Goal: Transaction & Acquisition: Purchase product/service

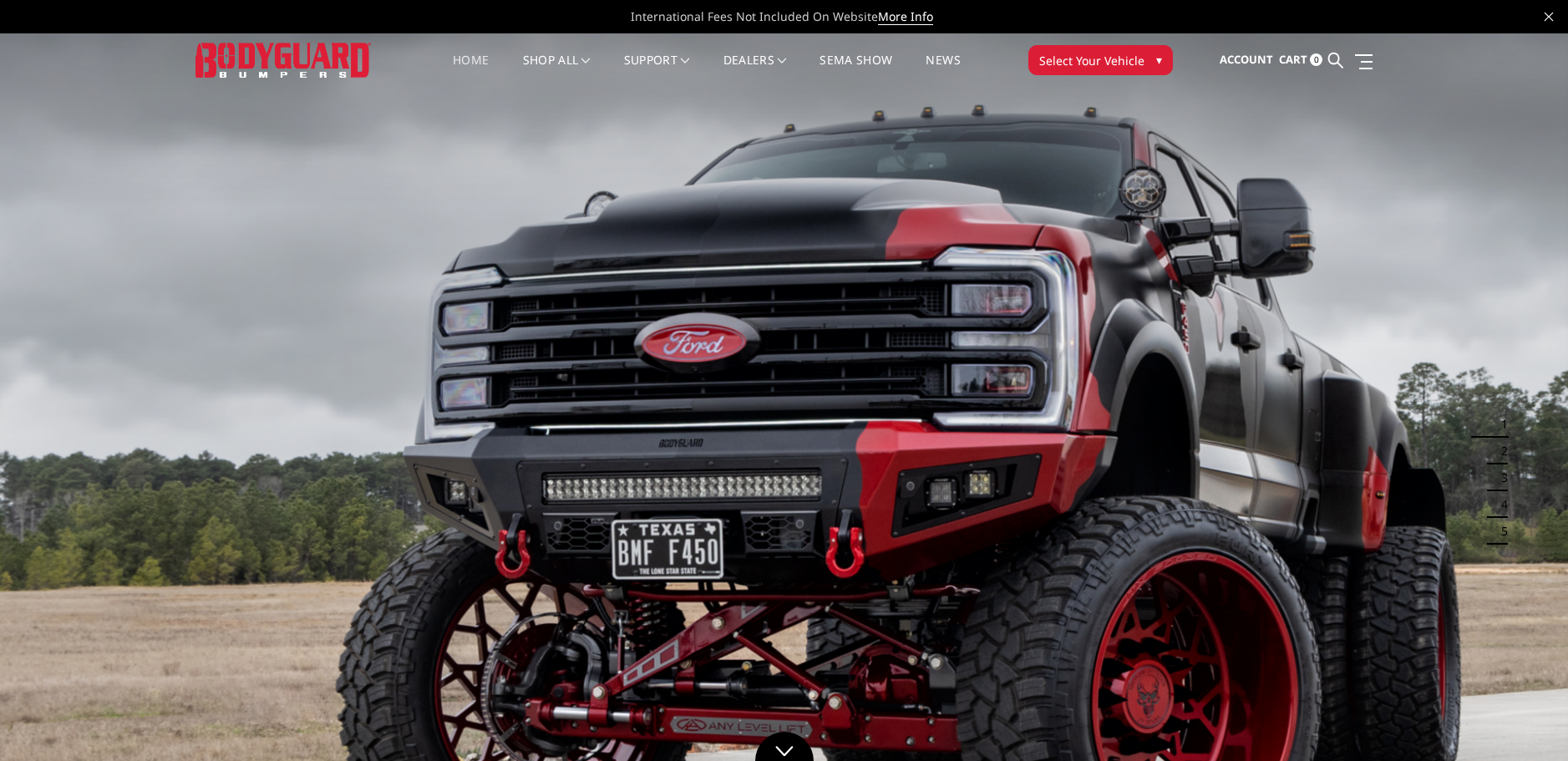
click at [1059, 54] on span "Select Your Vehicle" at bounding box center [1091, 60] width 105 height 18
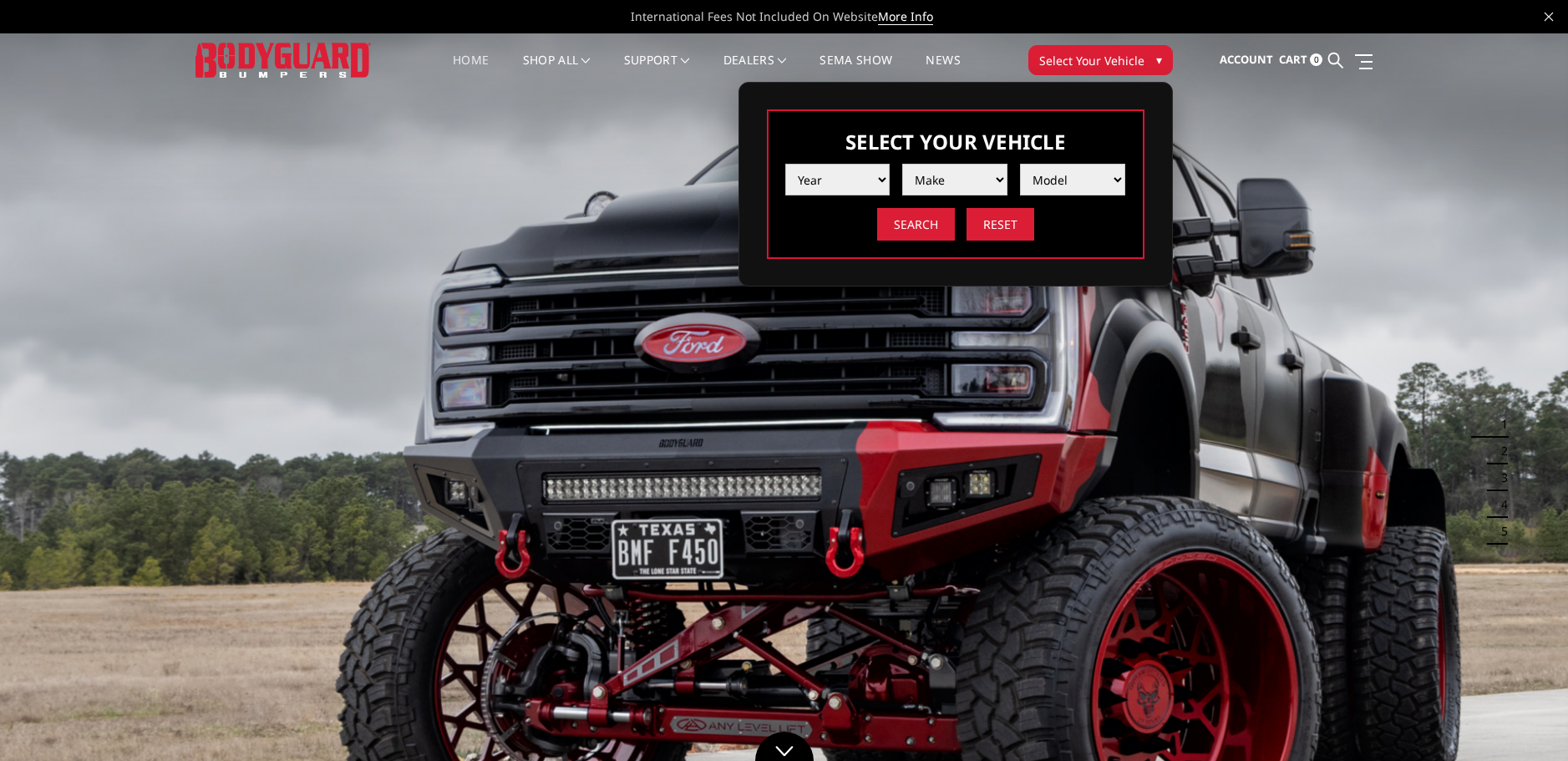
click at [835, 193] on select "Year 2025 2024 2023 2022 2021 2020 2019 2018 2017 2016 2015 2014 2013 2012 2011…" at bounding box center [837, 179] width 105 height 32
select select "yr_2025"
click at [785, 163] on select "Year 2025 2024 2023 2022 2021 2020 2019 2018 2017 2016 2015 2014 2013 2012 2011…" at bounding box center [837, 179] width 105 height 32
click at [917, 181] on select "Make Chevrolet Ford GMC Ram Toyota" at bounding box center [954, 179] width 105 height 32
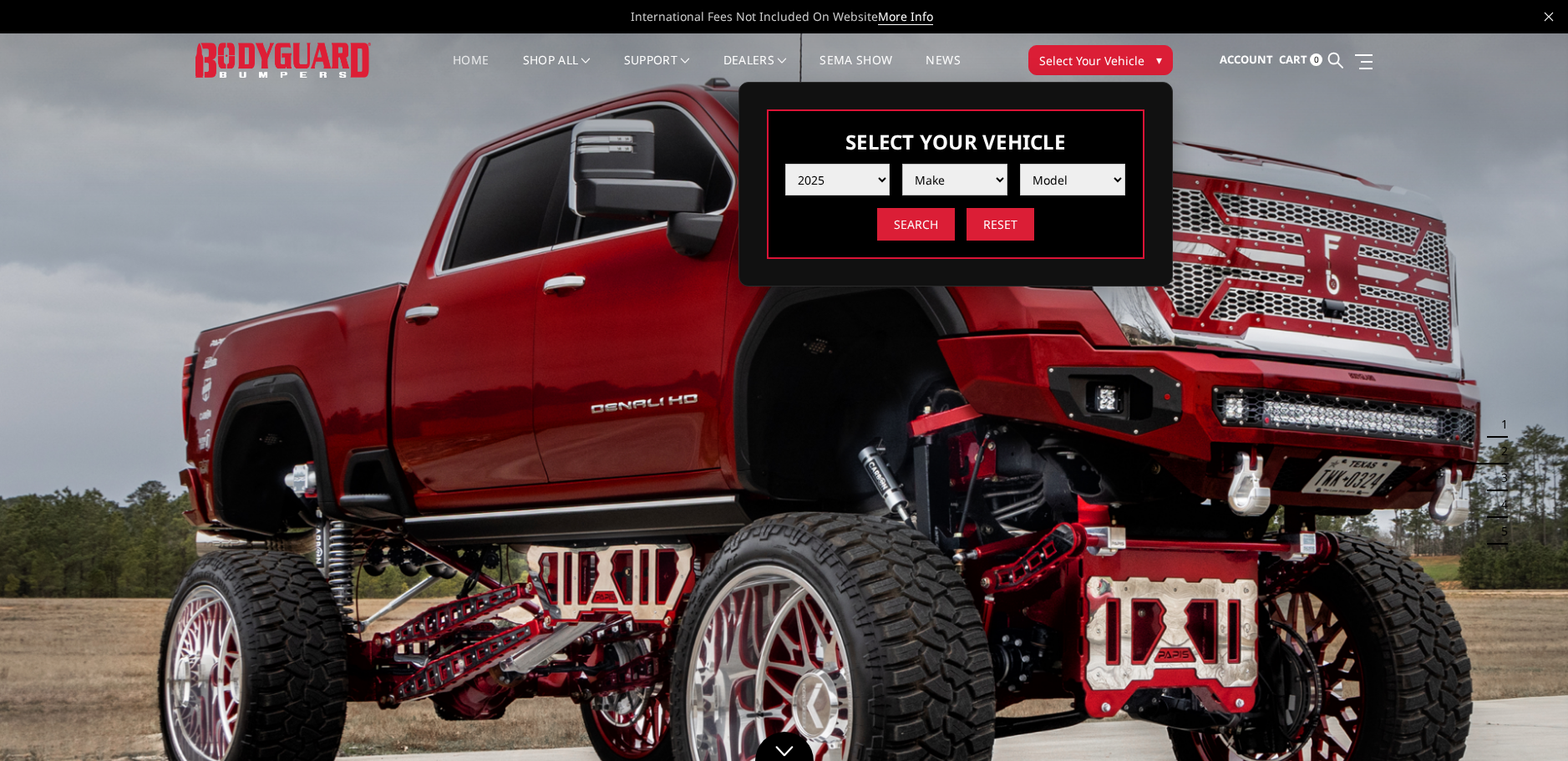
select select "mk_gmc"
click at [902, 163] on select "Make Chevrolet Ford GMC Ram Toyota" at bounding box center [954, 179] width 105 height 32
click at [1042, 176] on select "Model Sierra 1500 Sierra 2500 / 3500" at bounding box center [1072, 179] width 105 height 32
select select "md_sierra-2500-3500"
click at [1019, 163] on select "Model Sierra 1500 Sierra 2500 / 3500" at bounding box center [1072, 179] width 105 height 32
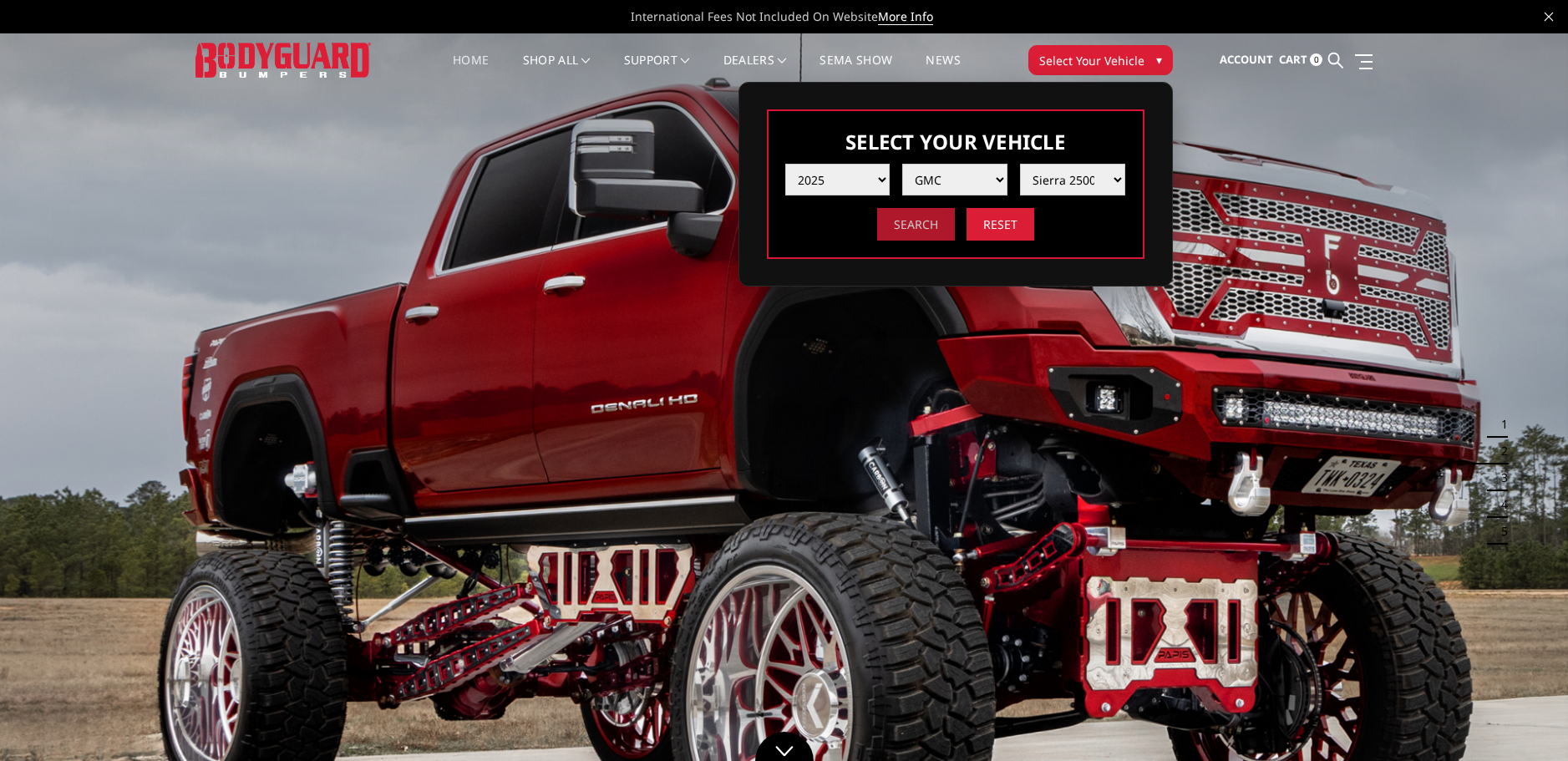
click at [909, 229] on input "Search" at bounding box center [916, 224] width 78 height 32
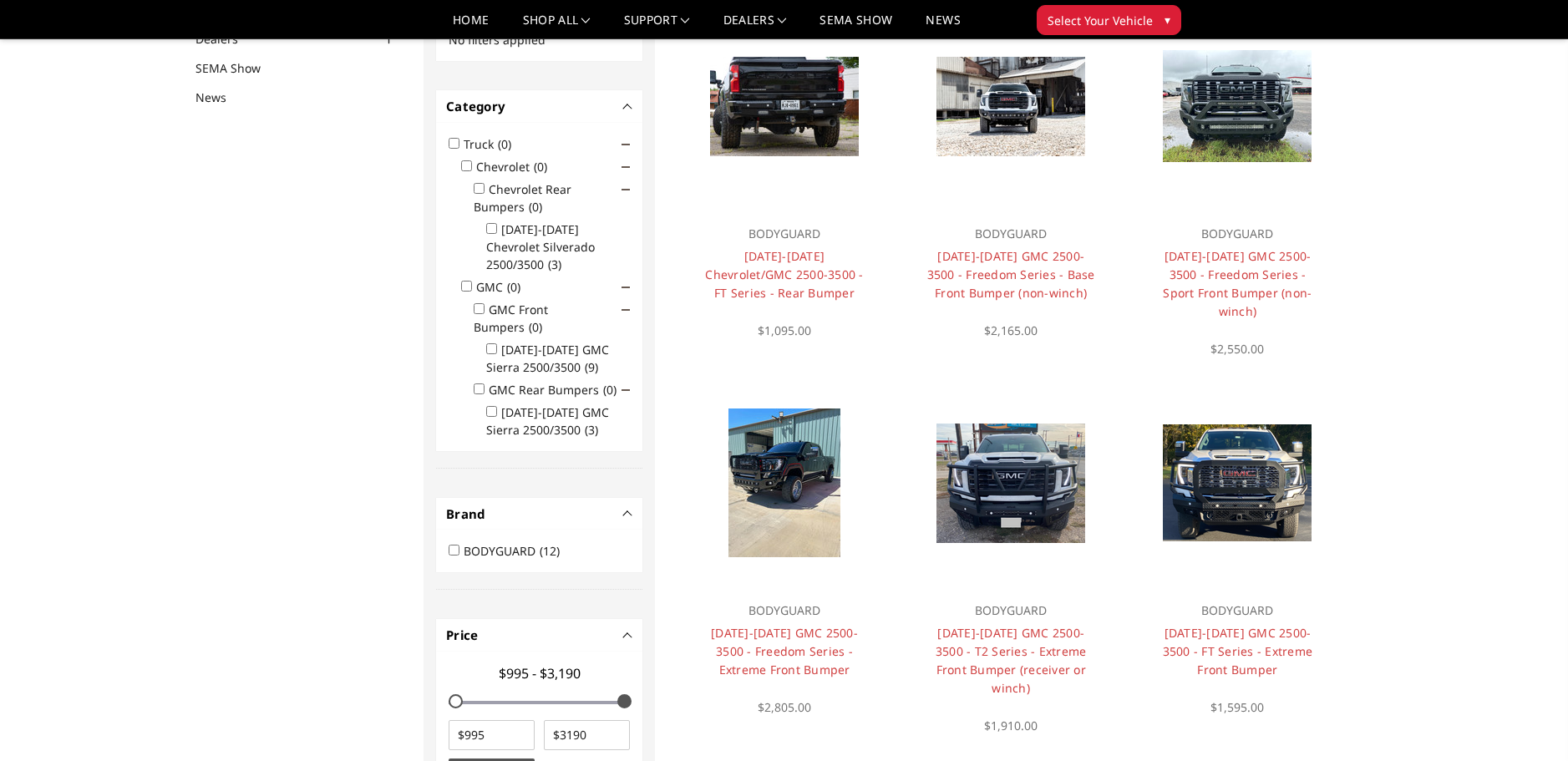
scroll to position [133, 0]
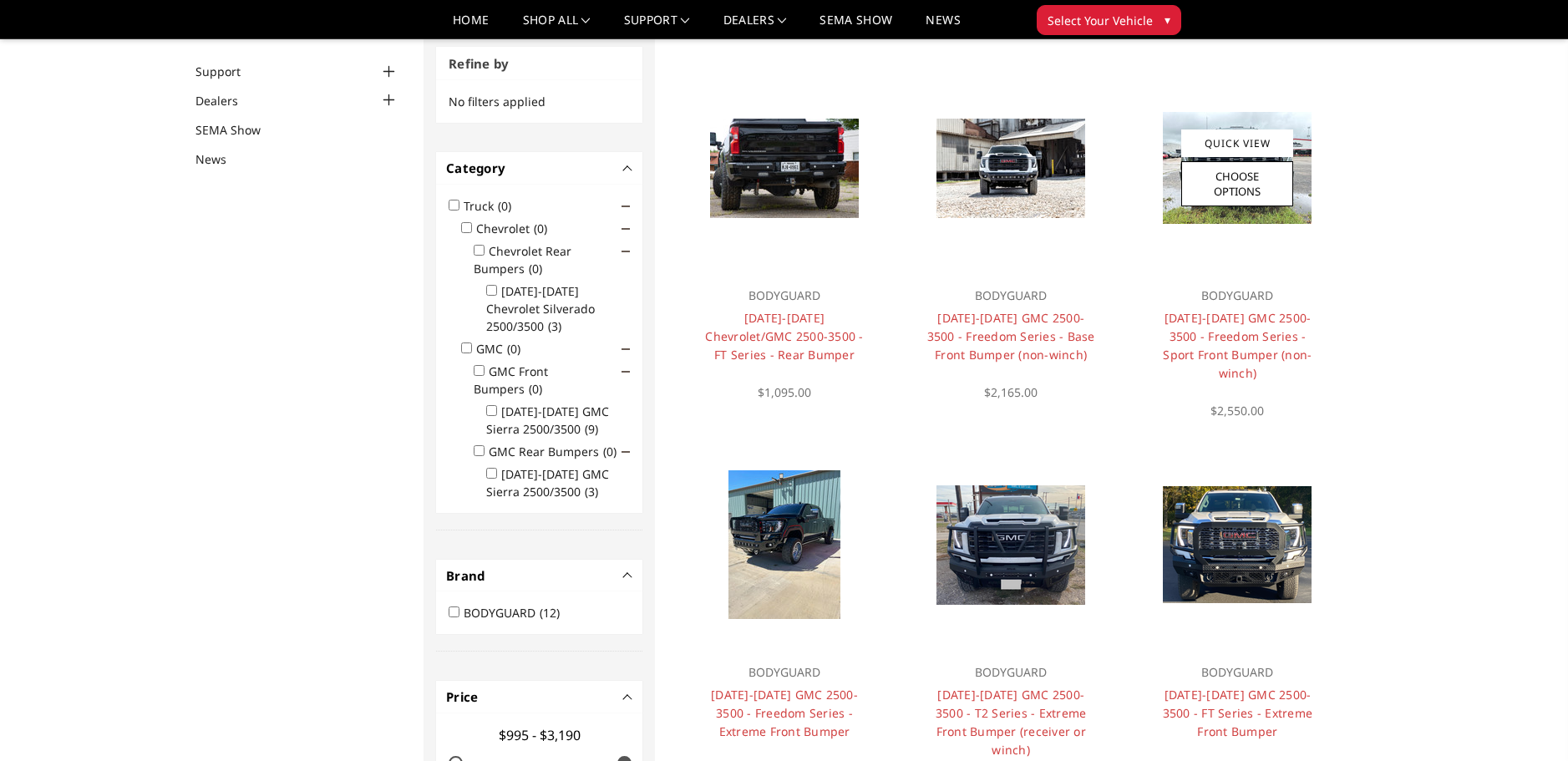
click at [1226, 303] on p "BODYGUARD" at bounding box center [1237, 296] width 168 height 20
click at [1228, 330] on link "2024-2025 GMC 2500-3500 - Freedom Series - Sport Front Bumper (non-winch)" at bounding box center [1236, 345] width 149 height 71
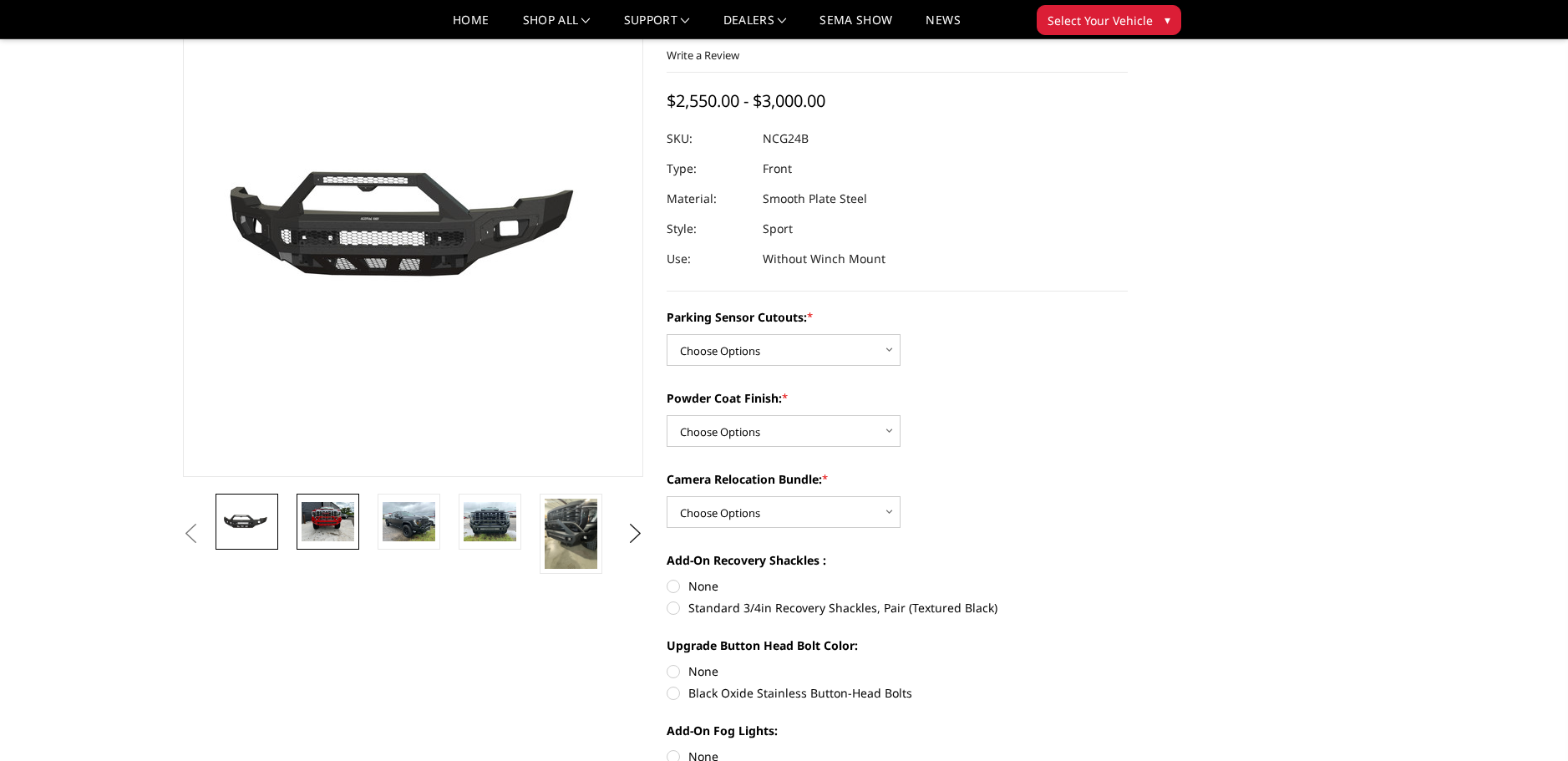
click at [339, 499] on link at bounding box center [328, 522] width 62 height 56
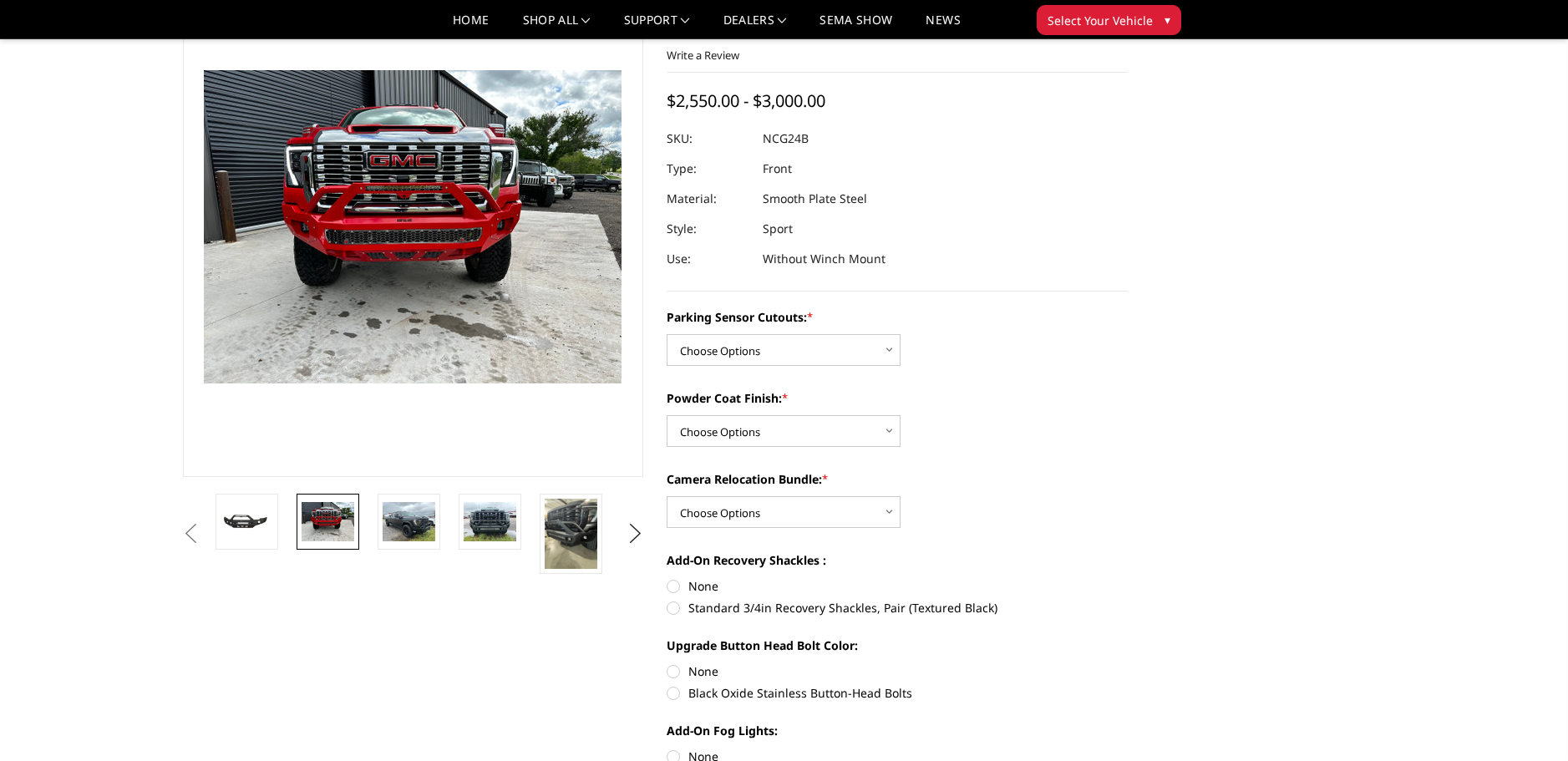
scroll to position [109, 0]
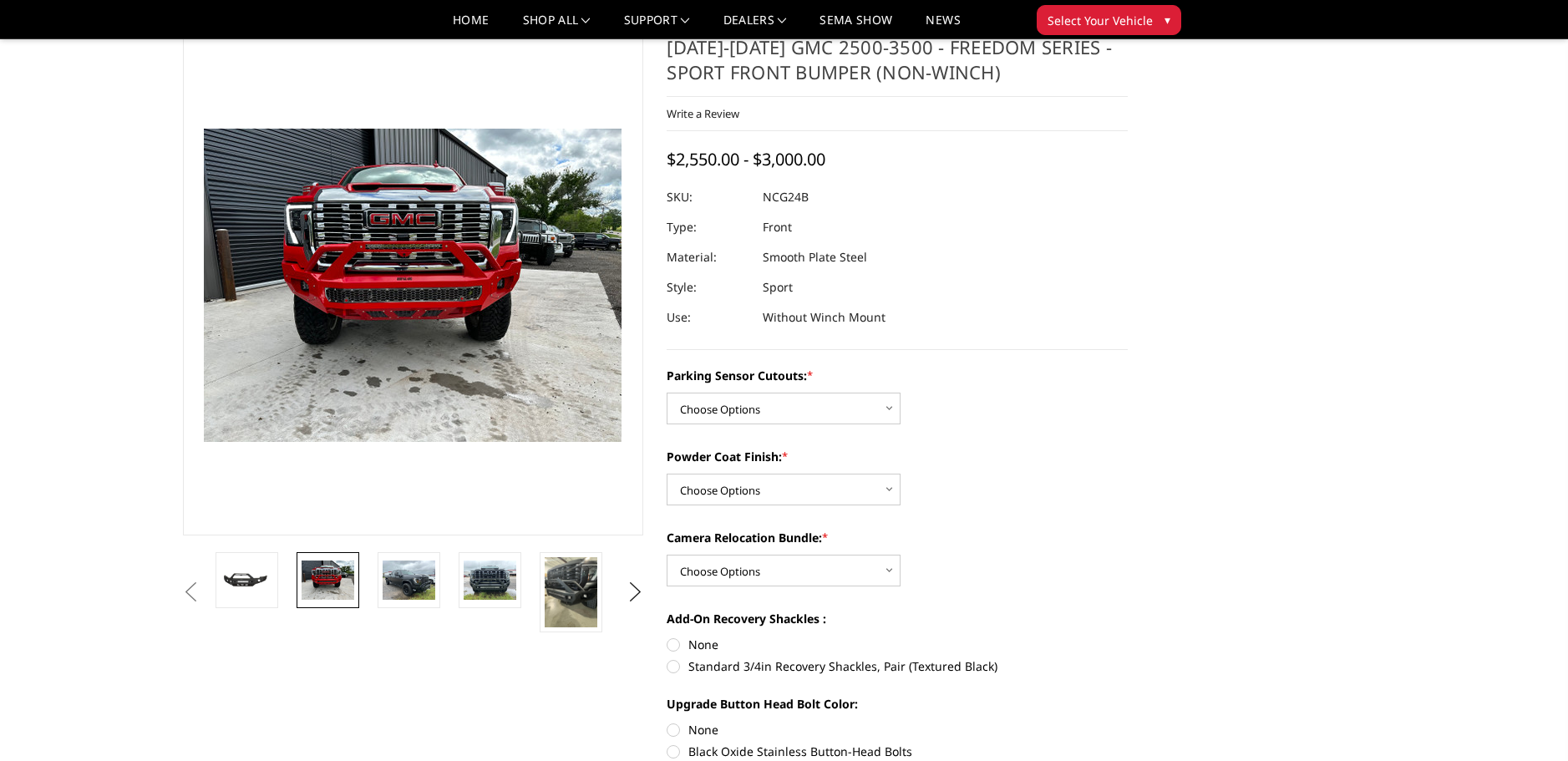
click at [423, 283] on img at bounding box center [400, 286] width 1069 height 802
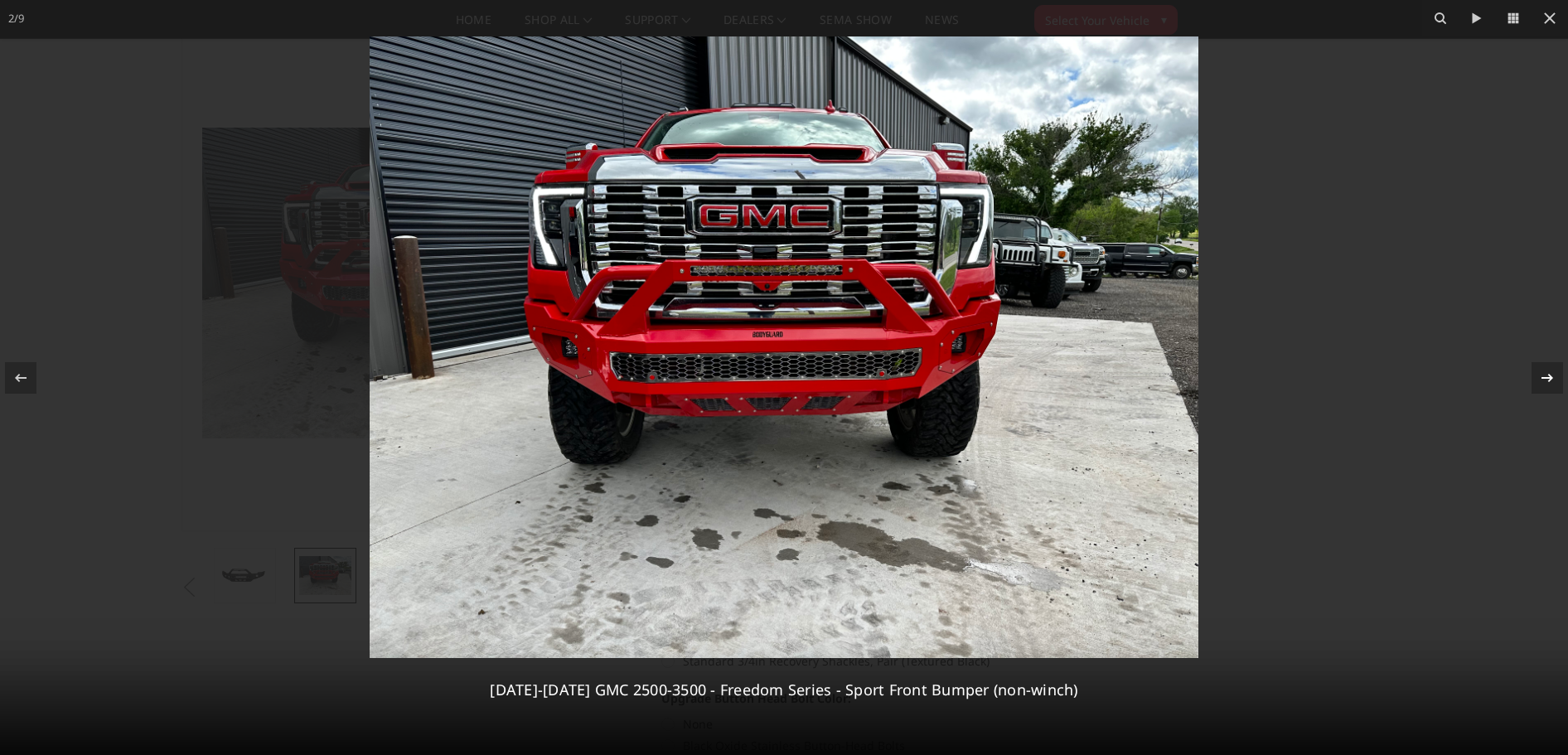
click at [1544, 371] on icon at bounding box center [1548, 378] width 20 height 20
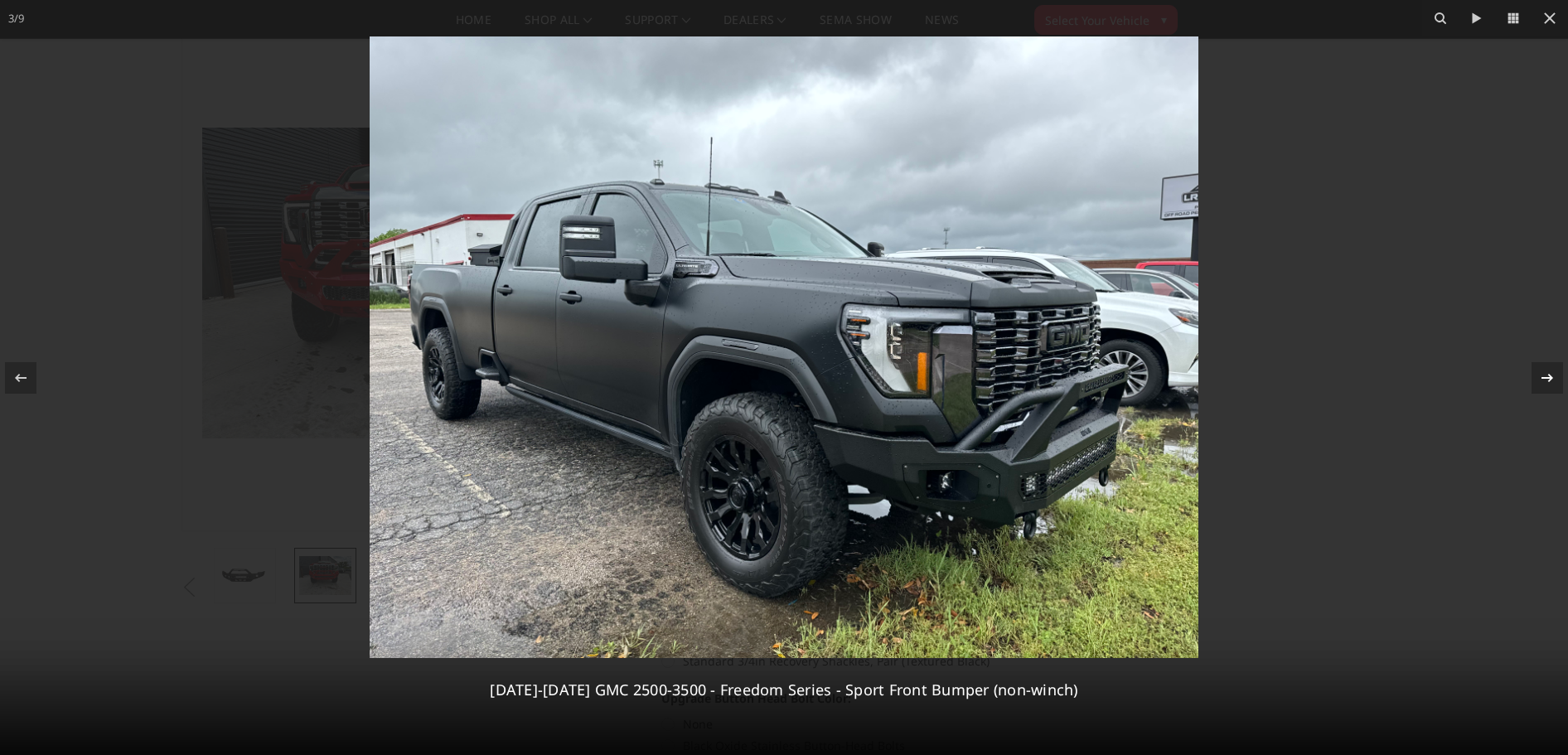
click at [1544, 371] on icon at bounding box center [1548, 378] width 20 height 20
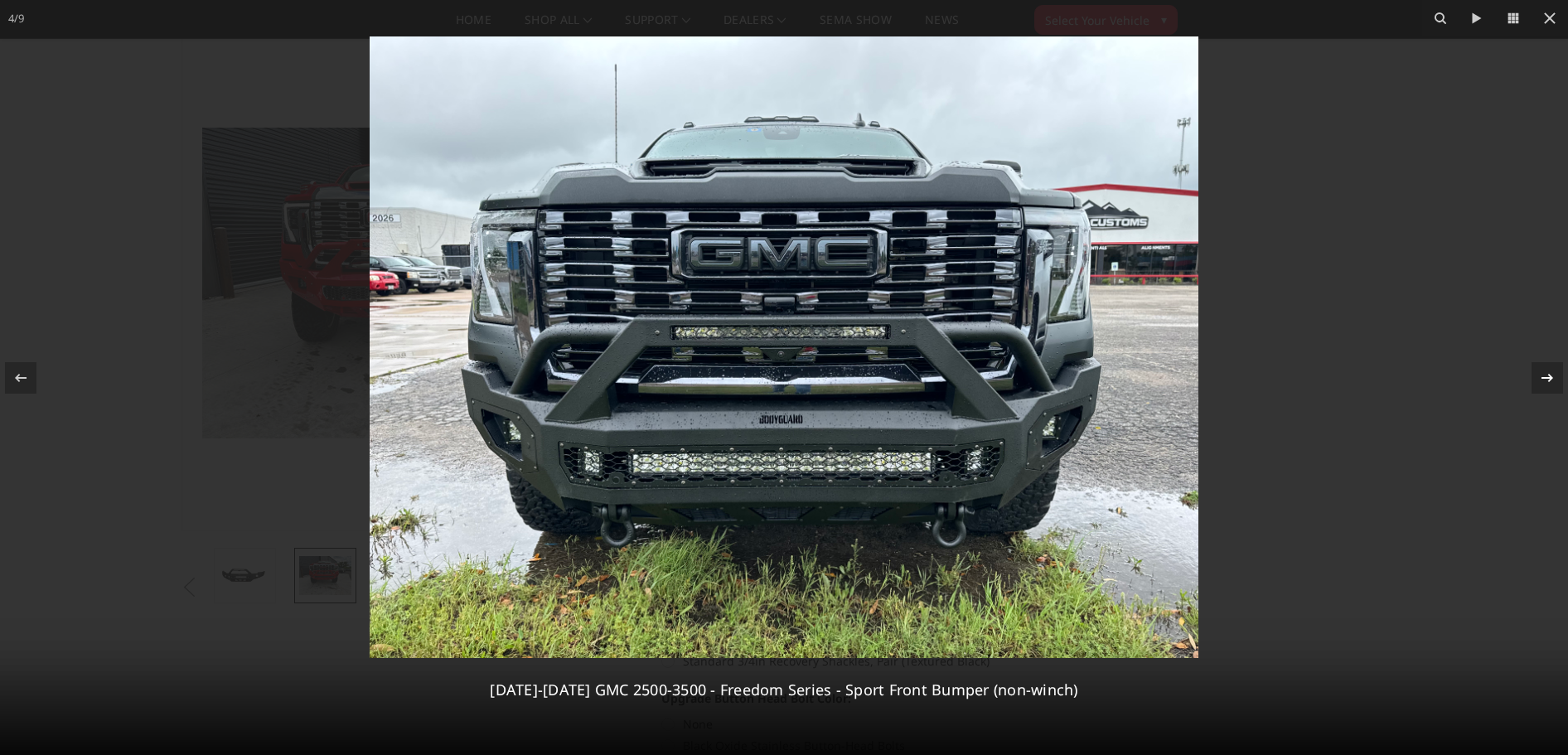
click at [1544, 371] on icon at bounding box center [1548, 378] width 20 height 20
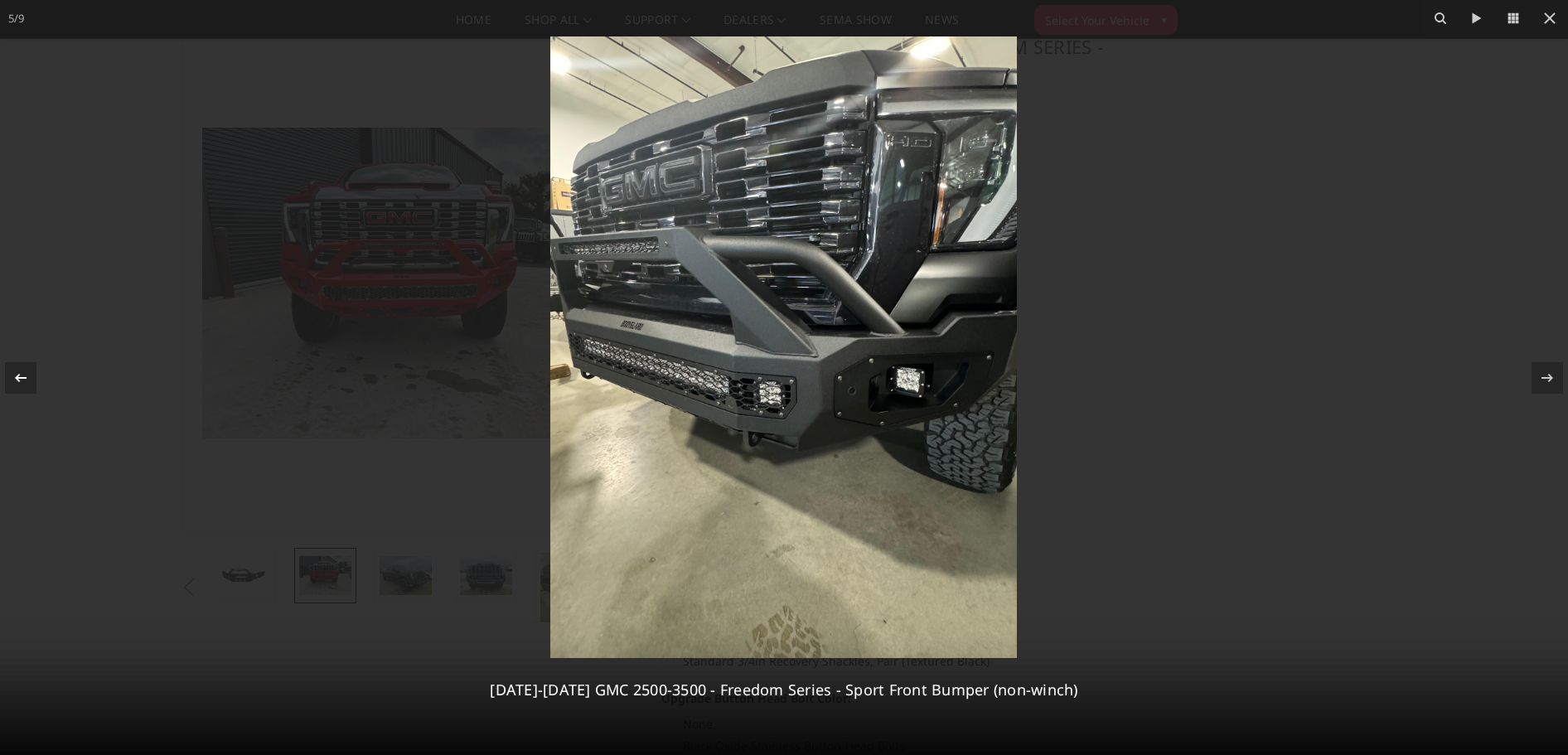
click at [30, 373] on icon at bounding box center [20, 378] width 20 height 20
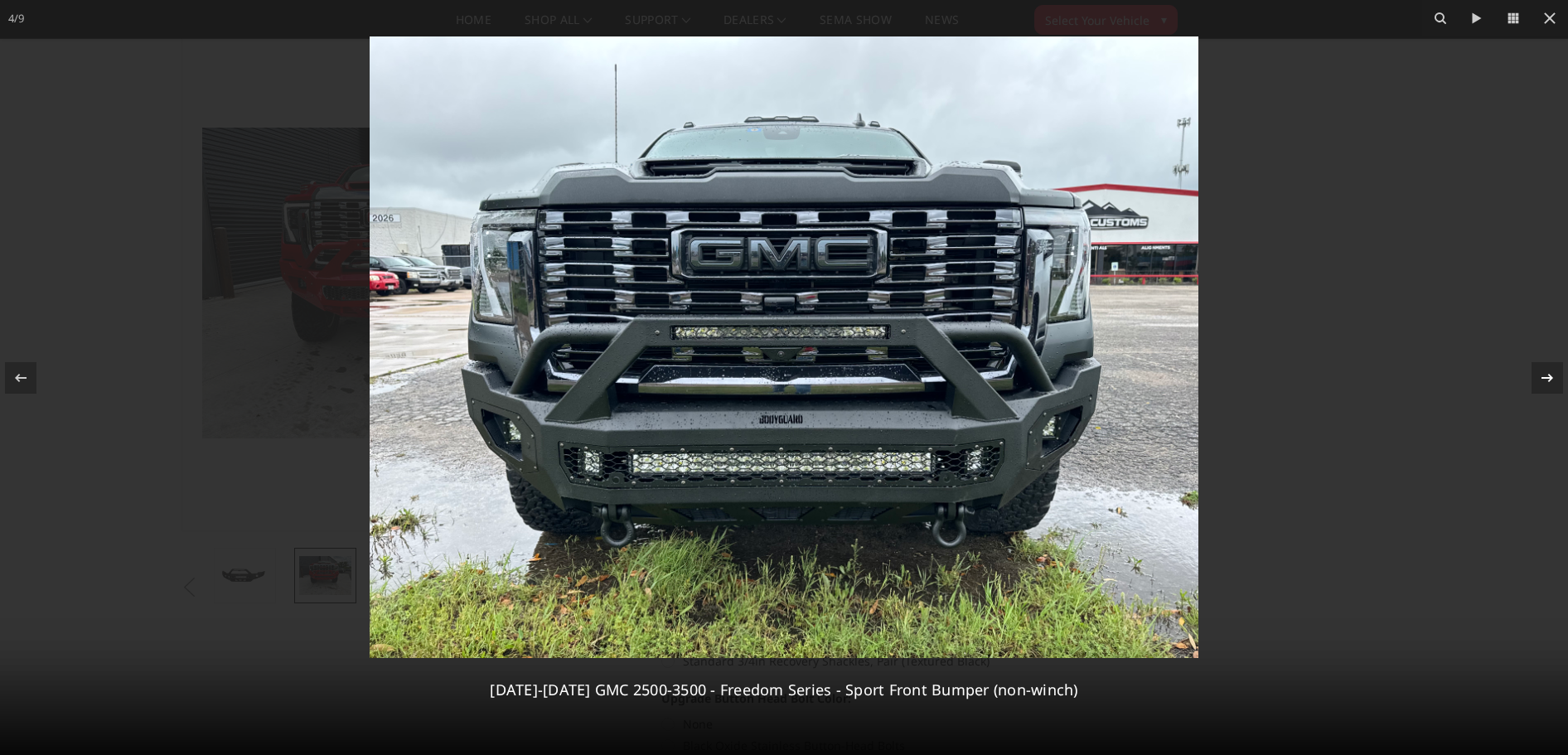
click at [1553, 374] on icon at bounding box center [1548, 378] width 20 height 20
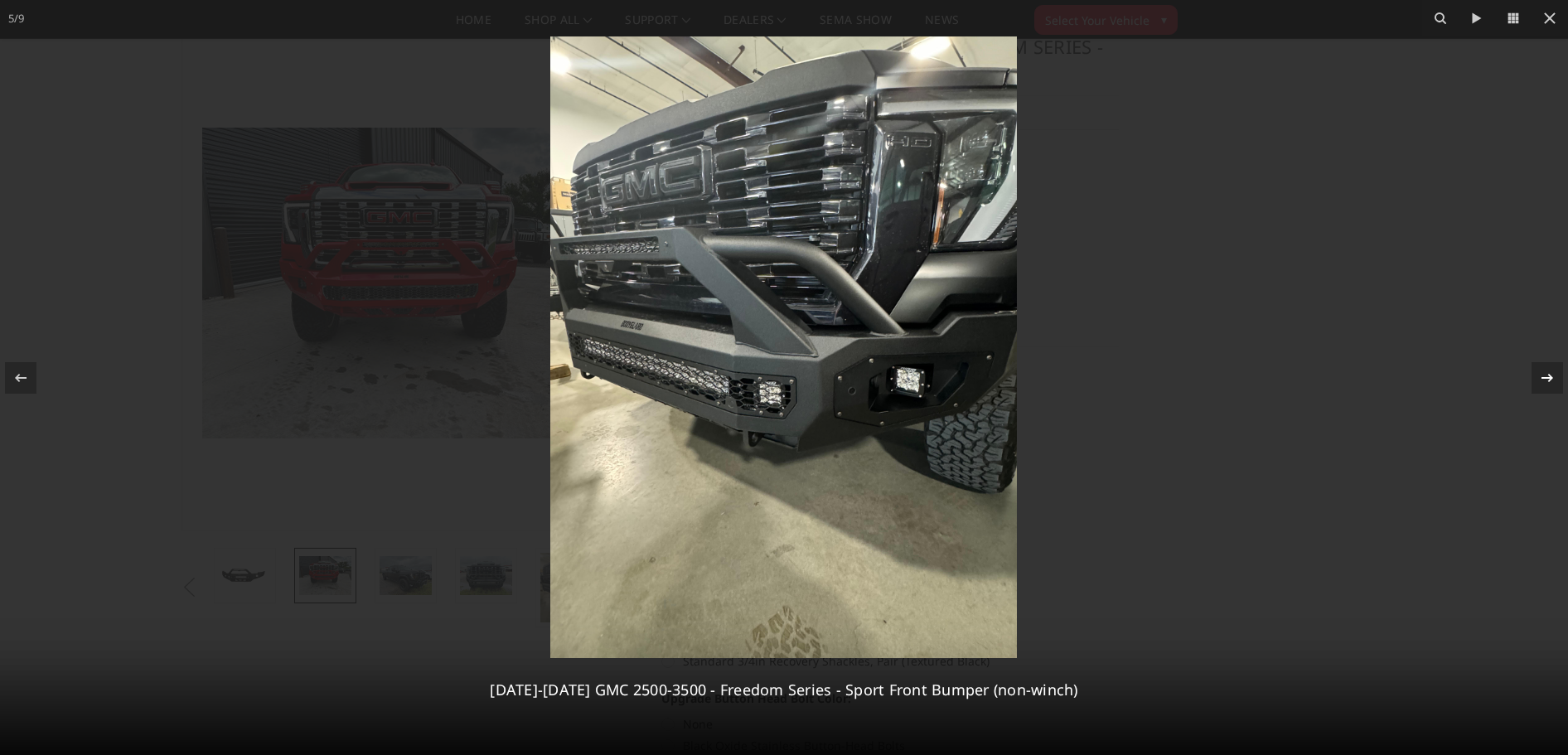
click at [1553, 374] on icon at bounding box center [1548, 378] width 20 height 20
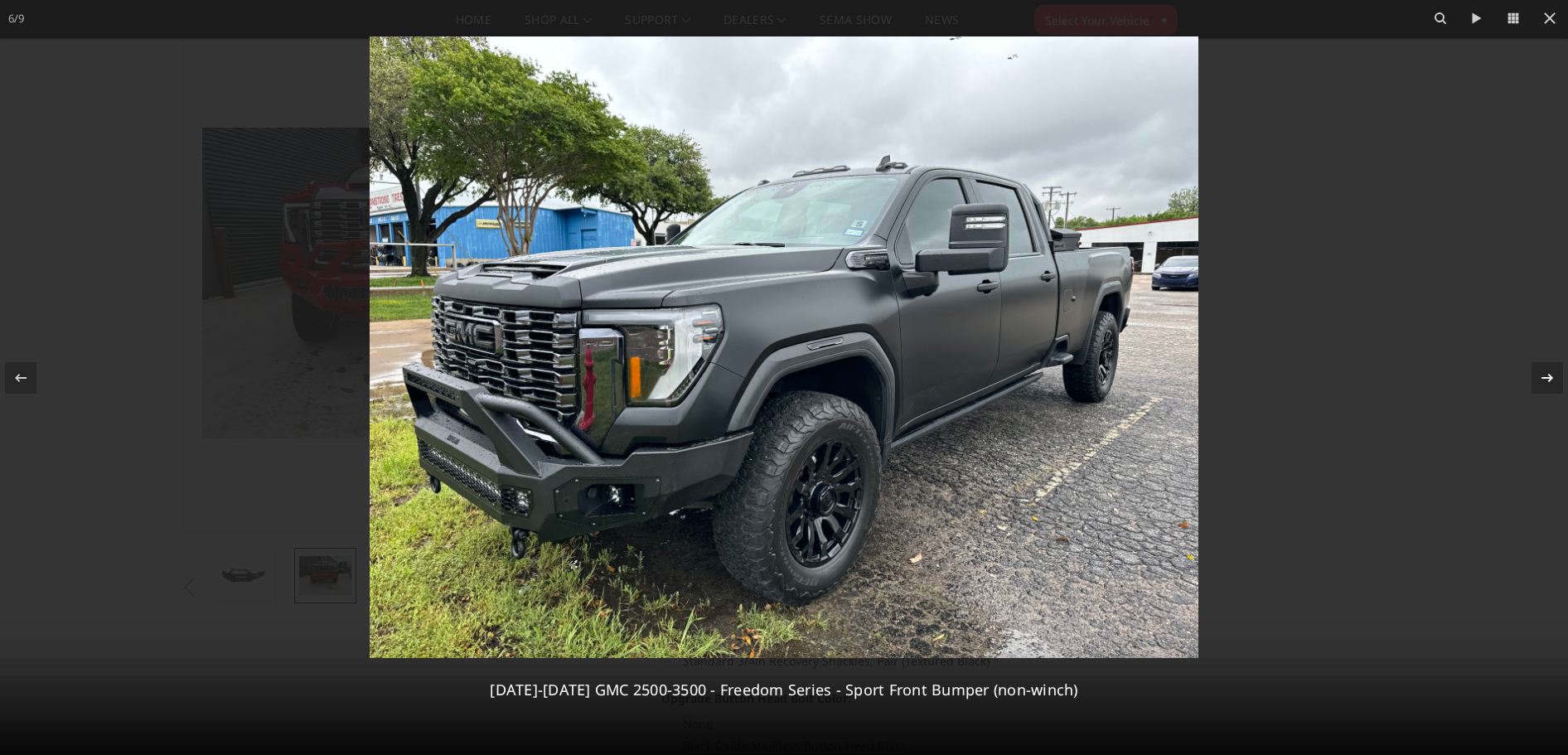
click at [1553, 374] on icon at bounding box center [1548, 378] width 20 height 20
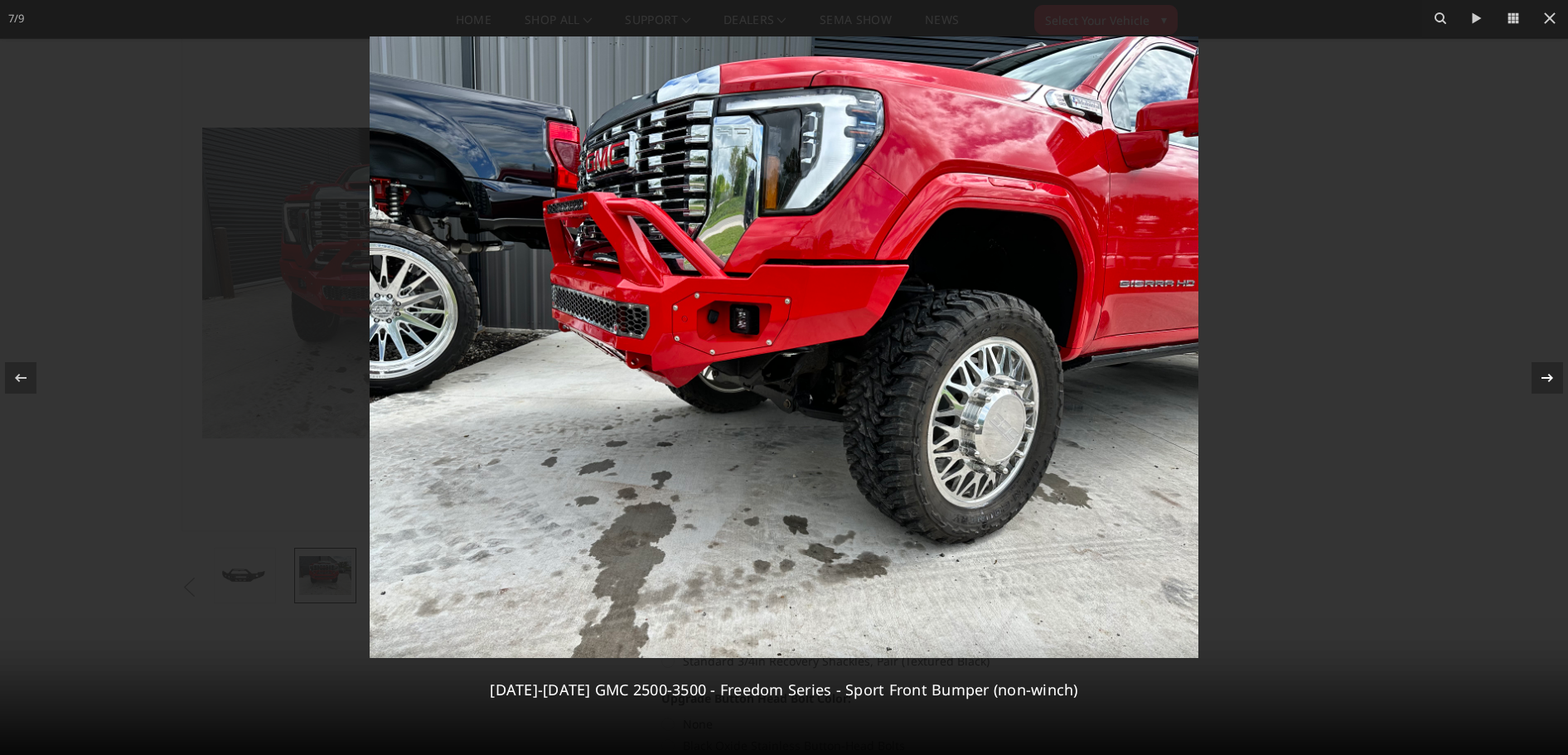
click at [1553, 374] on icon at bounding box center [1548, 378] width 20 height 20
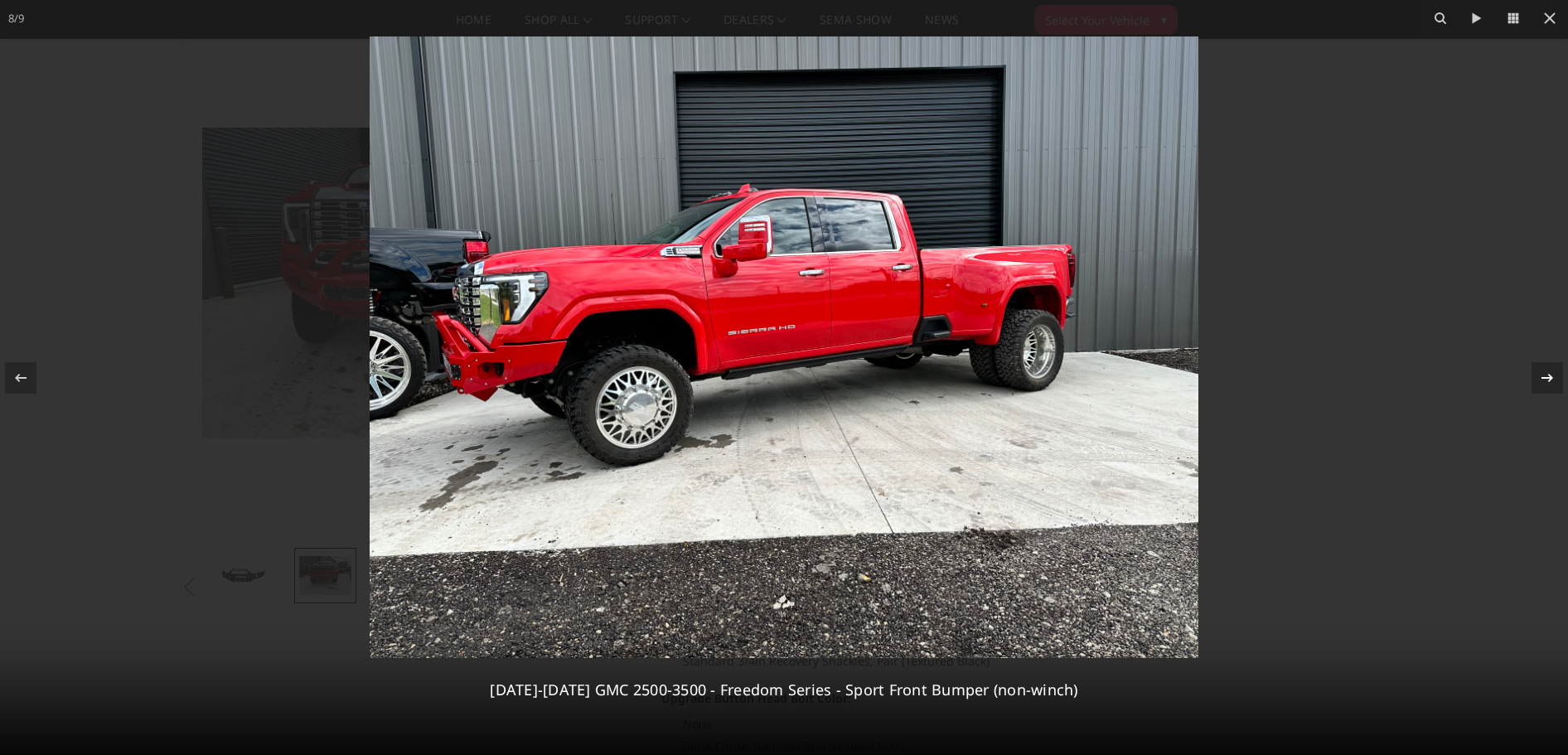
click at [1553, 374] on icon at bounding box center [1548, 378] width 20 height 20
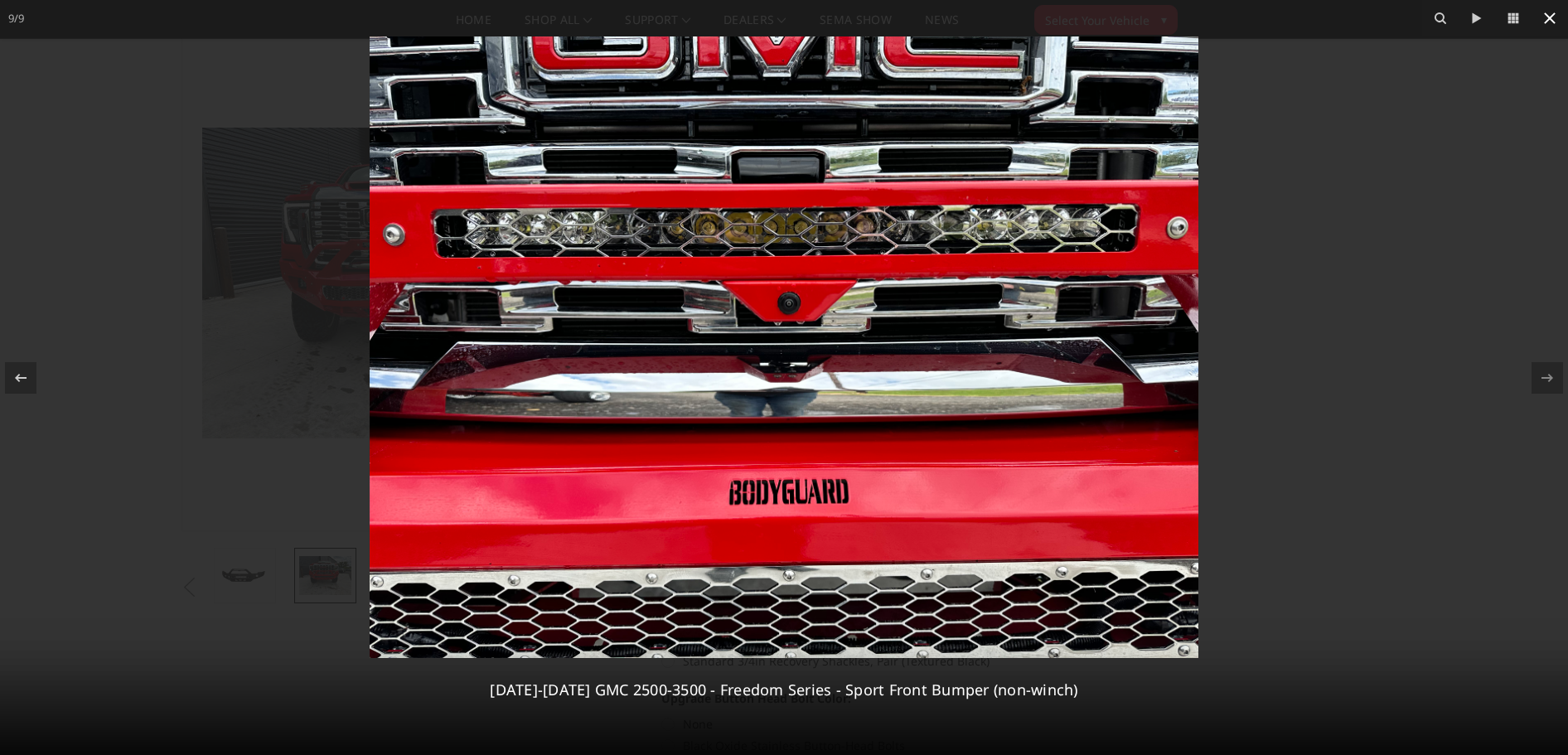
click at [1554, 15] on icon at bounding box center [1550, 18] width 20 height 20
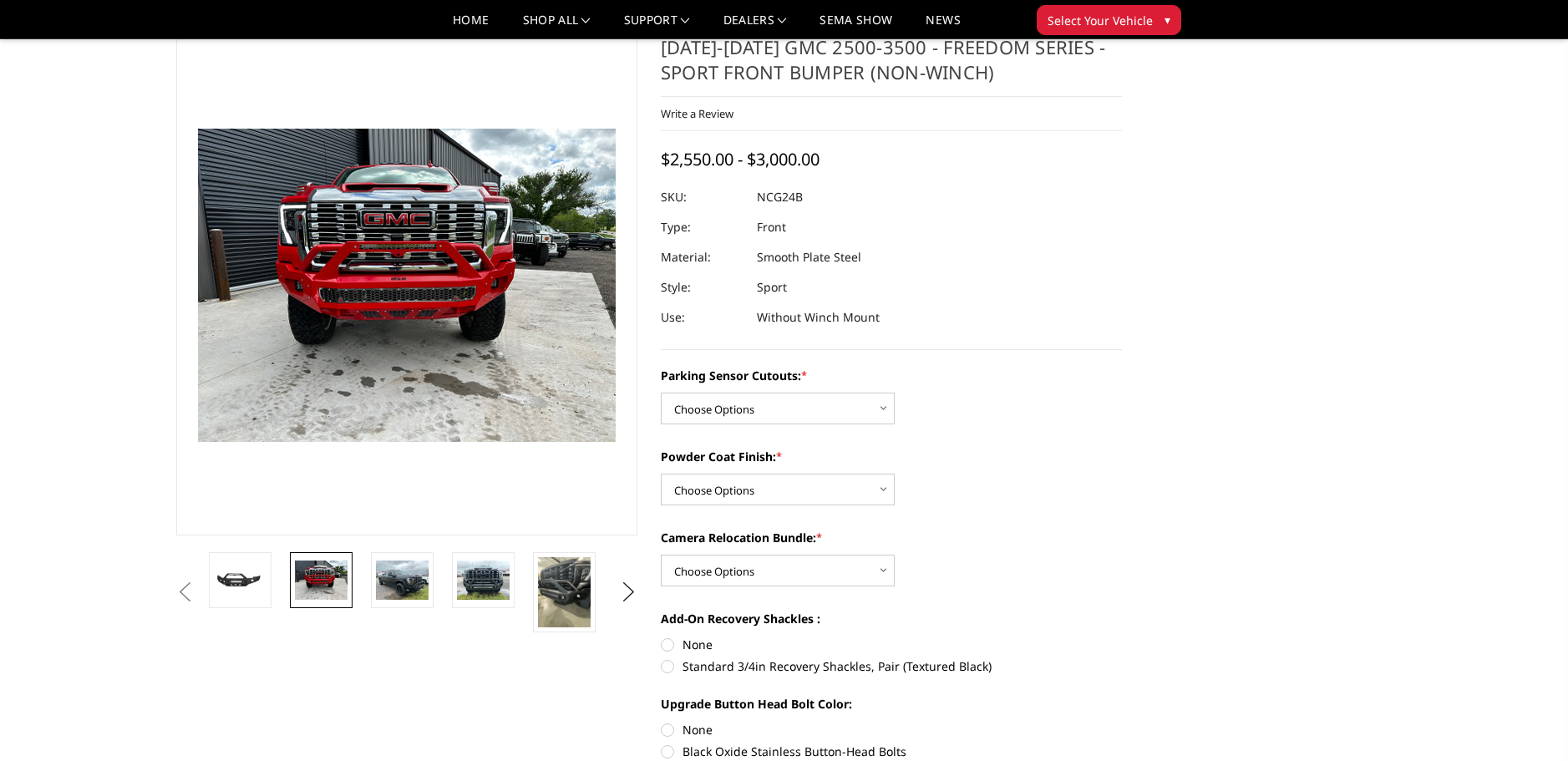
scroll to position [0, 327]
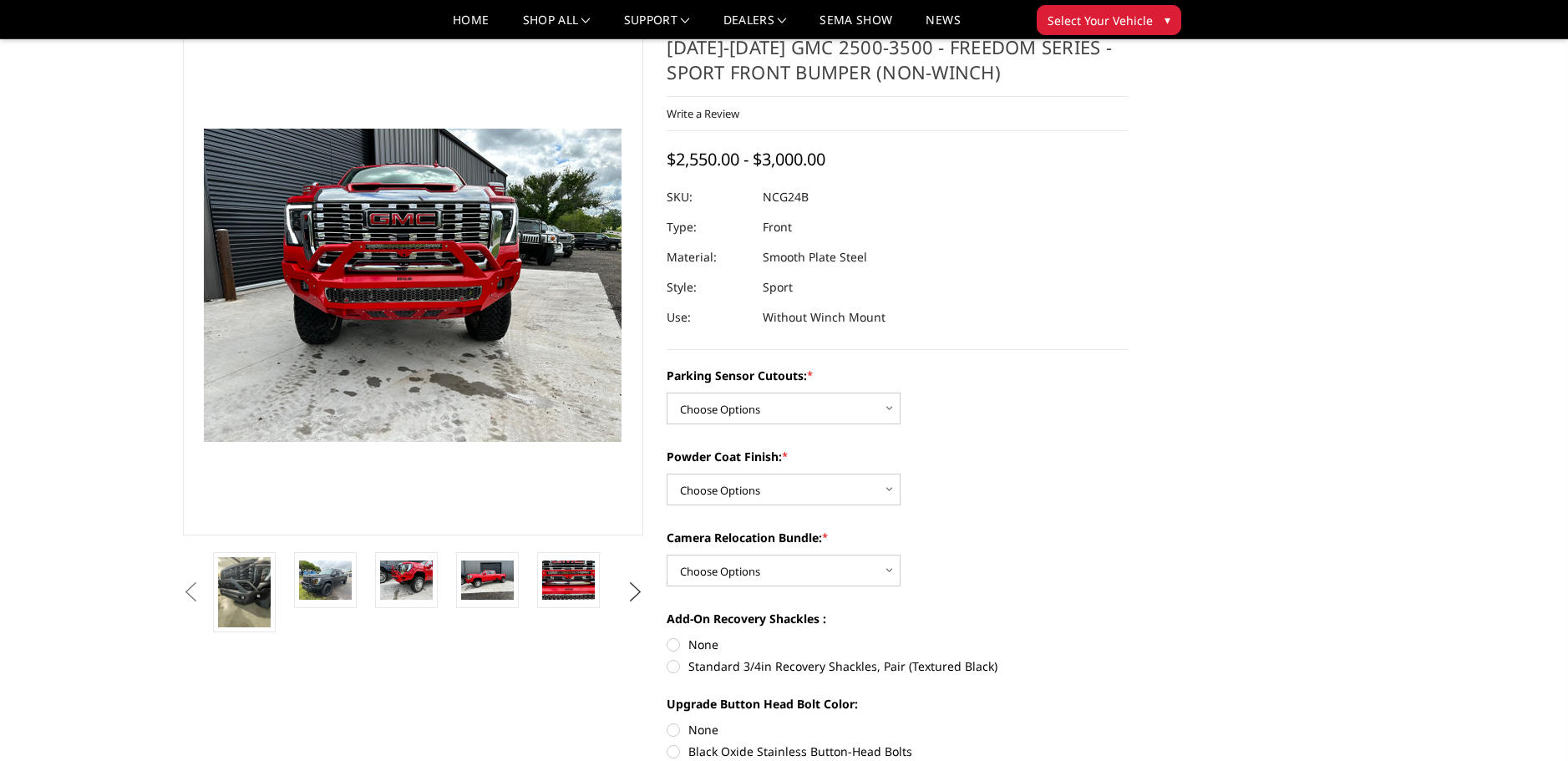
click at [635, 594] on button "Next" at bounding box center [635, 593] width 25 height 25
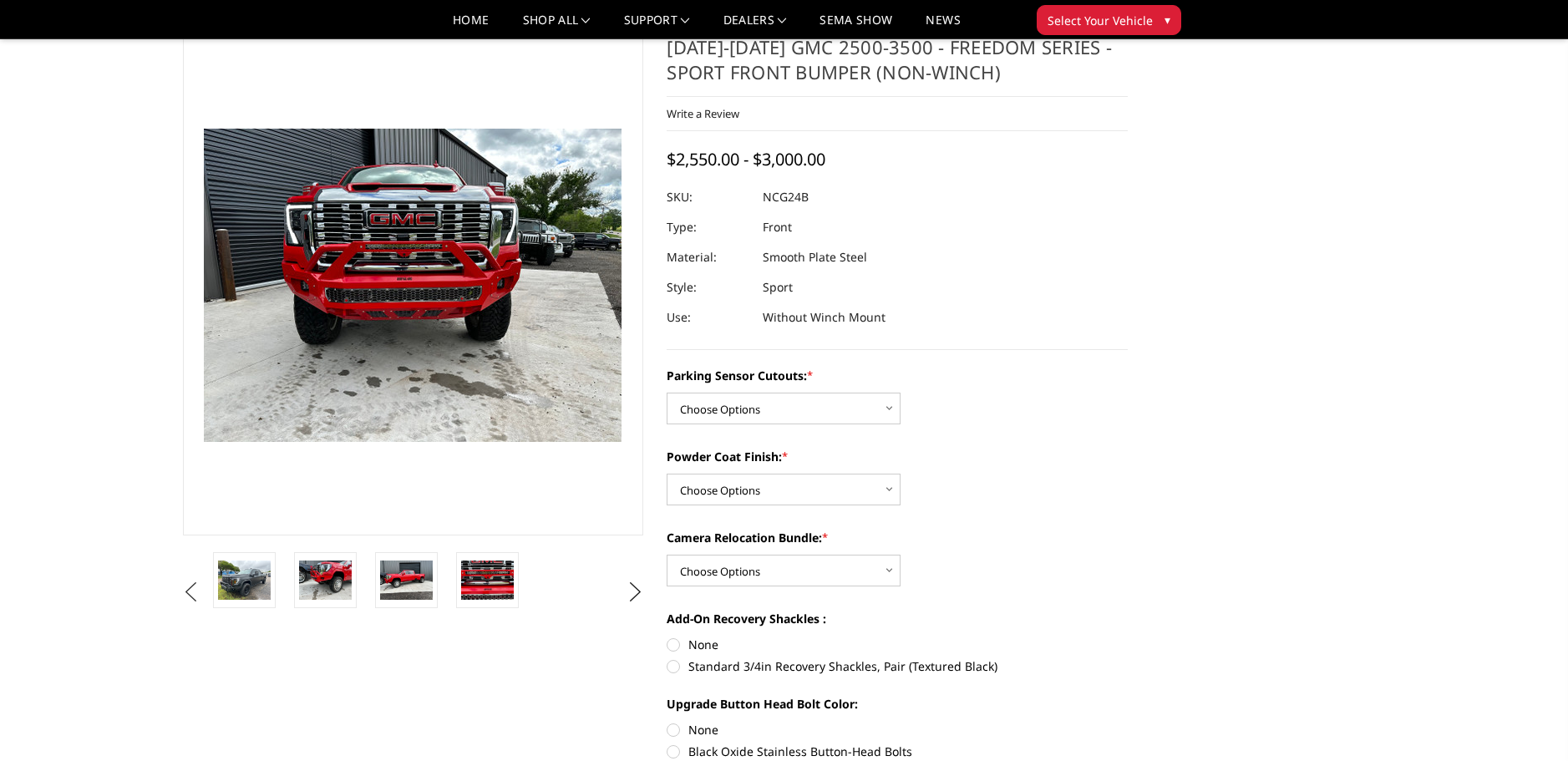
click at [193, 586] on button "Previous" at bounding box center [192, 593] width 25 height 25
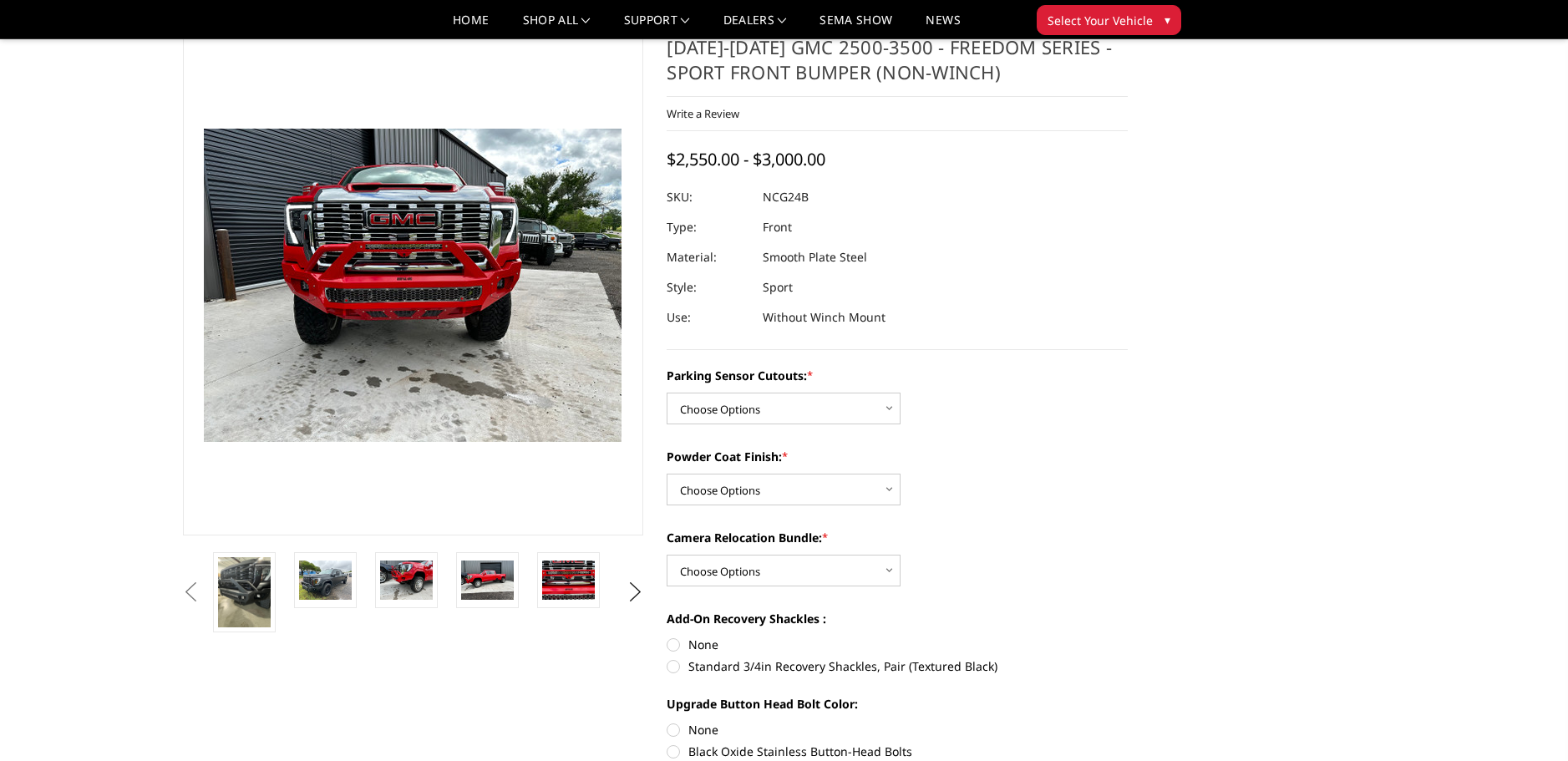
click at [193, 586] on button "Previous" at bounding box center [192, 593] width 25 height 25
click at [191, 598] on button "Previous" at bounding box center [192, 593] width 25 height 25
click at [189, 588] on button "Previous" at bounding box center [192, 593] width 25 height 25
click at [203, 583] on button "Previous" at bounding box center [192, 593] width 25 height 25
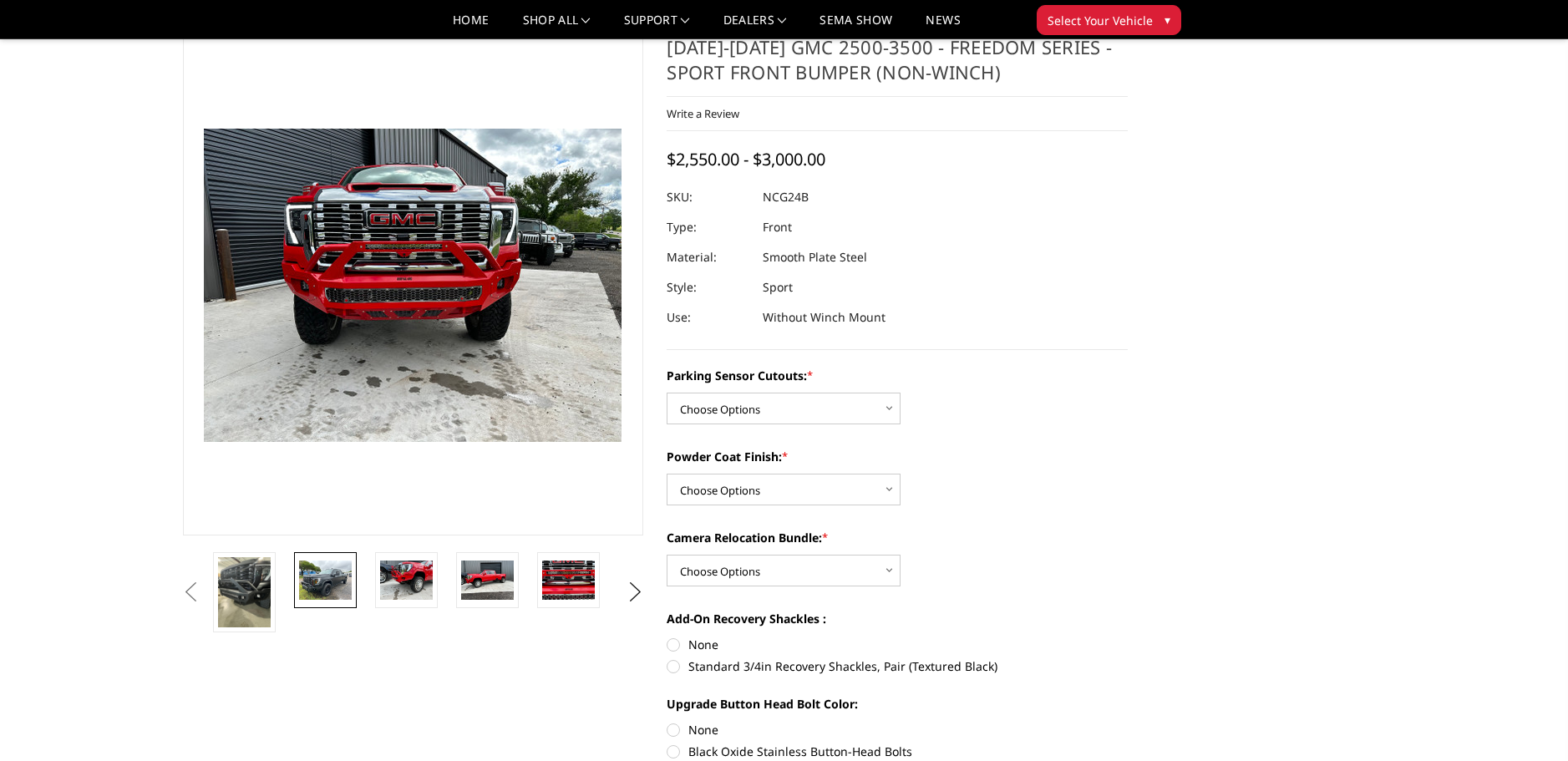
click at [315, 576] on img at bounding box center [325, 580] width 53 height 39
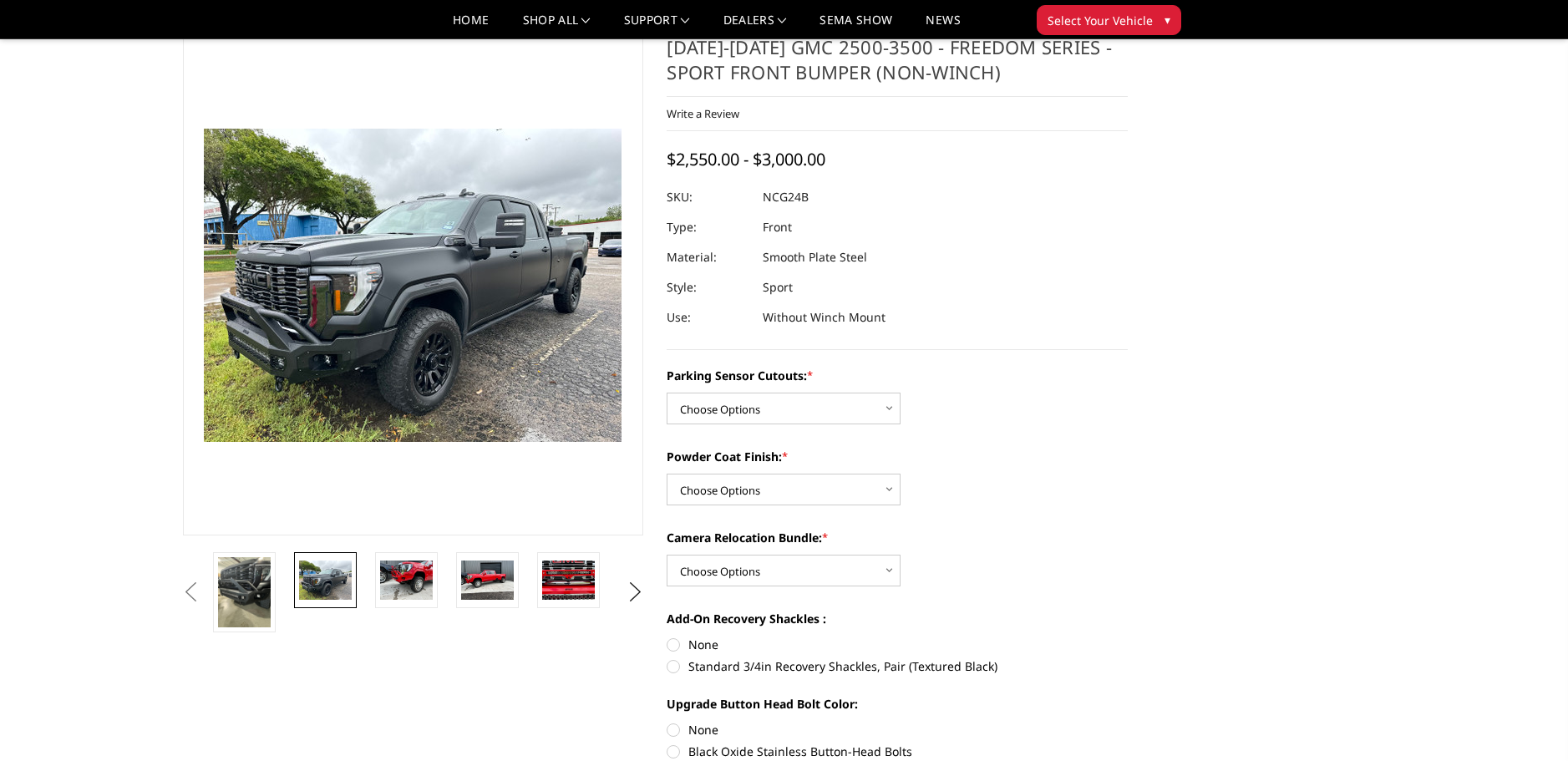
click at [626, 570] on ul "Previous Next" at bounding box center [413, 593] width 470 height 80
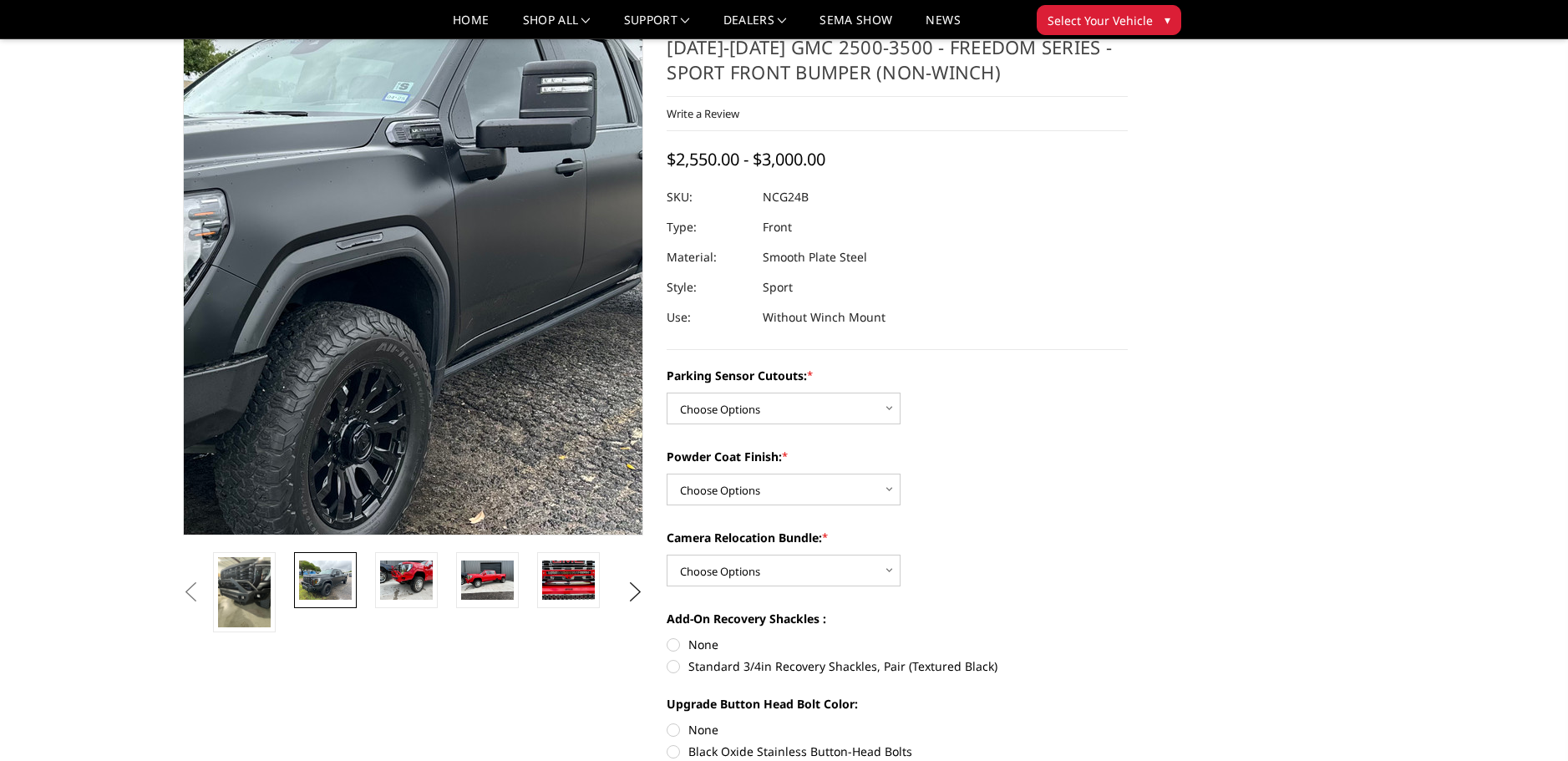
click at [494, 351] on img at bounding box center [306, 245] width 1069 height 802
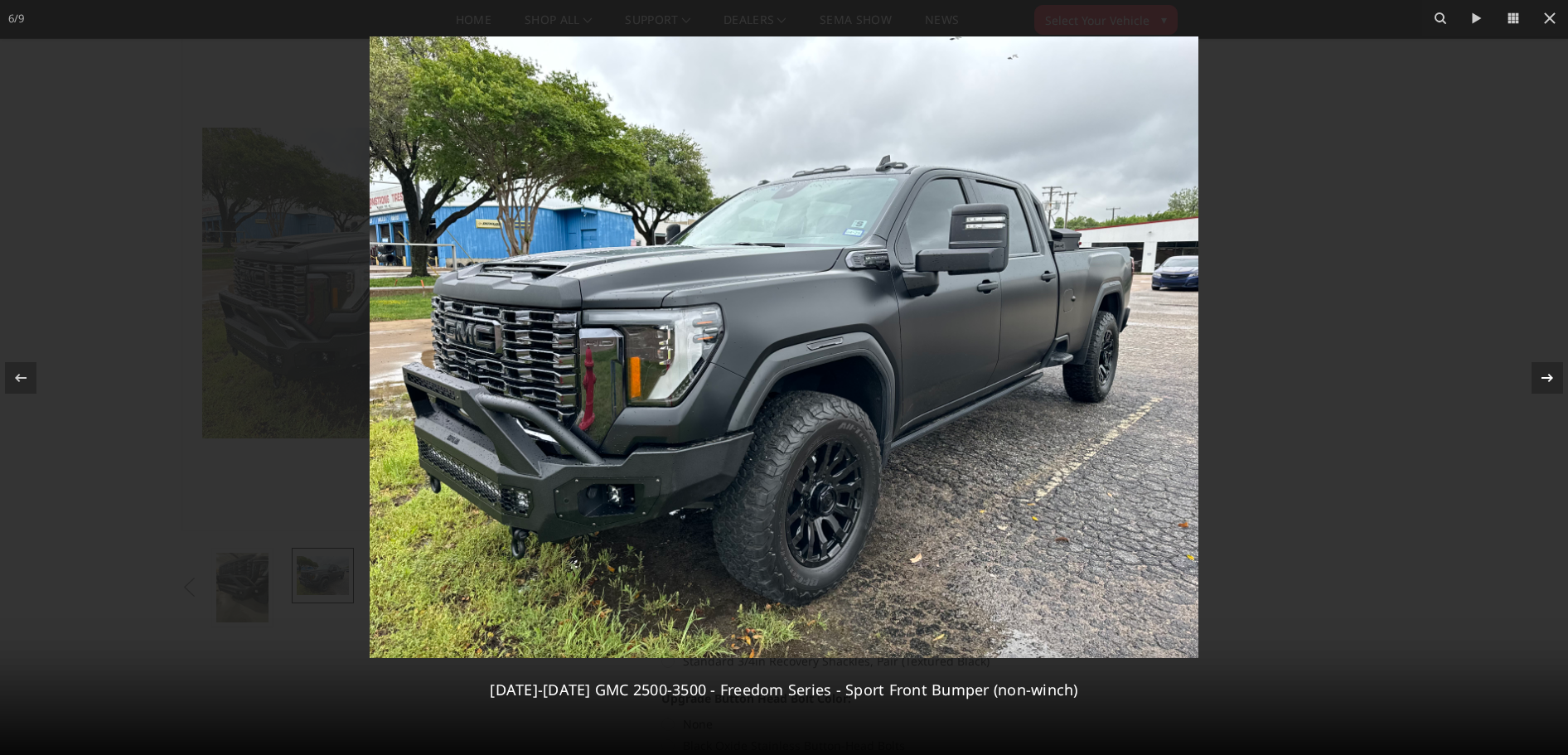
click at [1542, 366] on div at bounding box center [1548, 378] width 32 height 32
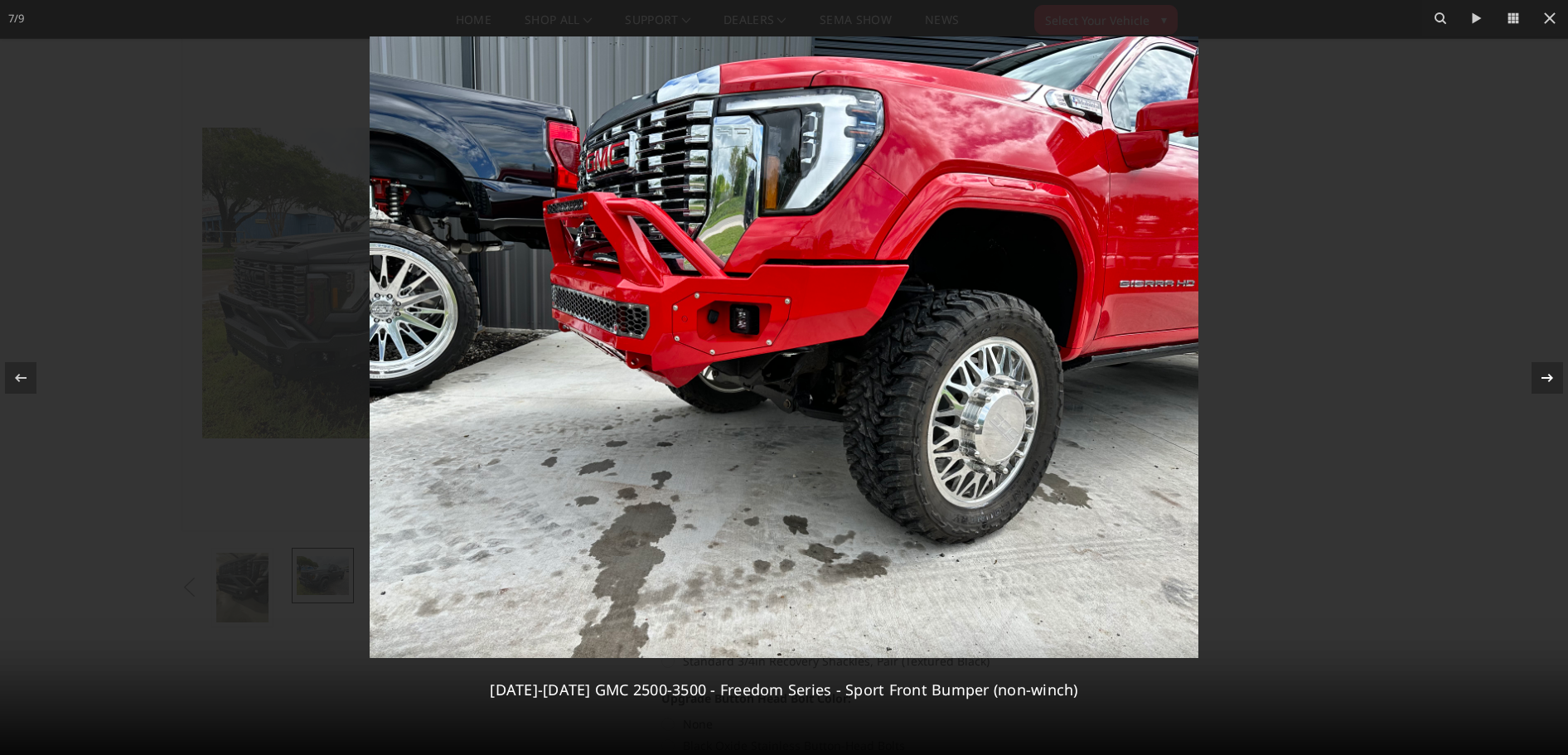
click at [1544, 371] on icon at bounding box center [1548, 378] width 20 height 20
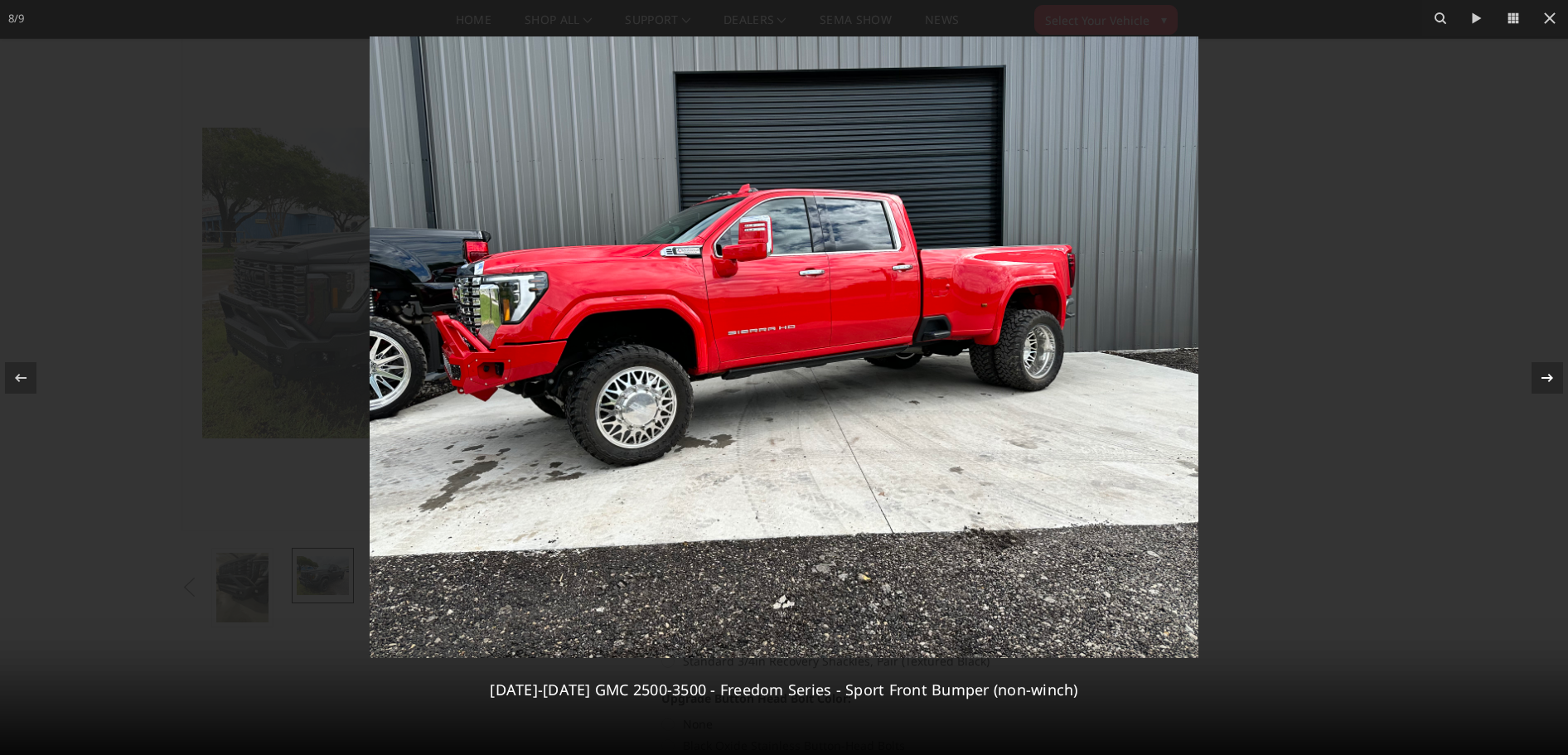
click at [1544, 371] on icon at bounding box center [1548, 378] width 20 height 20
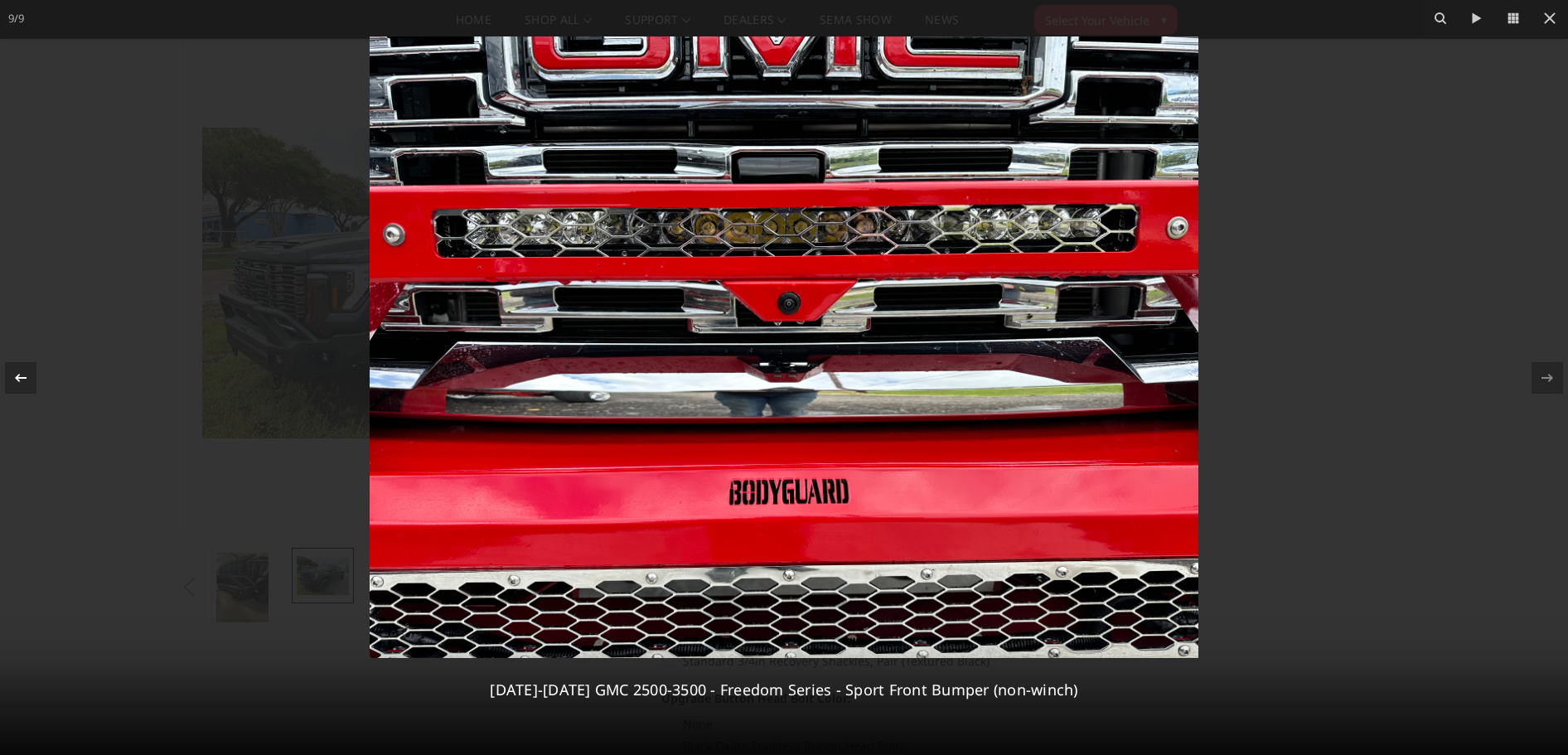
click at [16, 378] on icon at bounding box center [20, 377] width 12 height 9
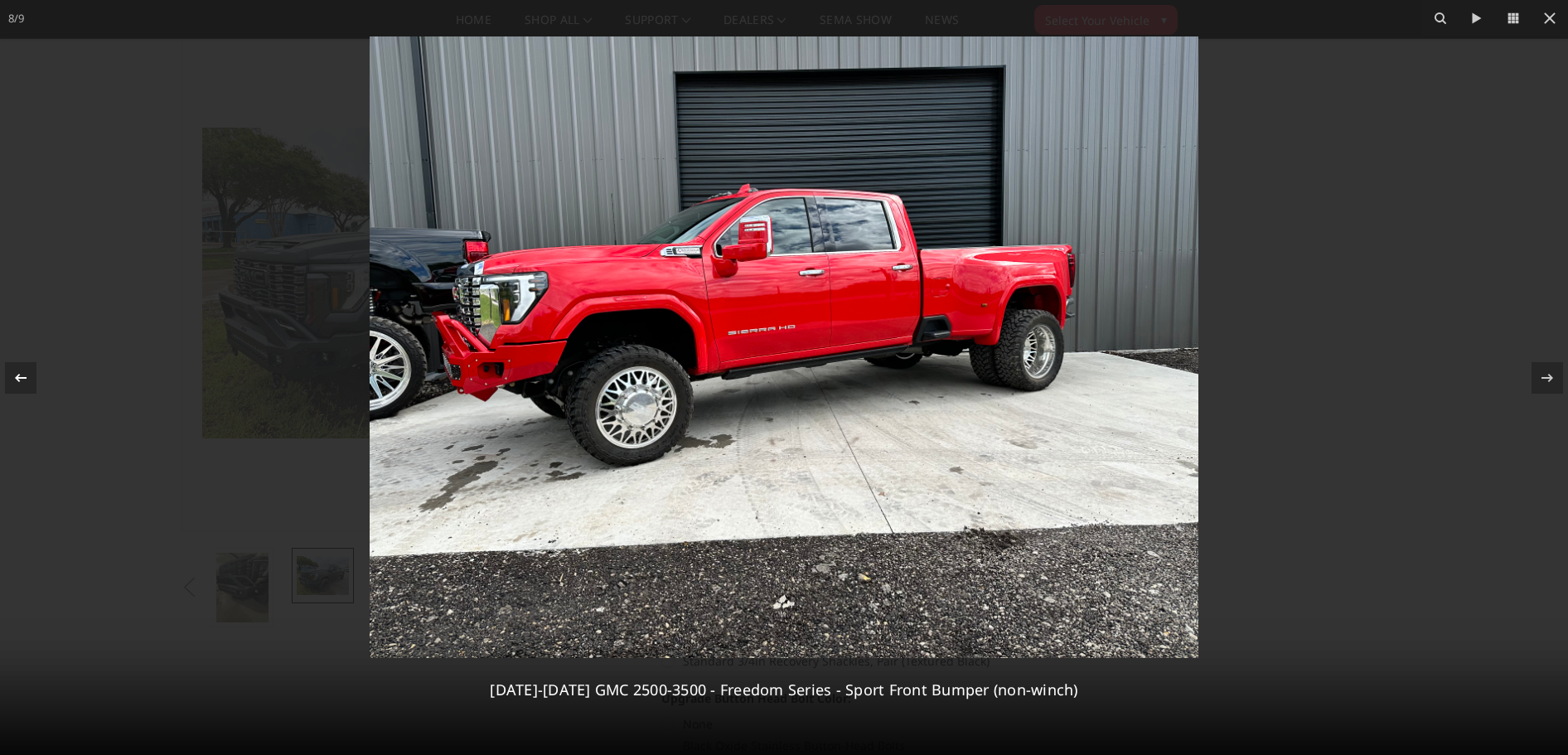
click at [16, 378] on icon at bounding box center [20, 377] width 12 height 9
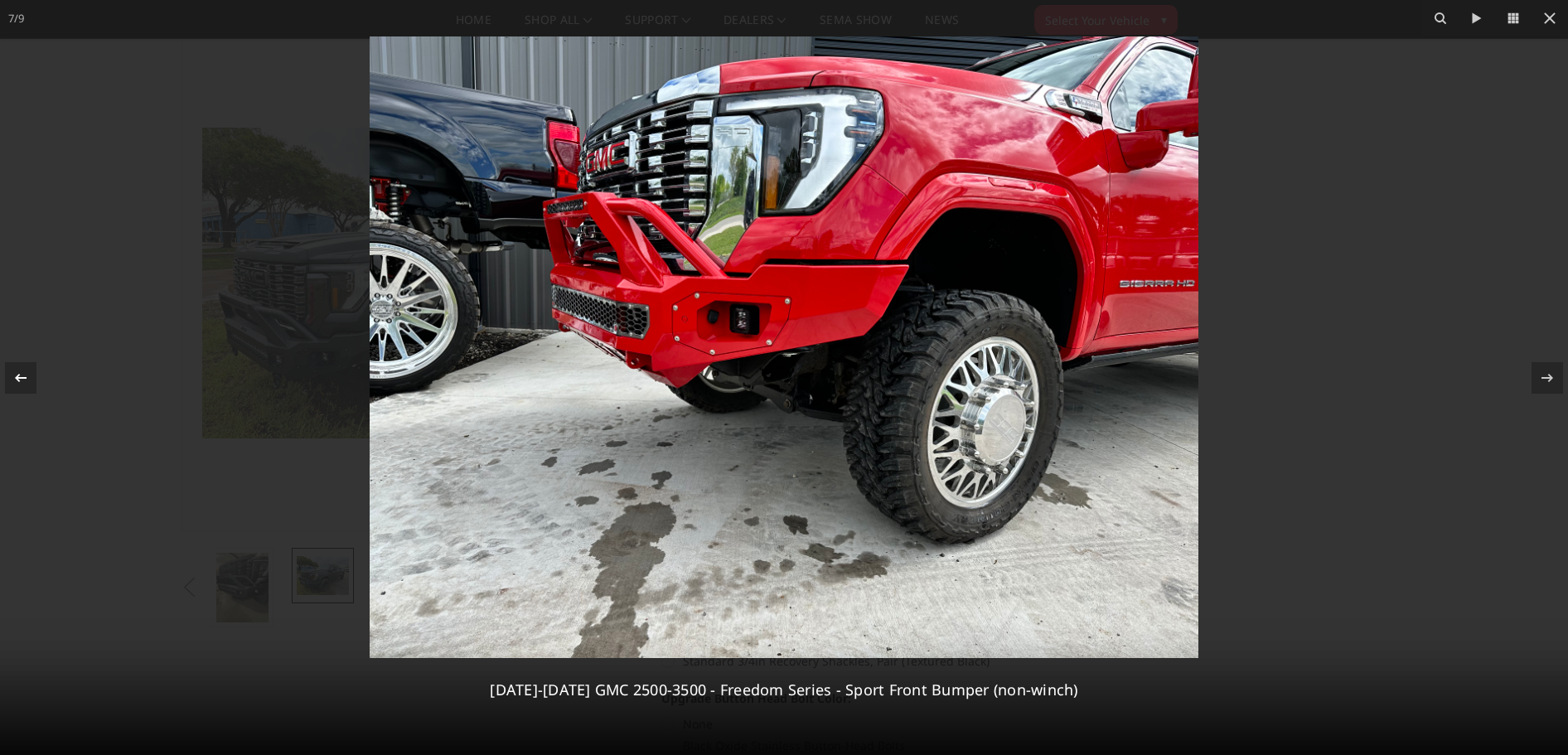
click at [16, 378] on icon at bounding box center [20, 377] width 12 height 9
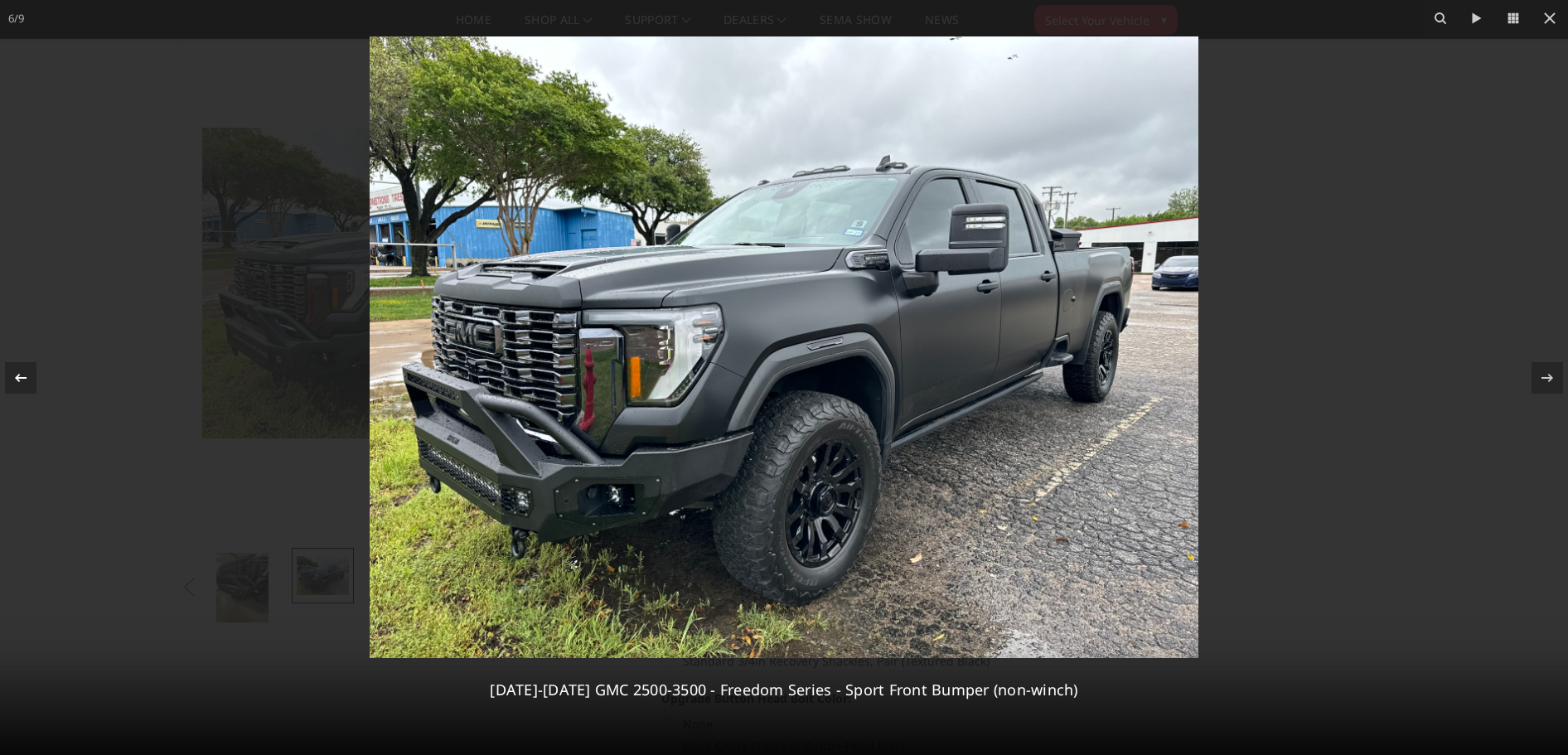
click at [16, 378] on icon at bounding box center [20, 377] width 12 height 9
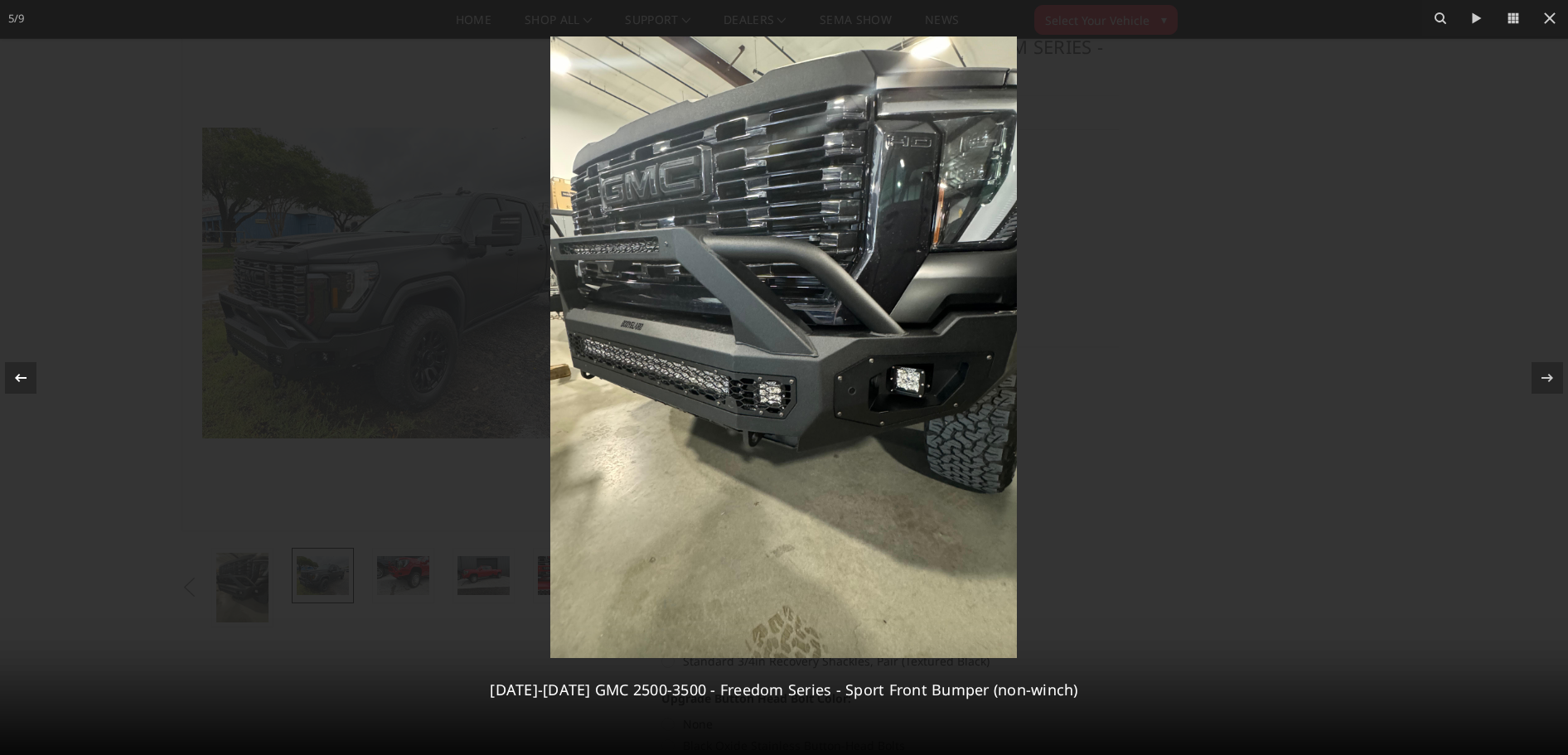
click at [16, 378] on icon at bounding box center [20, 377] width 12 height 9
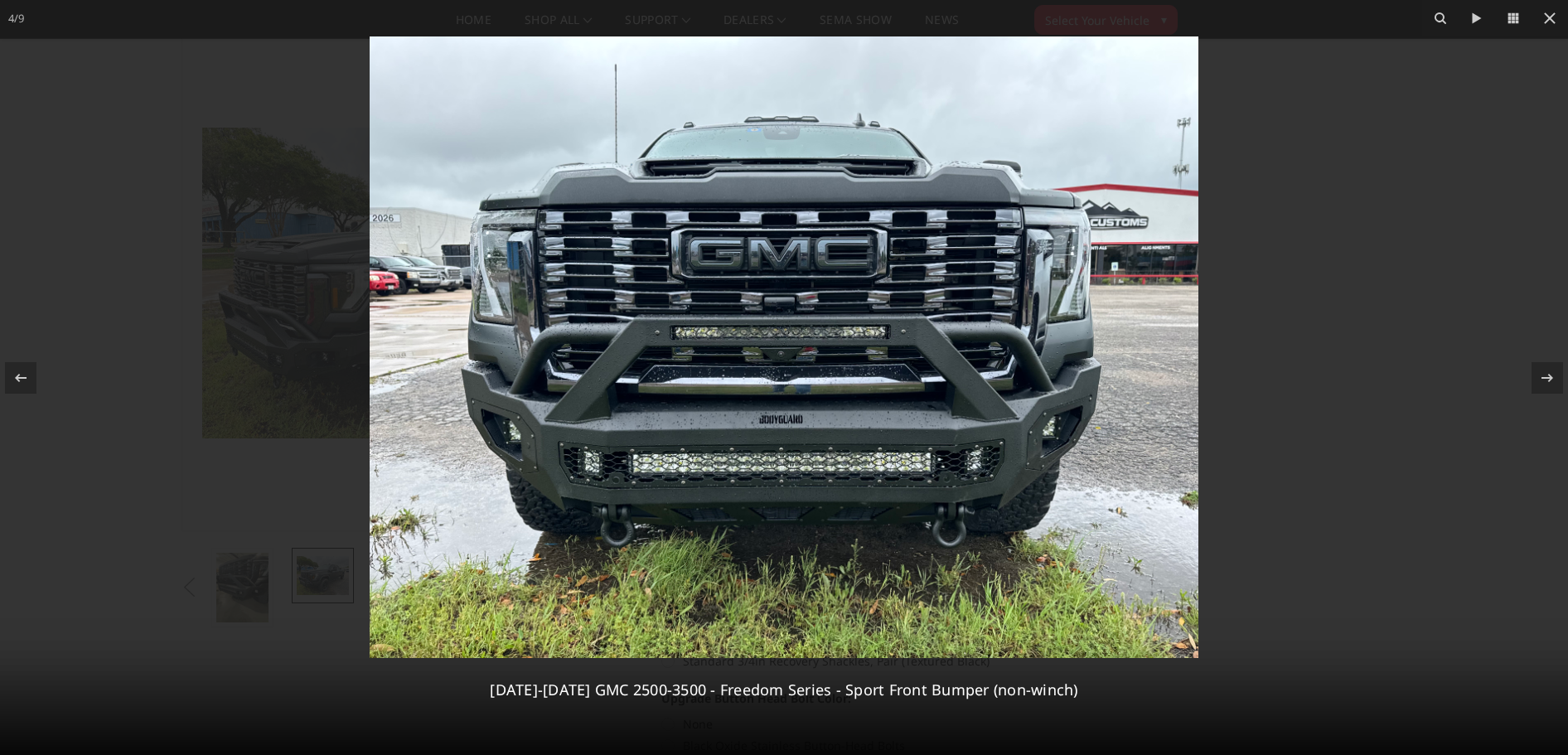
click at [653, 477] on img at bounding box center [784, 348] width 829 height 622
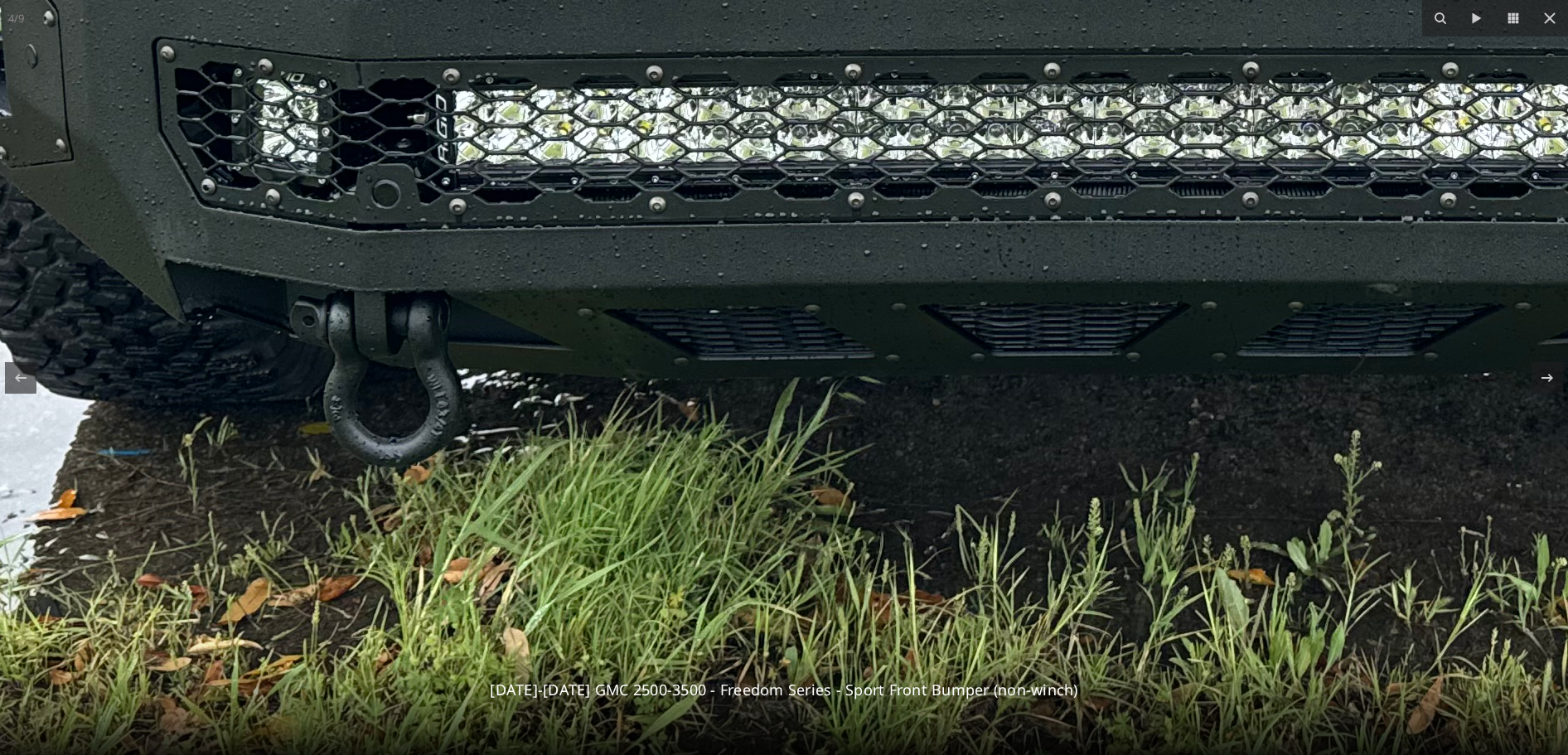
drag, startPoint x: 898, startPoint y: 646, endPoint x: 777, endPoint y: 348, distance: 321.6
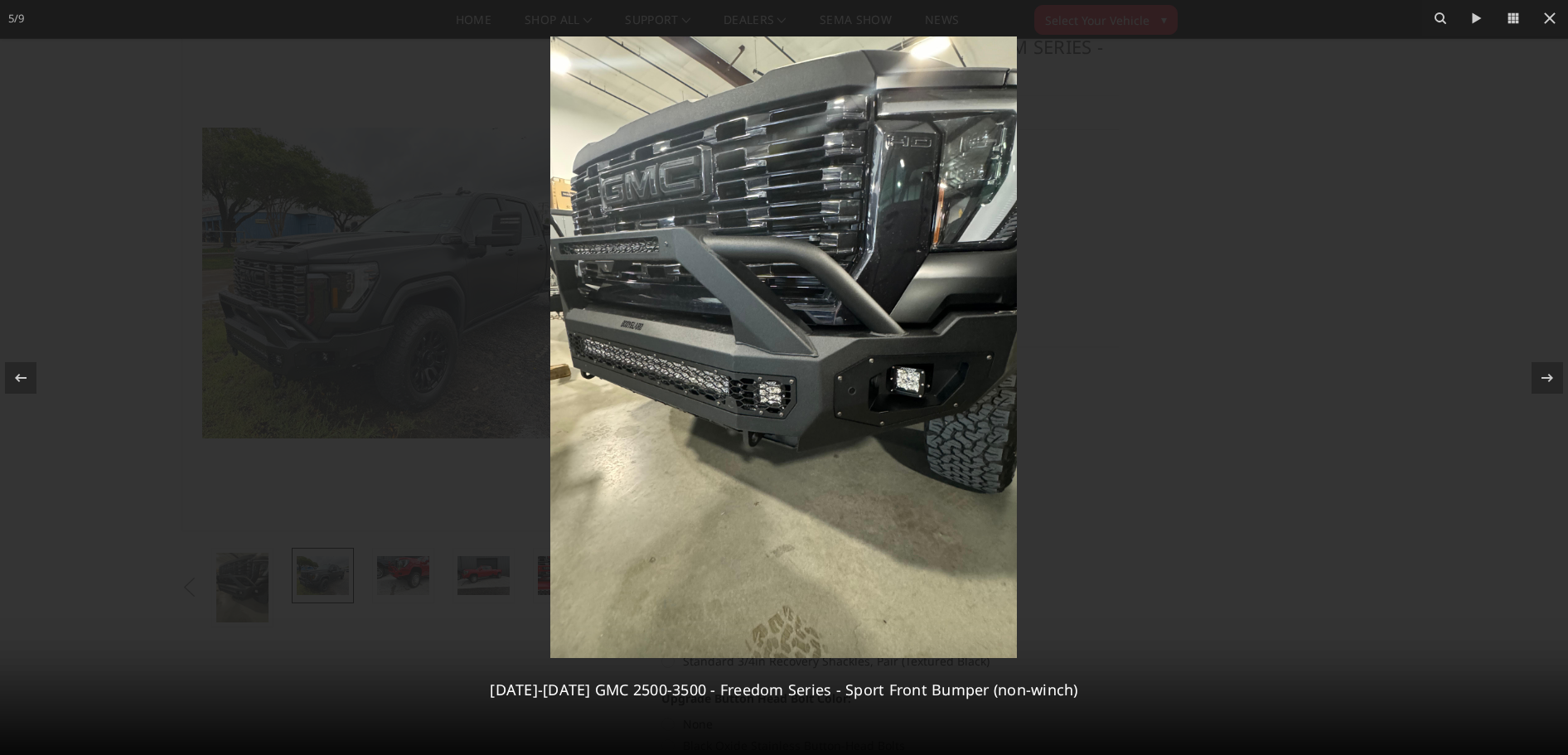
click at [479, 195] on div at bounding box center [784, 378] width 1568 height 755
click at [1551, 19] on icon at bounding box center [1551, 18] width 12 height 12
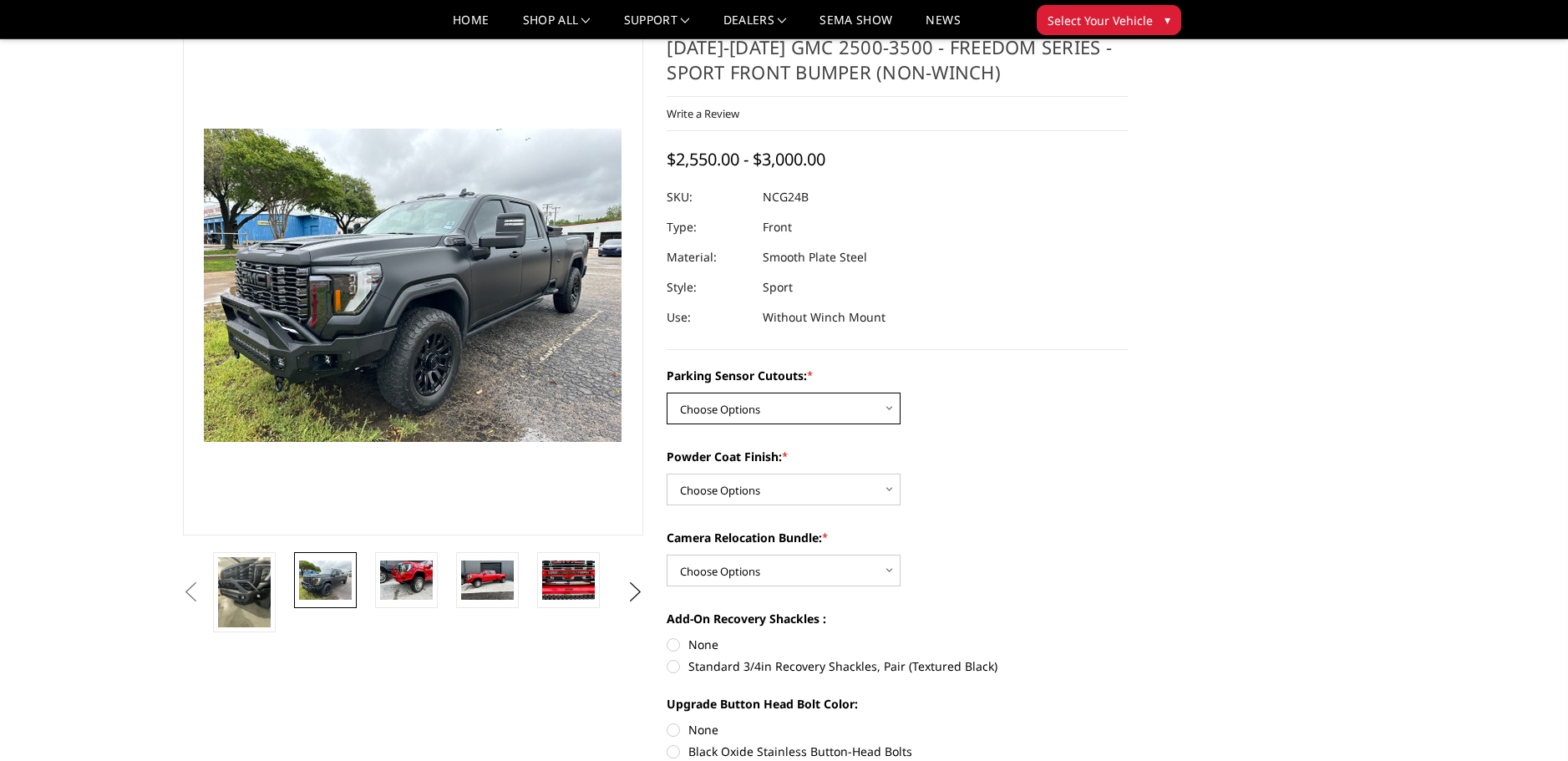
click at [802, 401] on select "Choose Options No - Without Parking Sensor Cutouts Yes - With Parking Sensor Cu…" at bounding box center [783, 409] width 233 height 32
select select "2854"
click at [666, 393] on select "Choose Options No - Without Parking Sensor Cutouts Yes - With Parking Sensor Cu…" at bounding box center [783, 409] width 233 height 32
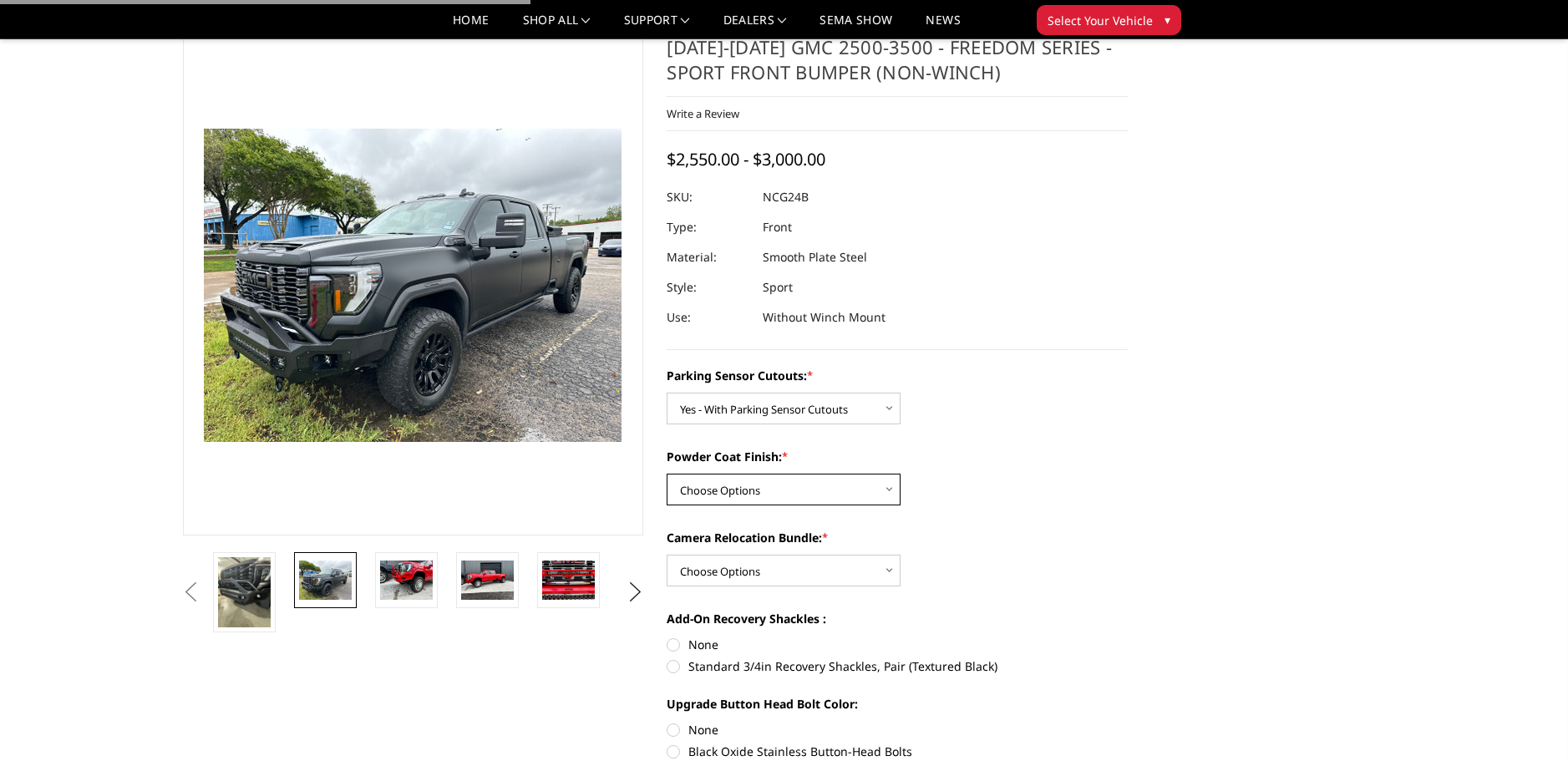
click at [728, 497] on select "Choose Options Bare Metal Texture Black Powder Coat" at bounding box center [783, 489] width 233 height 32
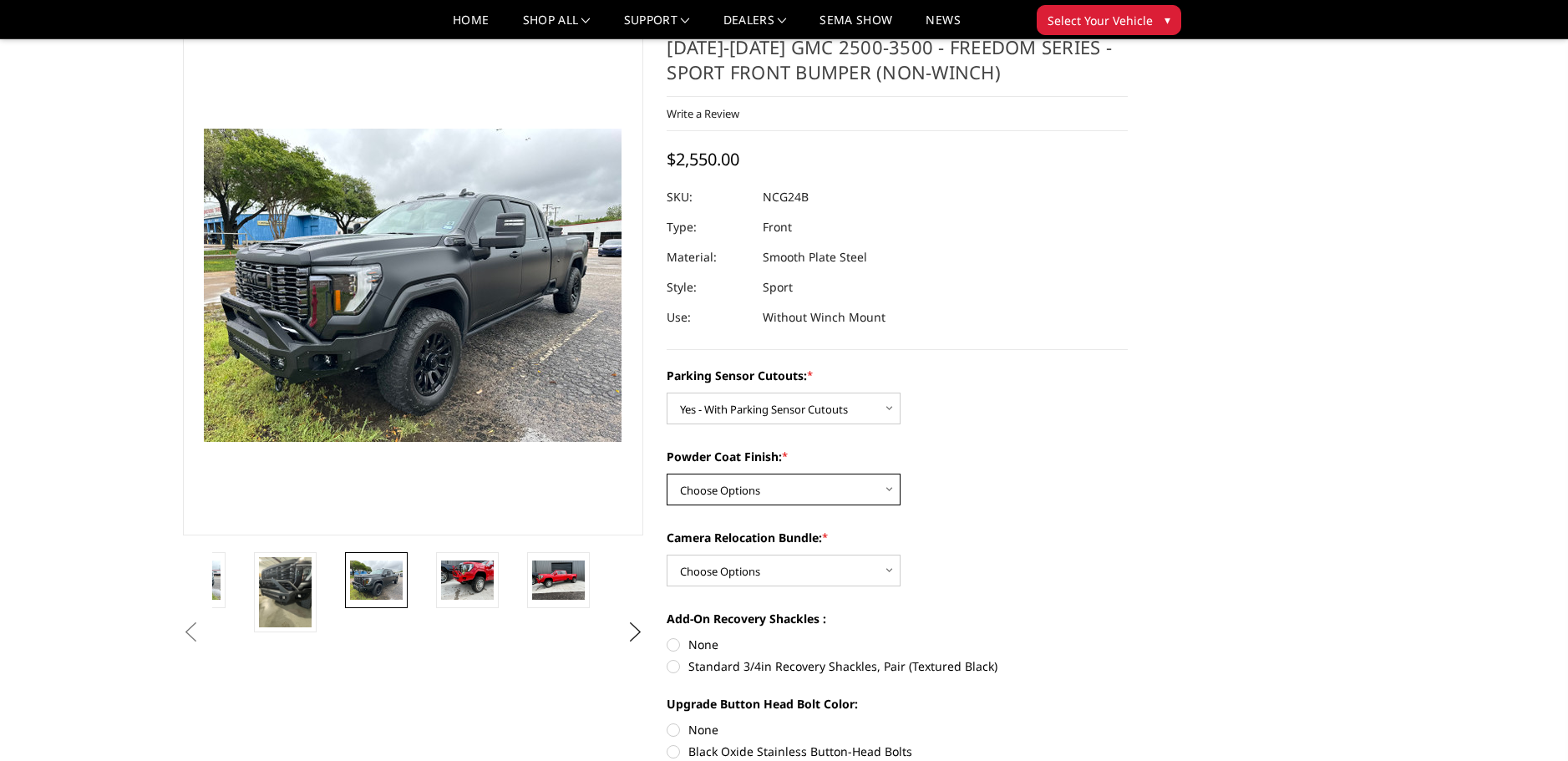
select select "2855"
click at [666, 474] on select "Choose Options Bare Metal Texture Black Powder Coat" at bounding box center [783, 489] width 233 height 32
click at [692, 564] on select "Choose Options WITH Camera Relocation Bundle WITHOUT Camera Relocation Bundle" at bounding box center [783, 570] width 233 height 32
select select "2857"
click at [666, 555] on select "Choose Options WITH Camera Relocation Bundle WITHOUT Camera Relocation Bundle" at bounding box center [783, 570] width 233 height 32
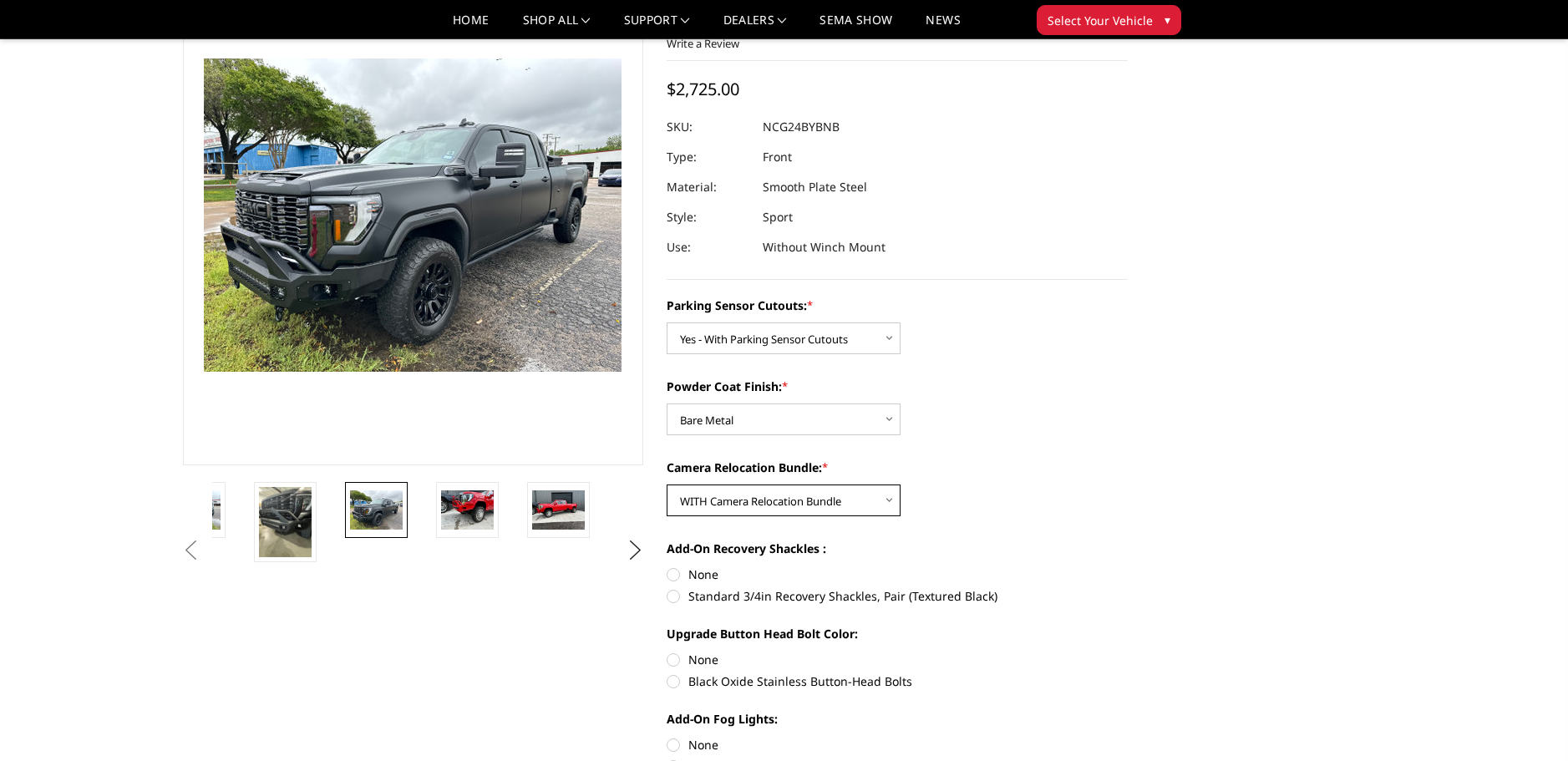
scroll to position [275, 0]
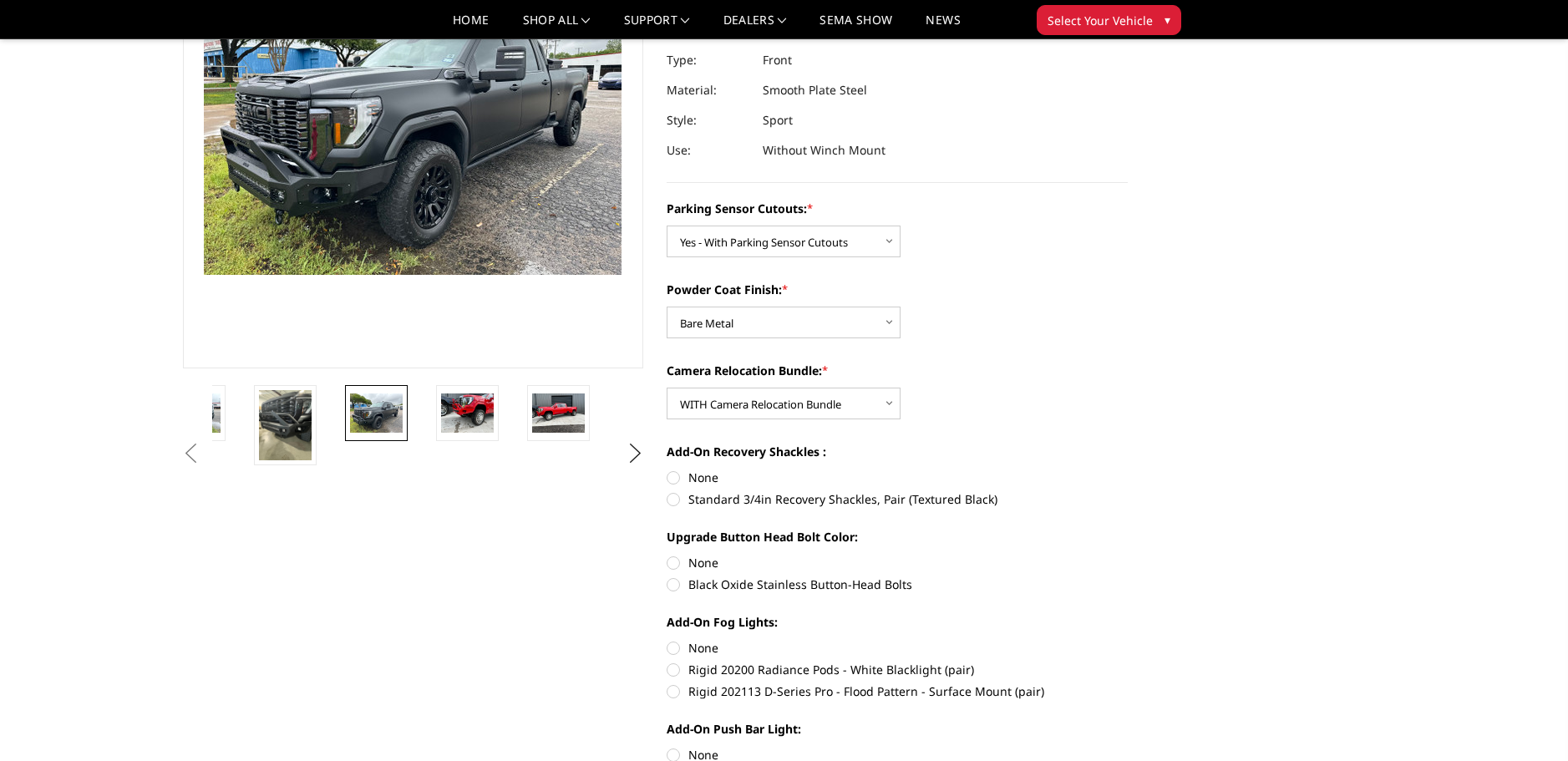
click at [671, 584] on label "Black Oxide Stainless Button-Head Bolts" at bounding box center [897, 585] width 461 height 18
click at [1127, 555] on input "Black Oxide Stainless Button-Head Bolts" at bounding box center [1127, 554] width 1 height 1
radio input "true"
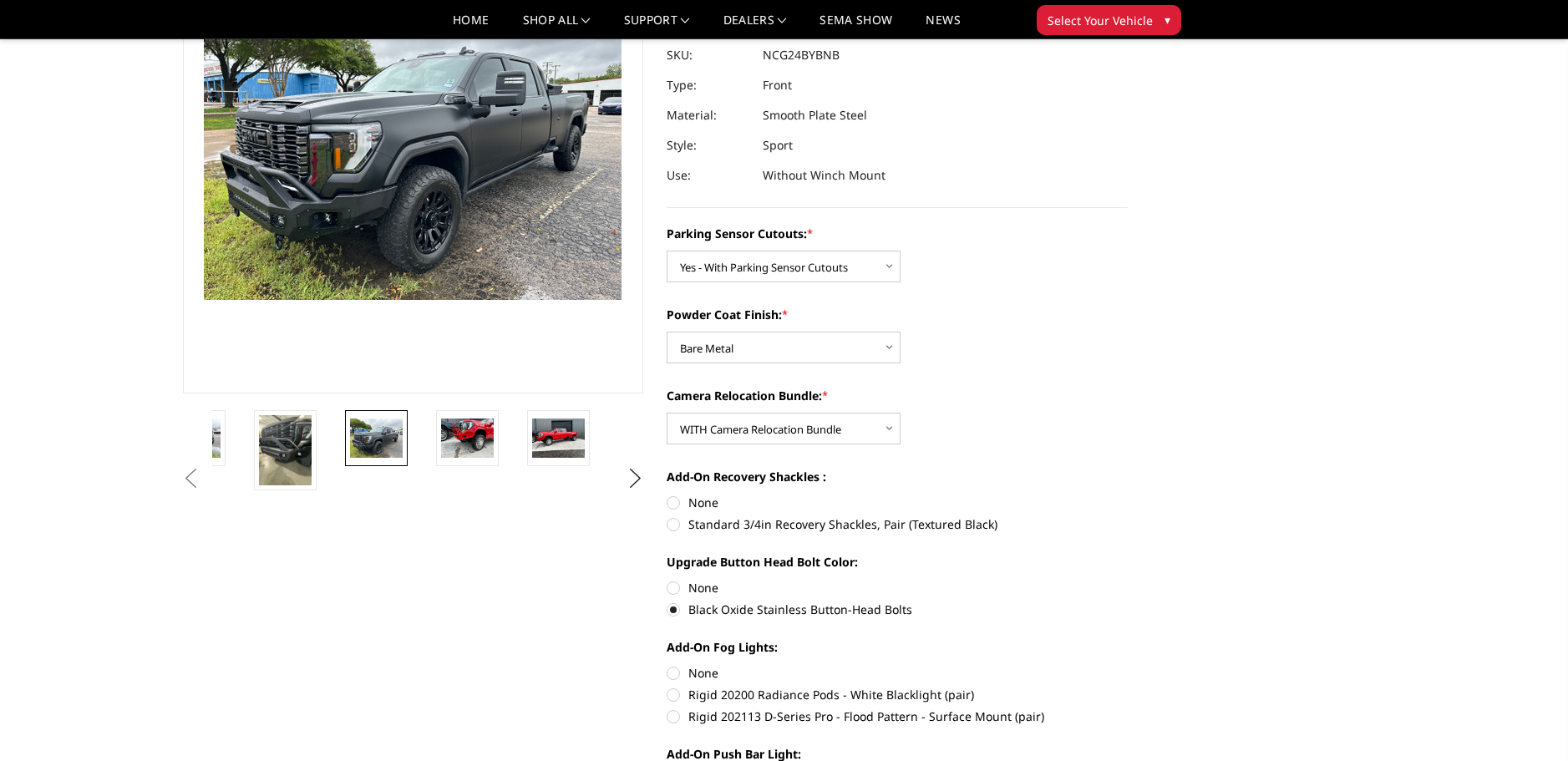
scroll to position [84, 0]
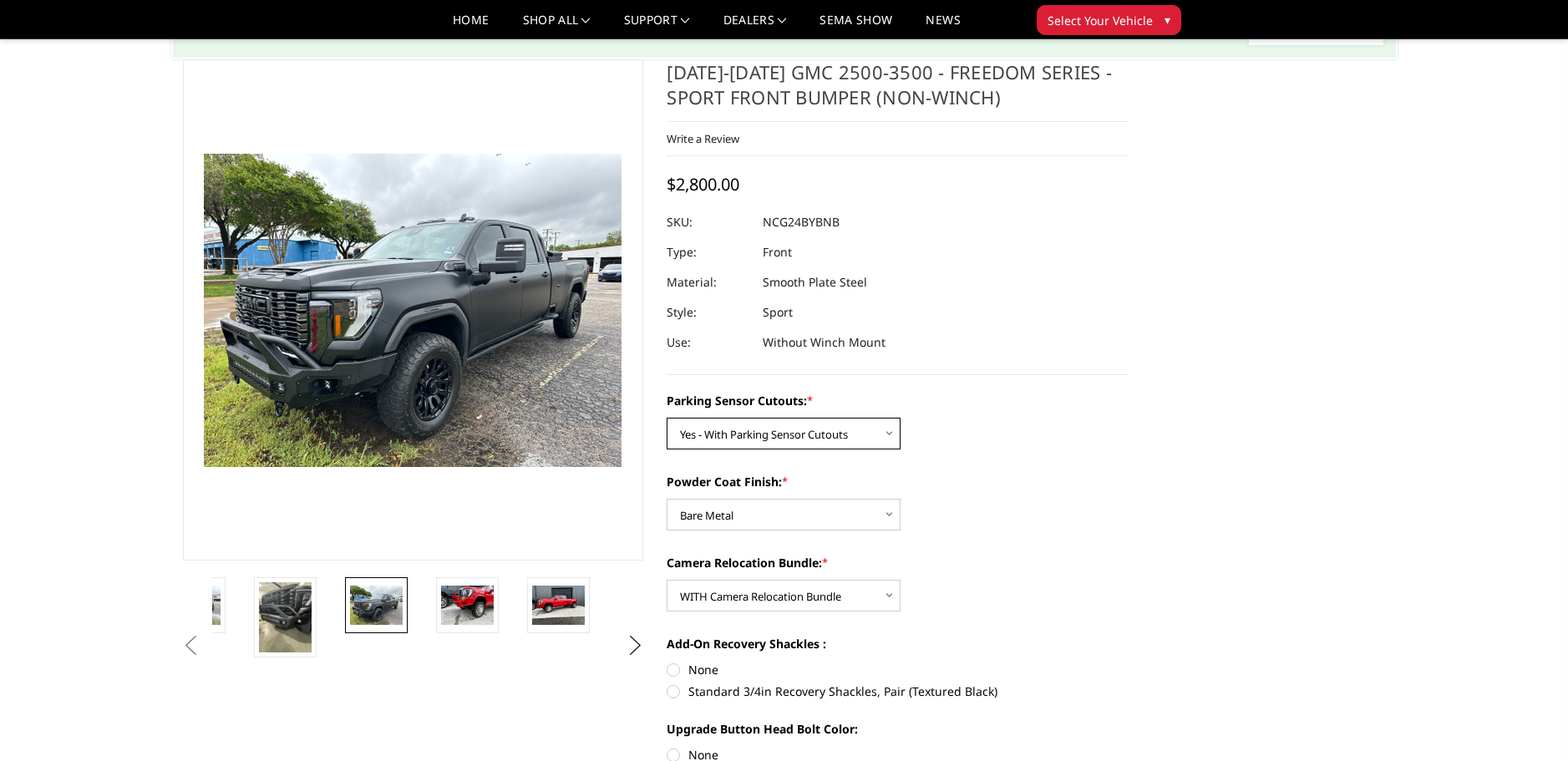
click at [804, 434] on select "Choose Options No - Without Parking Sensor Cutouts Yes - With Parking Sensor Cu…" at bounding box center [783, 433] width 233 height 32
click at [877, 554] on label "Camera Relocation Bundle: *" at bounding box center [897, 562] width 461 height 18
click at [877, 580] on select "Choose Options WITH Camera Relocation Bundle WITHOUT Camera Relocation Bundle" at bounding box center [783, 596] width 233 height 32
click at [759, 523] on select "Choose Options Bare Metal Texture Black Powder Coat" at bounding box center [783, 515] width 233 height 32
click at [666, 499] on select "Choose Options Bare Metal Texture Black Powder Coat" at bounding box center [783, 515] width 233 height 32
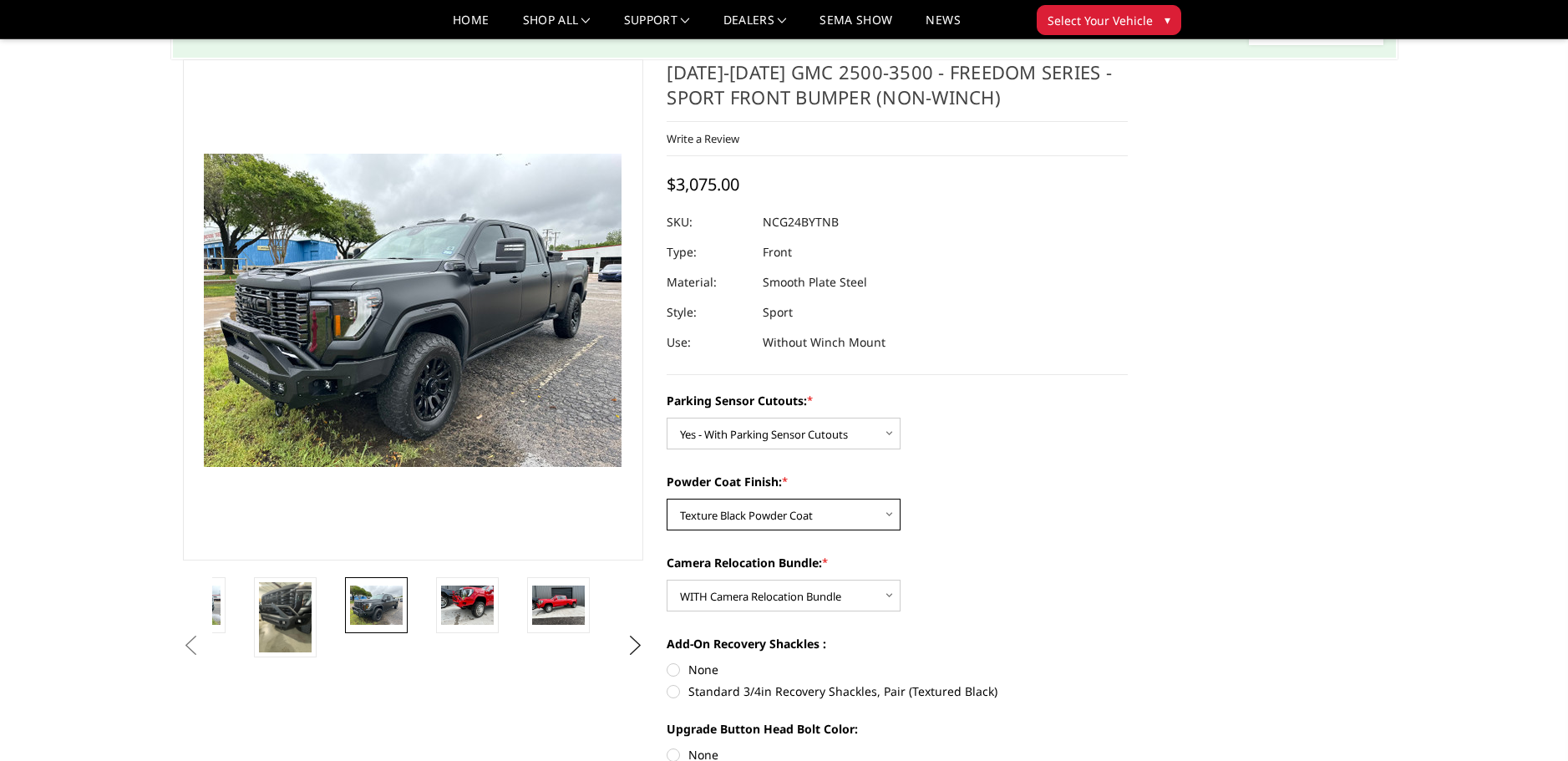
click at [740, 523] on select "Choose Options Bare Metal Texture Black Powder Coat" at bounding box center [783, 515] width 233 height 32
select select "2855"
click at [666, 499] on select "Choose Options Bare Metal Texture Black Powder Coat" at bounding box center [783, 515] width 233 height 32
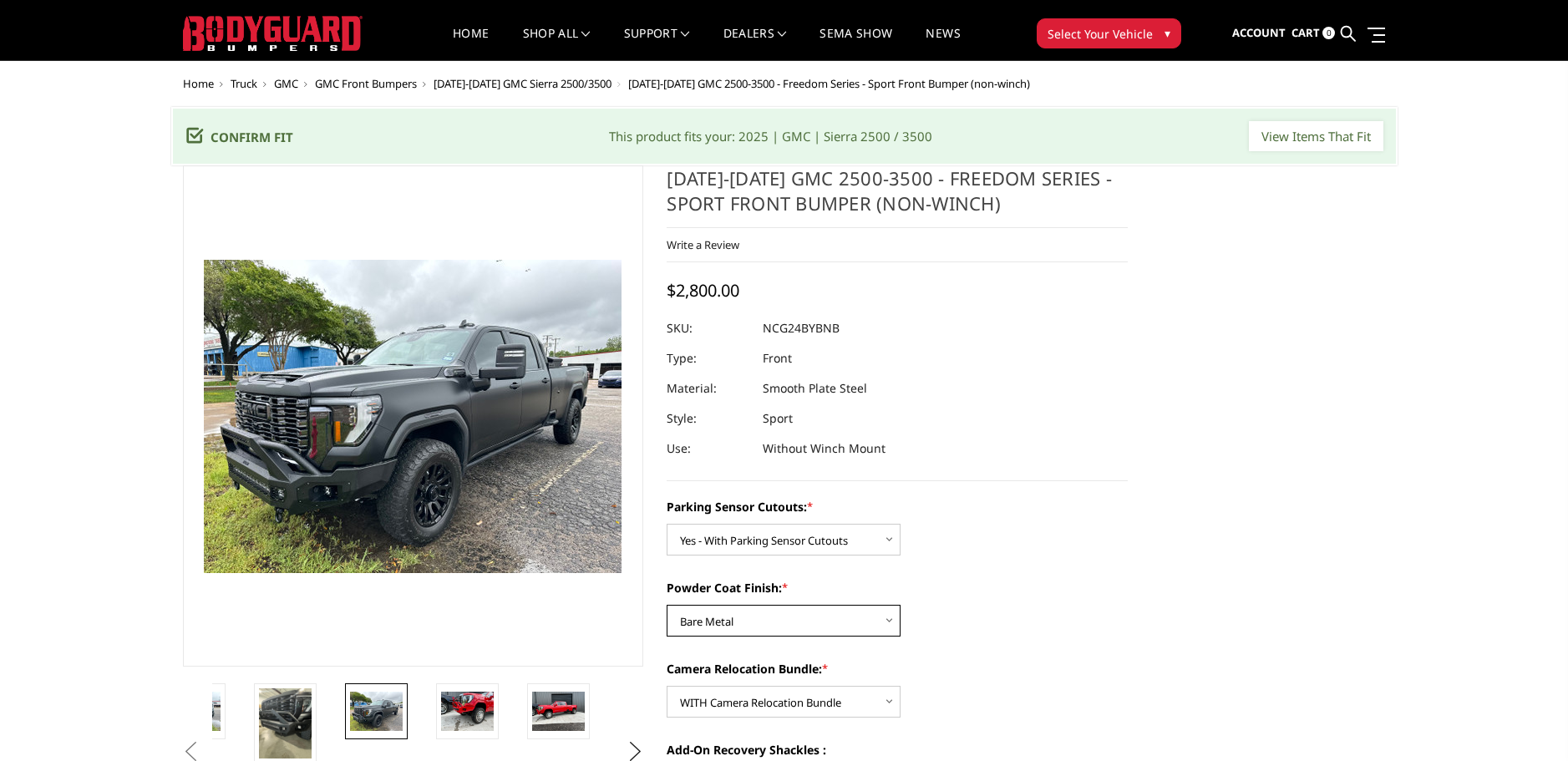
scroll to position [0, 0]
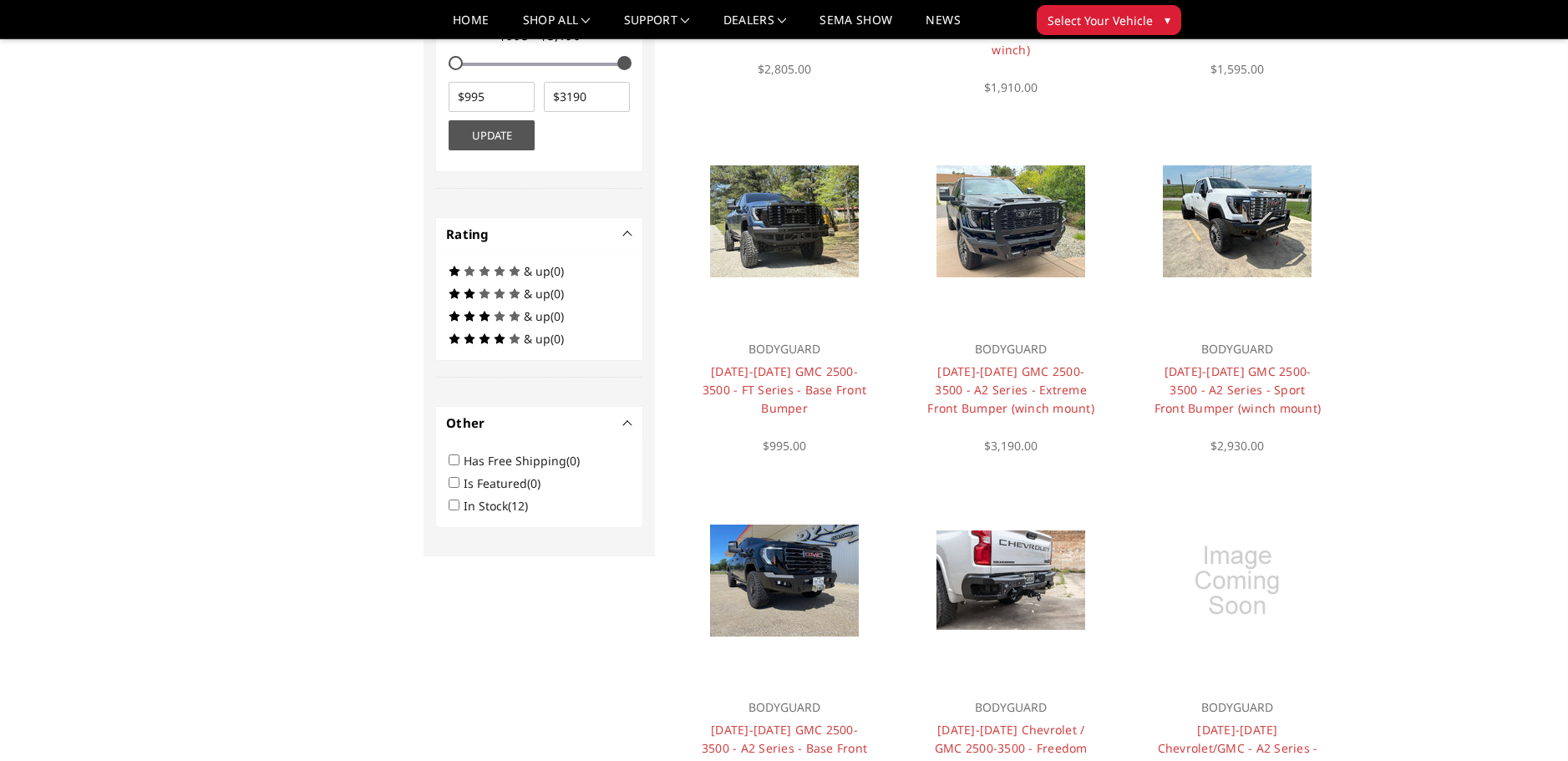
scroll to position [836, 0]
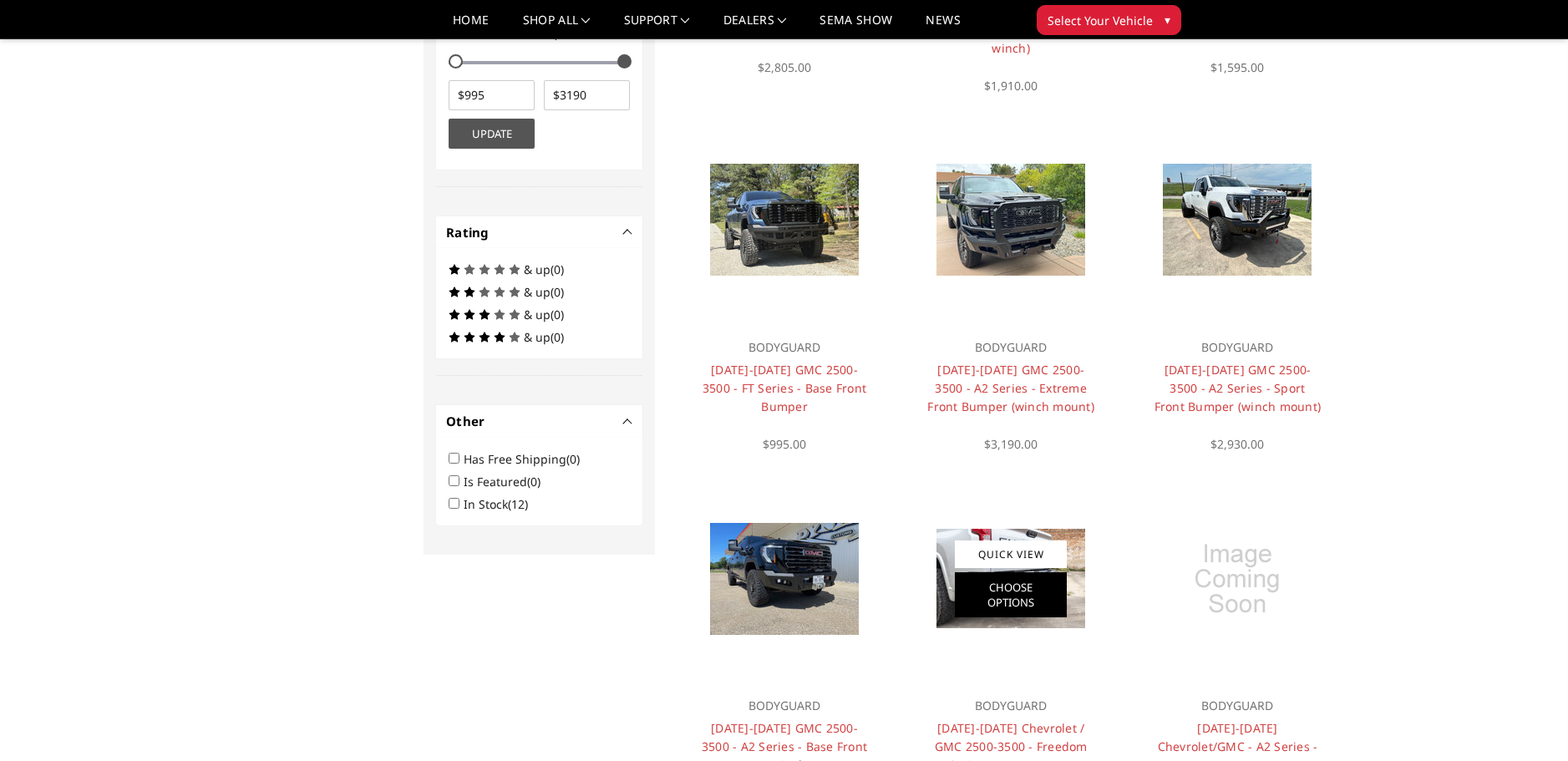
click at [1008, 572] on link "Choose Options" at bounding box center [1010, 595] width 112 height 45
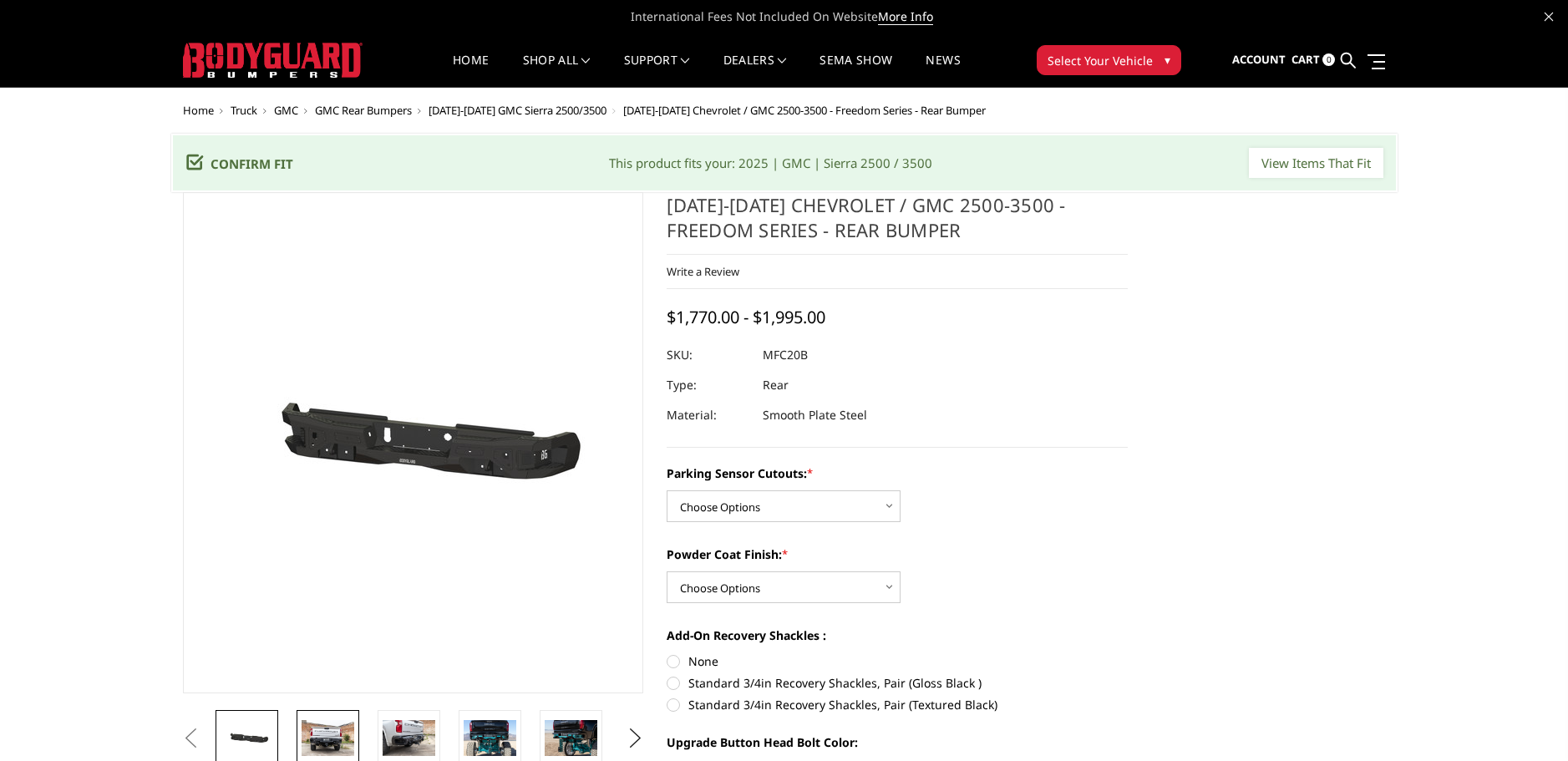
click at [334, 735] on img at bounding box center [328, 738] width 53 height 35
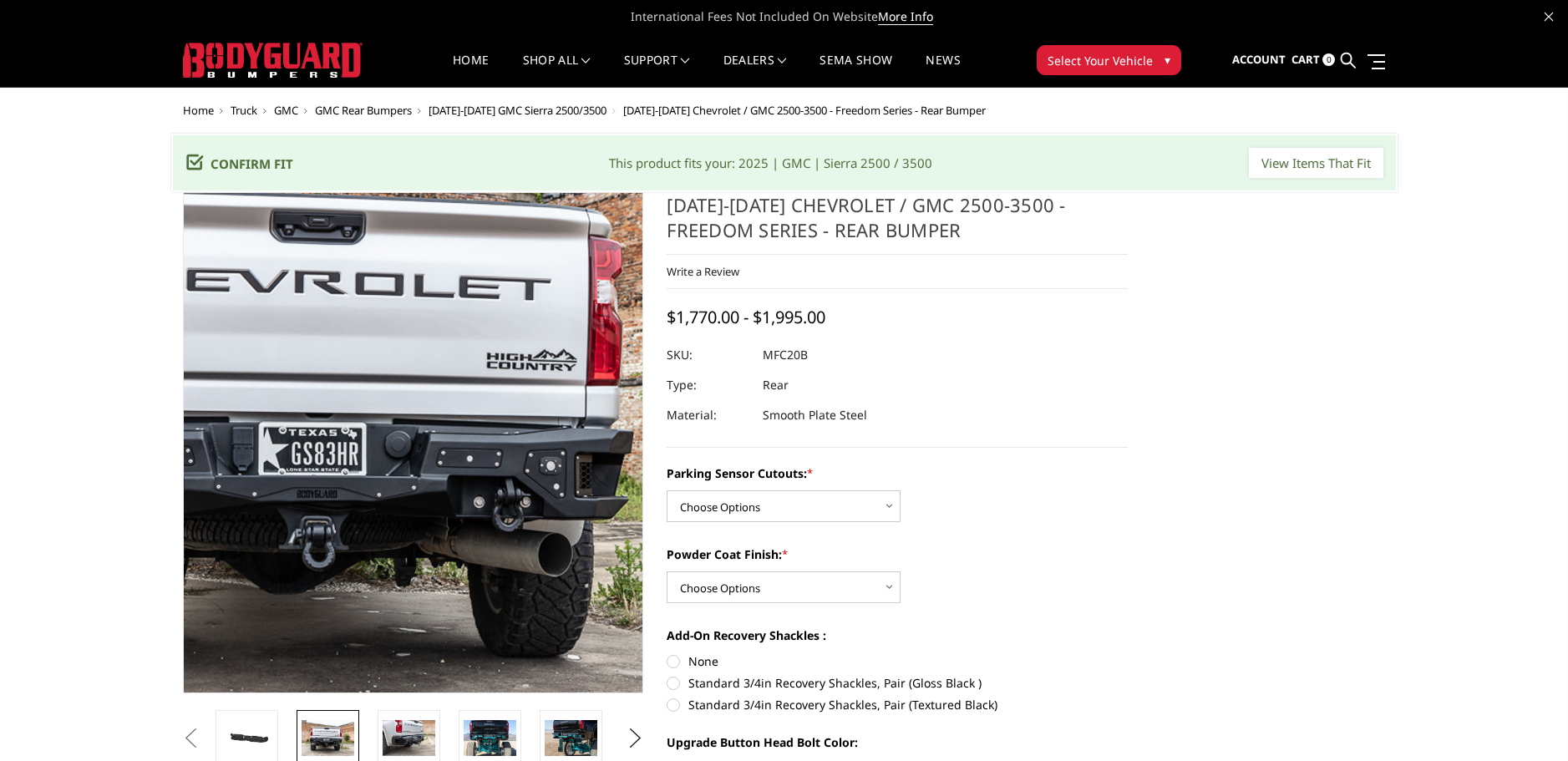
click at [468, 511] on img at bounding box center [341, 415] width 1069 height 713
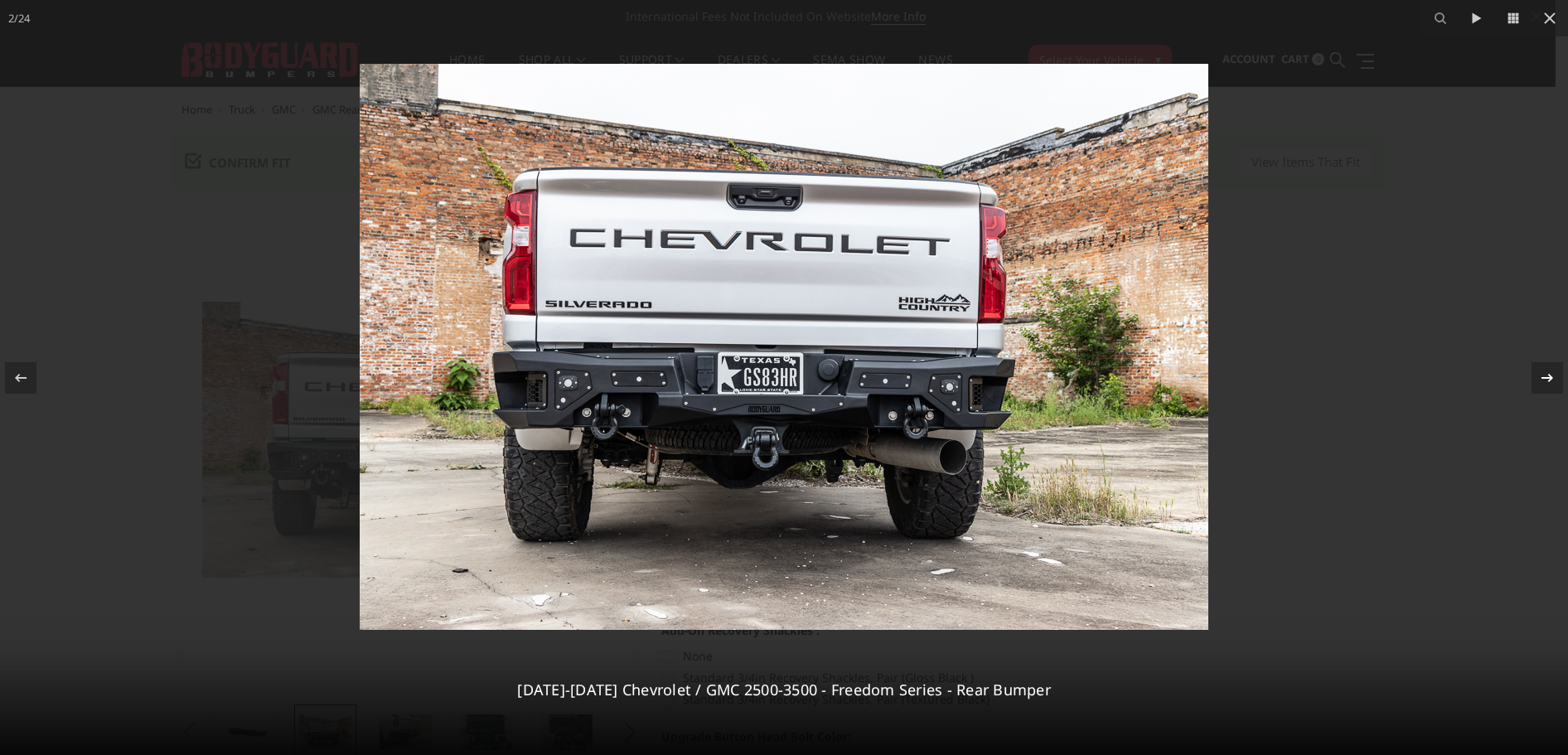
click at [1550, 383] on icon at bounding box center [1548, 378] width 20 height 20
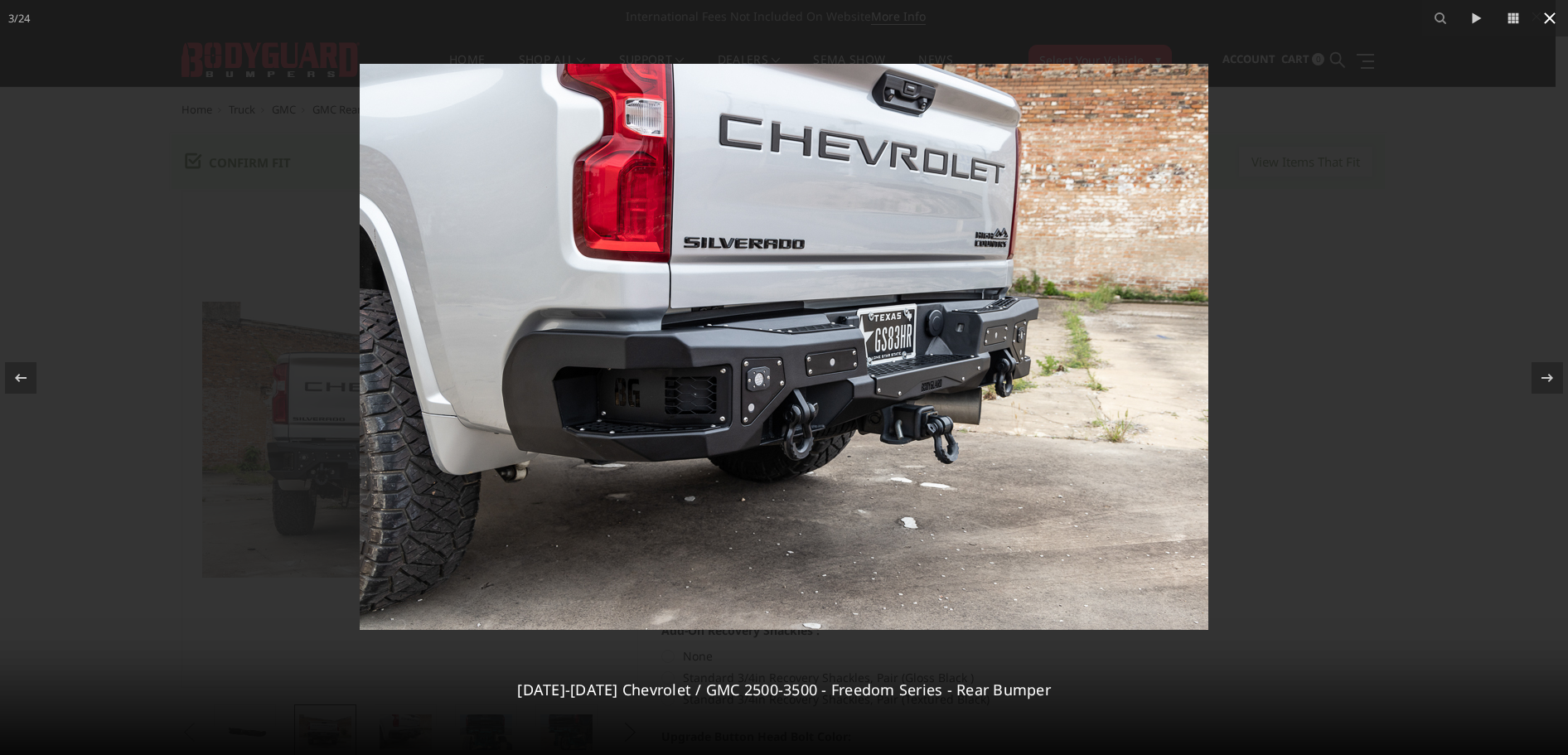
click at [1551, 20] on icon at bounding box center [1550, 18] width 20 height 20
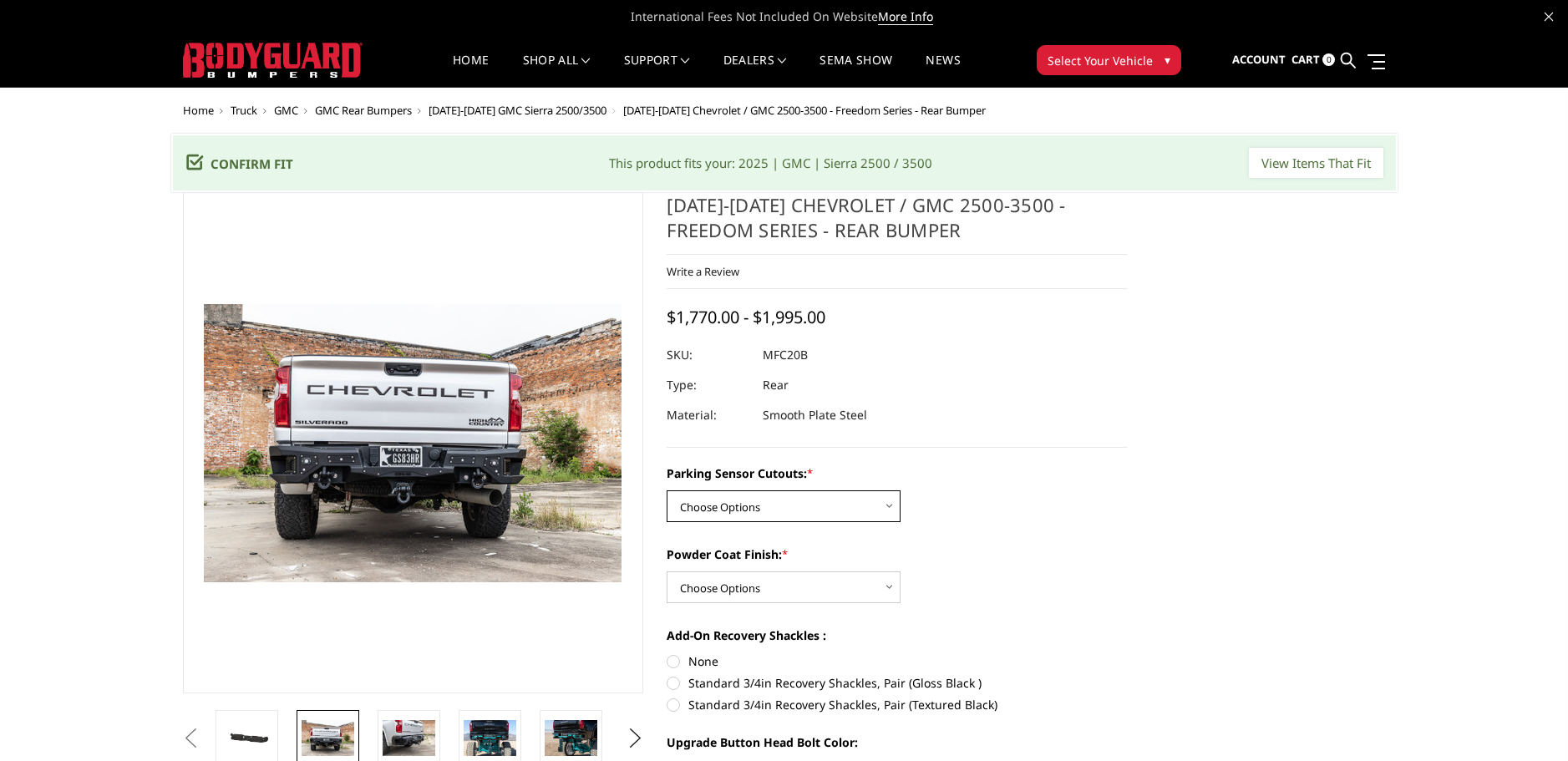
click at [758, 503] on select "Choose Options No - Without Parking Sensor Cutouts Yes - With Parking Sensor Cu…" at bounding box center [783, 506] width 233 height 32
select select "2870"
click at [666, 490] on select "Choose Options No - Without Parking Sensor Cutouts Yes - With Parking Sensor Cu…" at bounding box center [783, 506] width 233 height 32
click at [720, 586] on select "Choose Options Bare Metal Texture Black Powder Coat" at bounding box center [783, 587] width 233 height 32
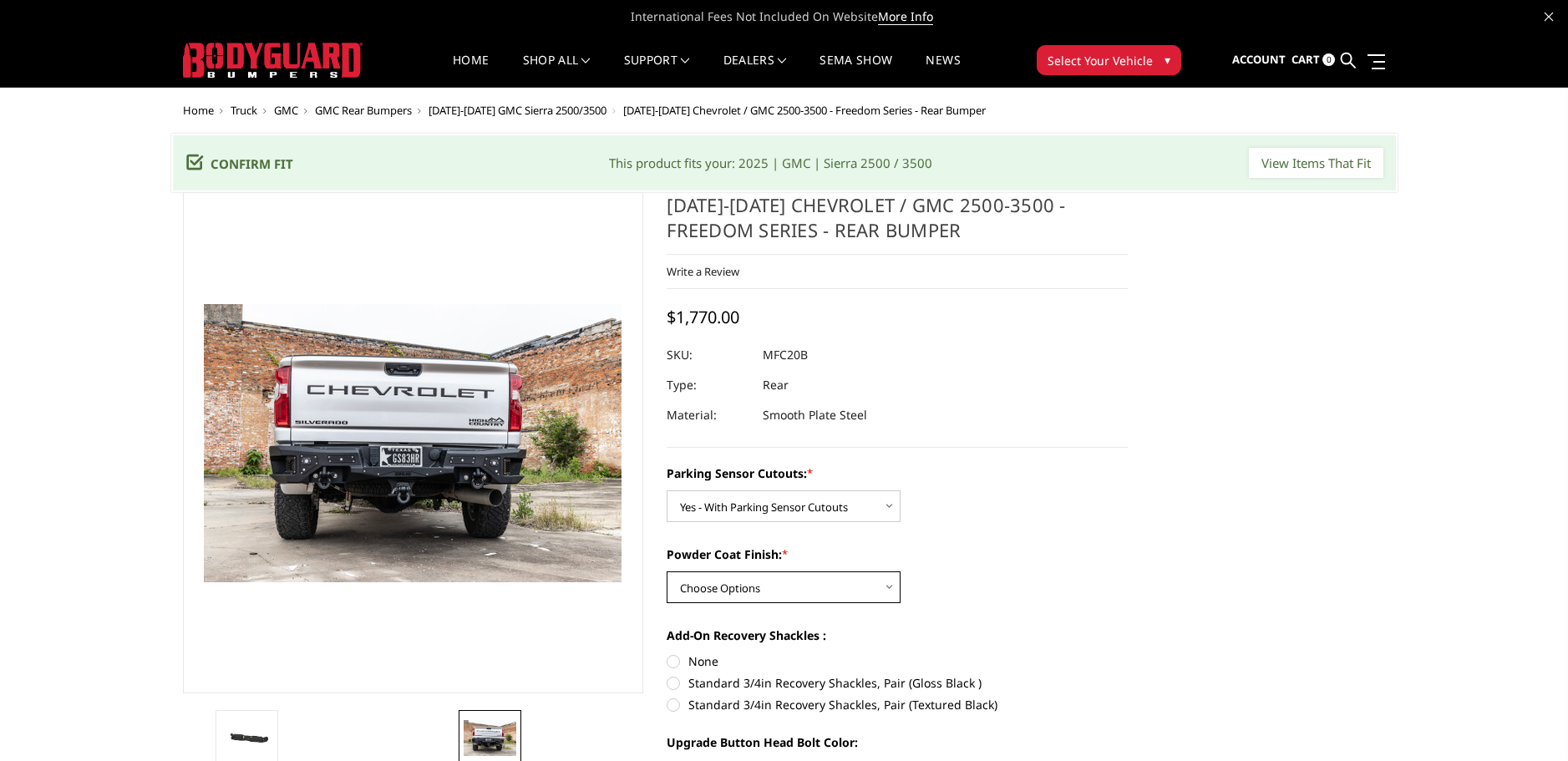
select select "2872"
click at [666, 571] on select "Choose Options Bare Metal Texture Black Powder Coat" at bounding box center [783, 587] width 233 height 32
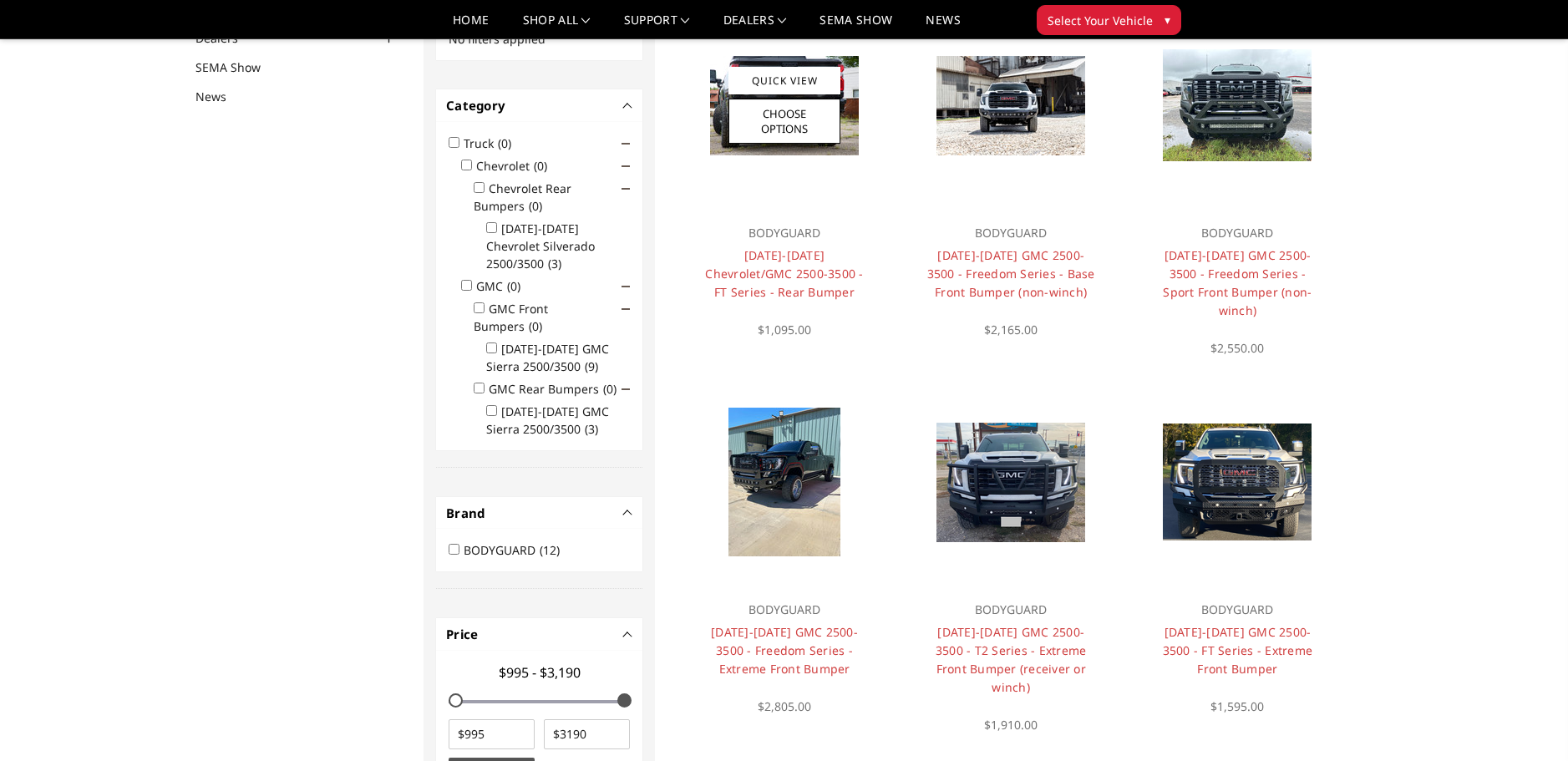
scroll to position [217, 0]
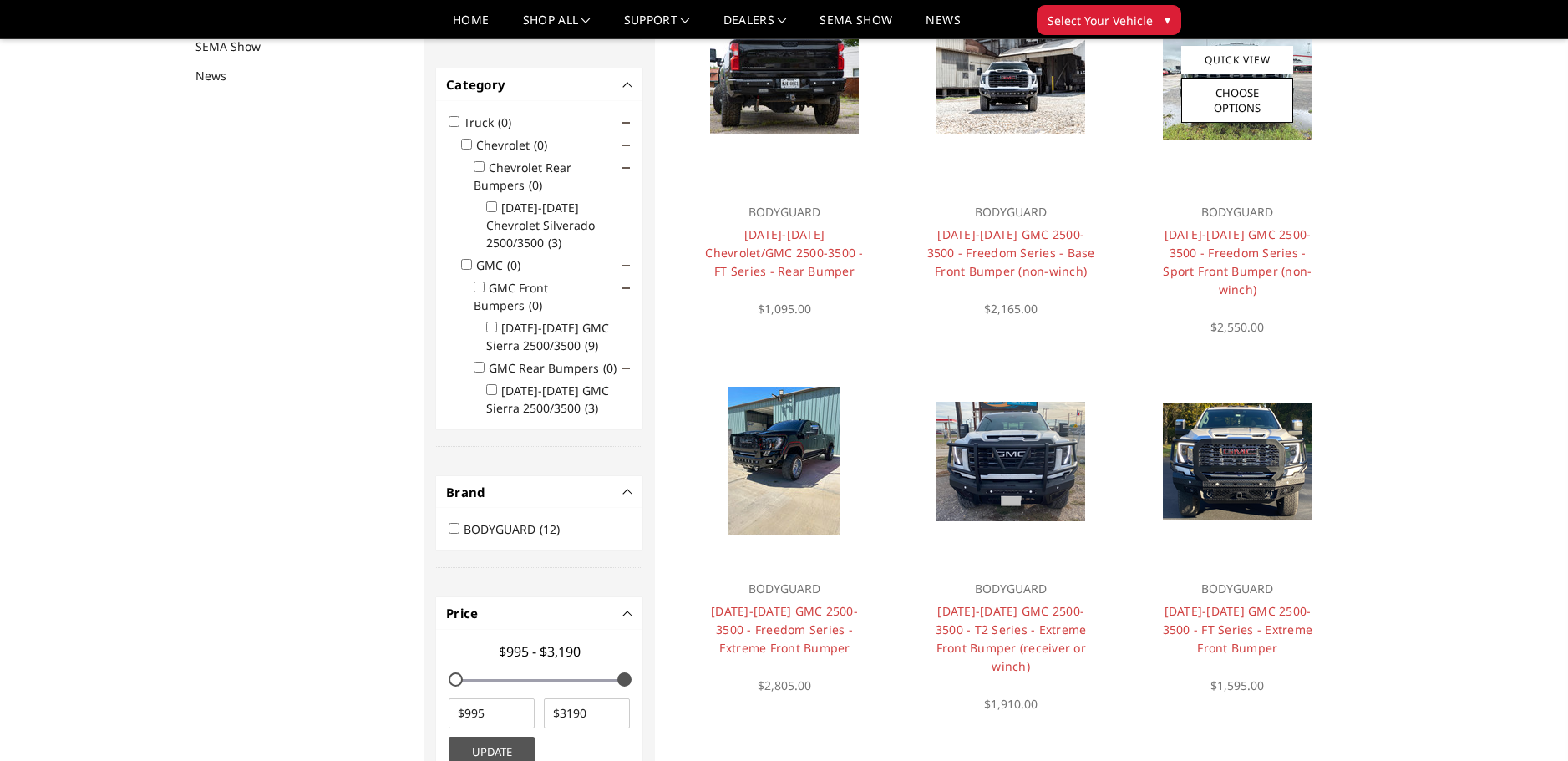
click at [1236, 242] on h4 "[DATE]-[DATE] GMC 2500-3500 - Freedom Series - Sport Front Bumper (non-winch)" at bounding box center [1237, 263] width 168 height 74
click at [1193, 131] on img at bounding box center [1236, 84] width 149 height 112
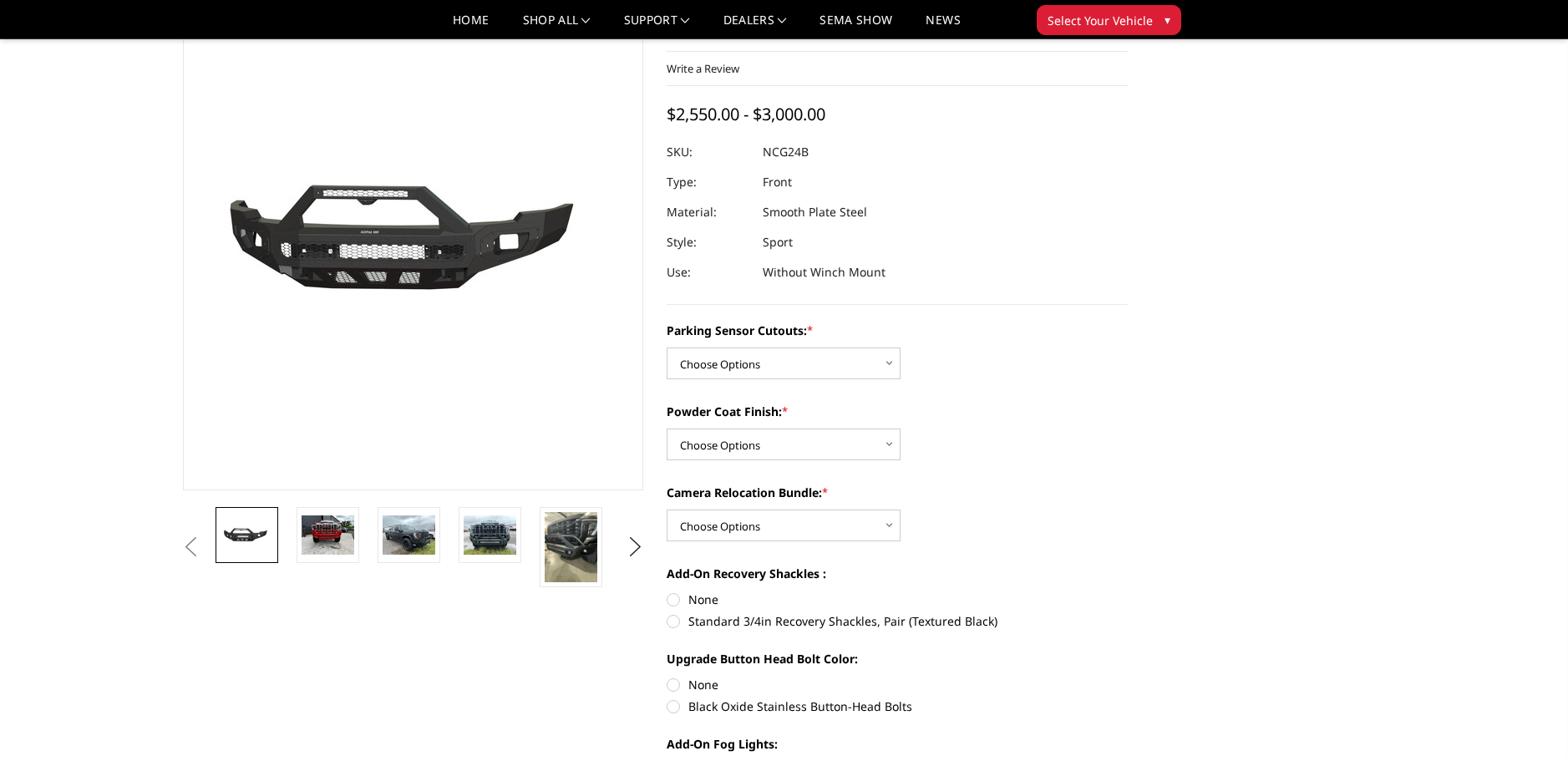
scroll to position [167, 0]
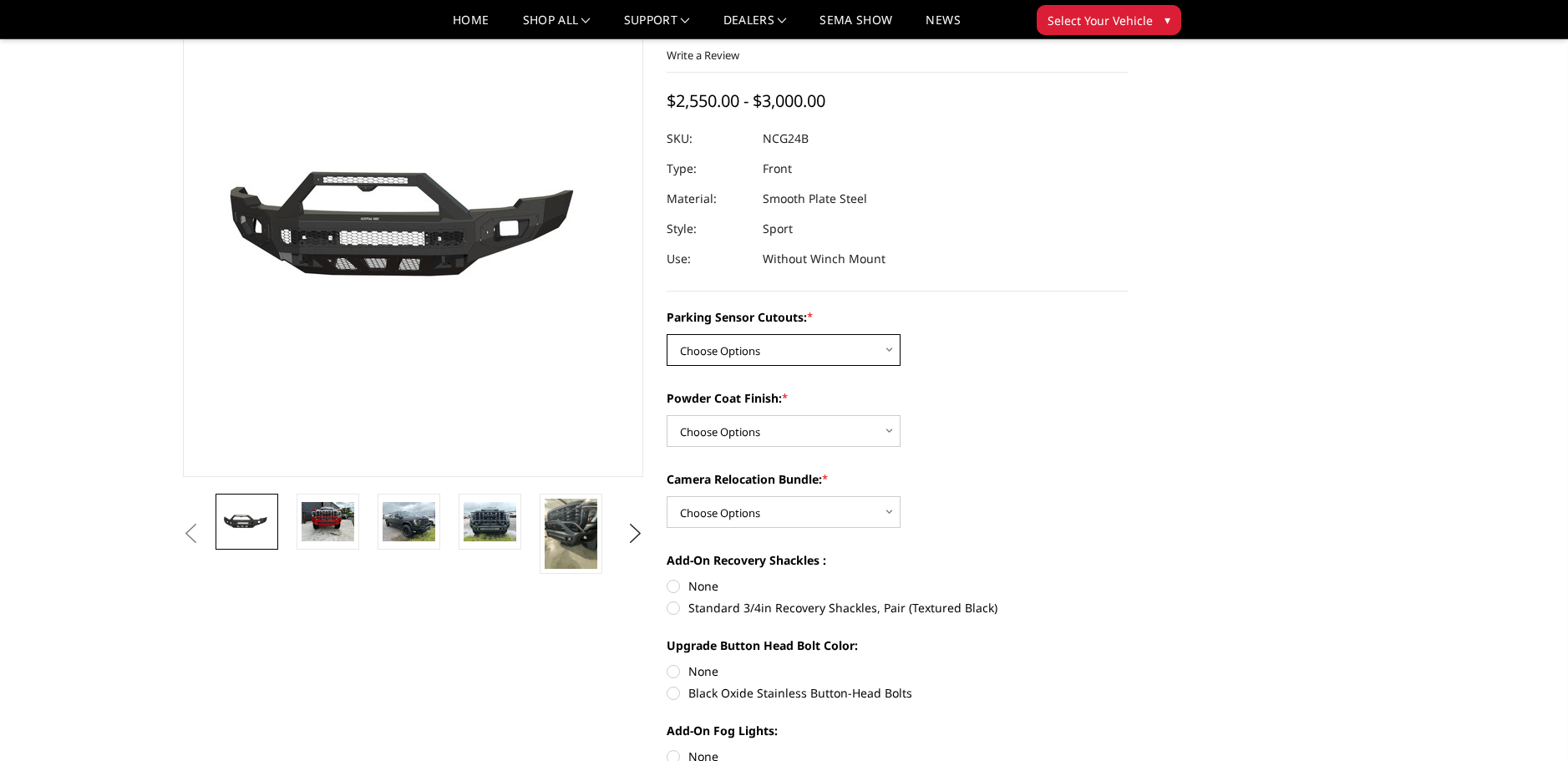
click at [763, 342] on select "Choose Options No - Without Parking Sensor Cutouts Yes - With Parking Sensor Cu…" at bounding box center [783, 349] width 233 height 32
select select "2854"
click at [666, 334] on select "Choose Options No - Without Parking Sensor Cutouts Yes - With Parking Sensor Cu…" at bounding box center [783, 349] width 233 height 32
click at [723, 428] on select "Choose Options Bare Metal Texture Black Powder Coat" at bounding box center [783, 431] width 233 height 32
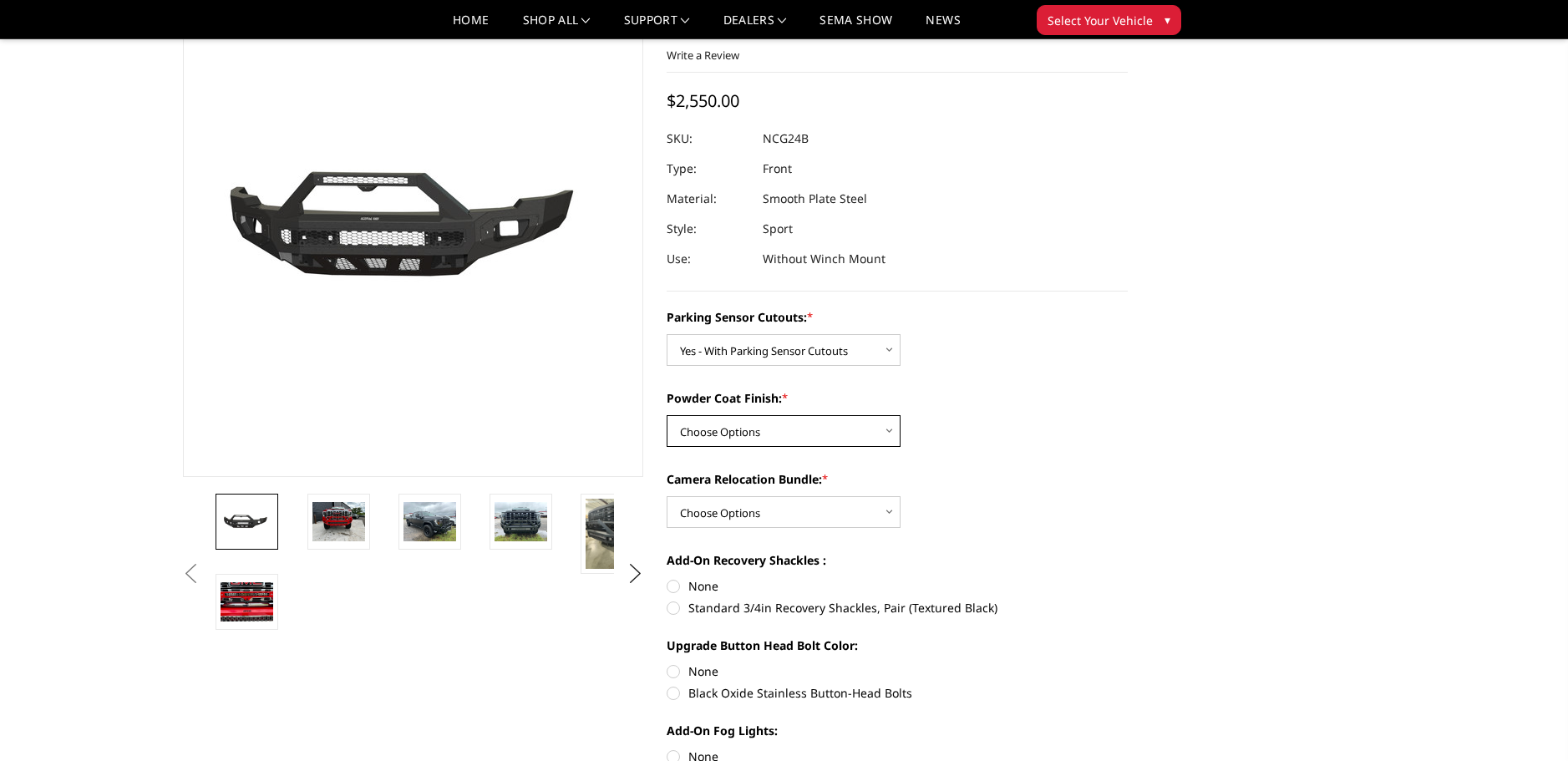
select select "2856"
click at [666, 416] on select "Choose Options Bare Metal Texture Black Powder Coat" at bounding box center [783, 431] width 233 height 32
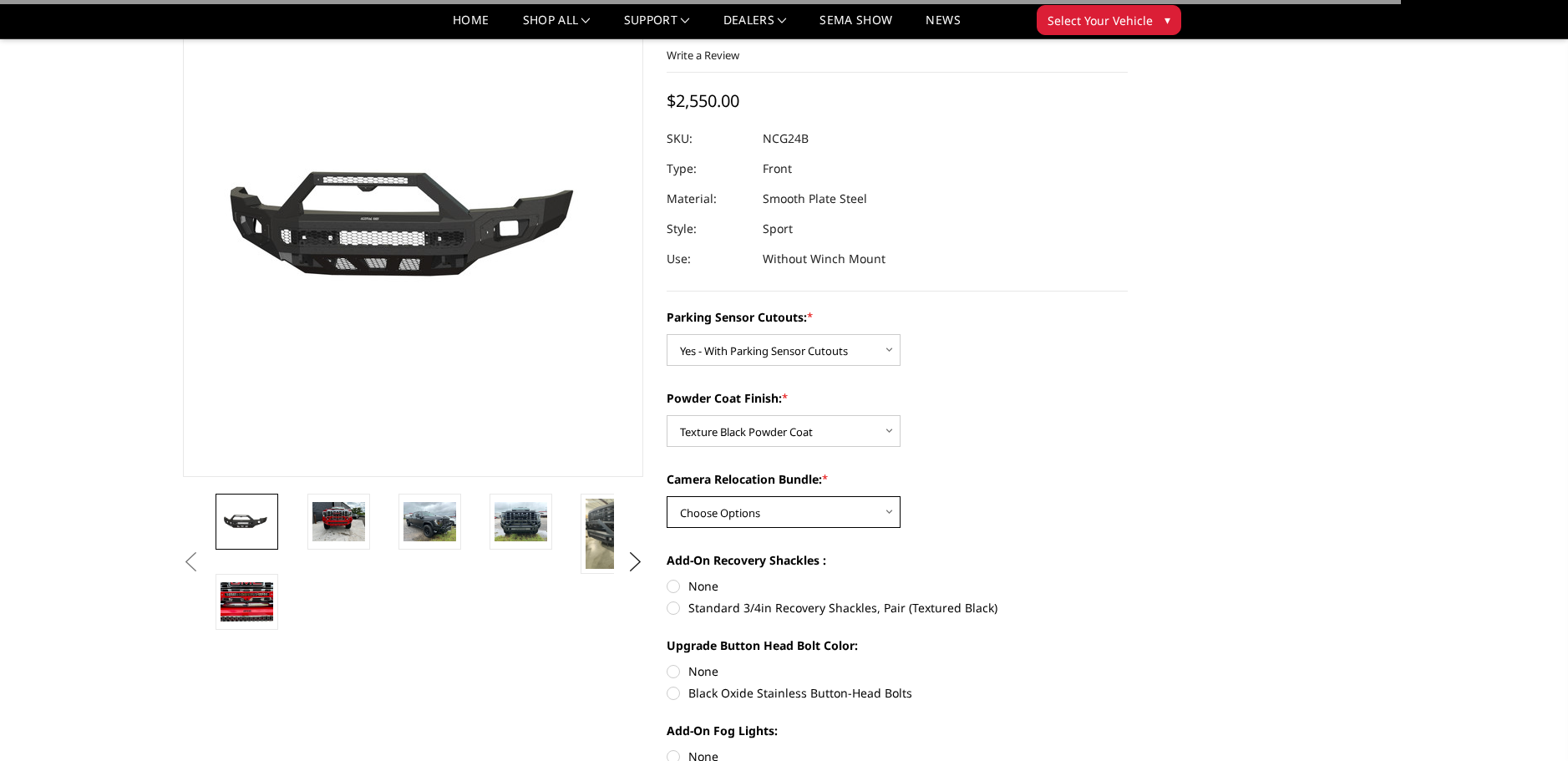
click at [718, 514] on select "Choose Options WITH Camera Relocation Bundle WITHOUT Camera Relocation Bundle" at bounding box center [783, 512] width 233 height 32
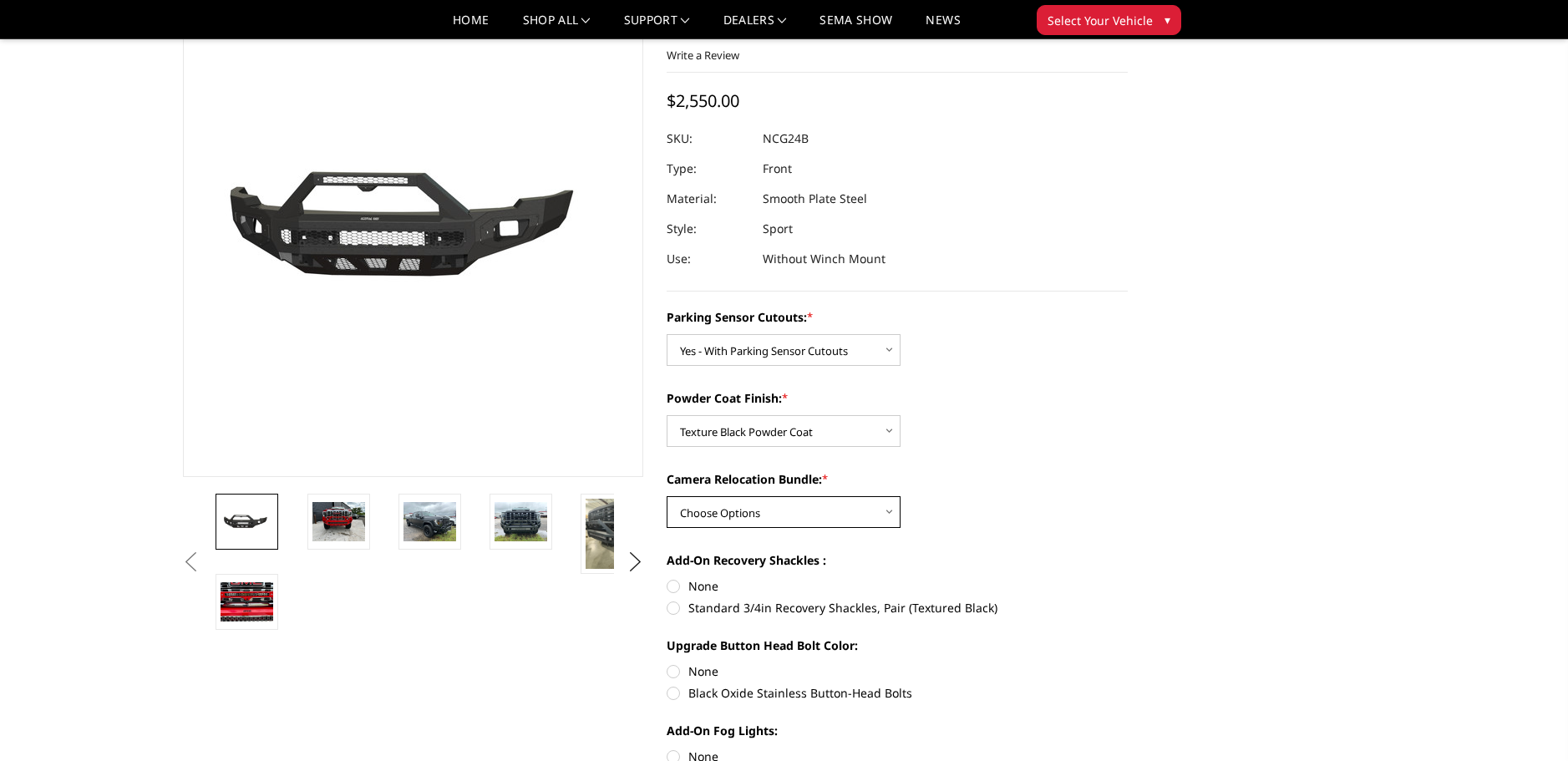
select select "2857"
click at [666, 496] on select "Choose Options WITH Camera Relocation Bundle WITHOUT Camera Relocation Bundle" at bounding box center [783, 512] width 233 height 32
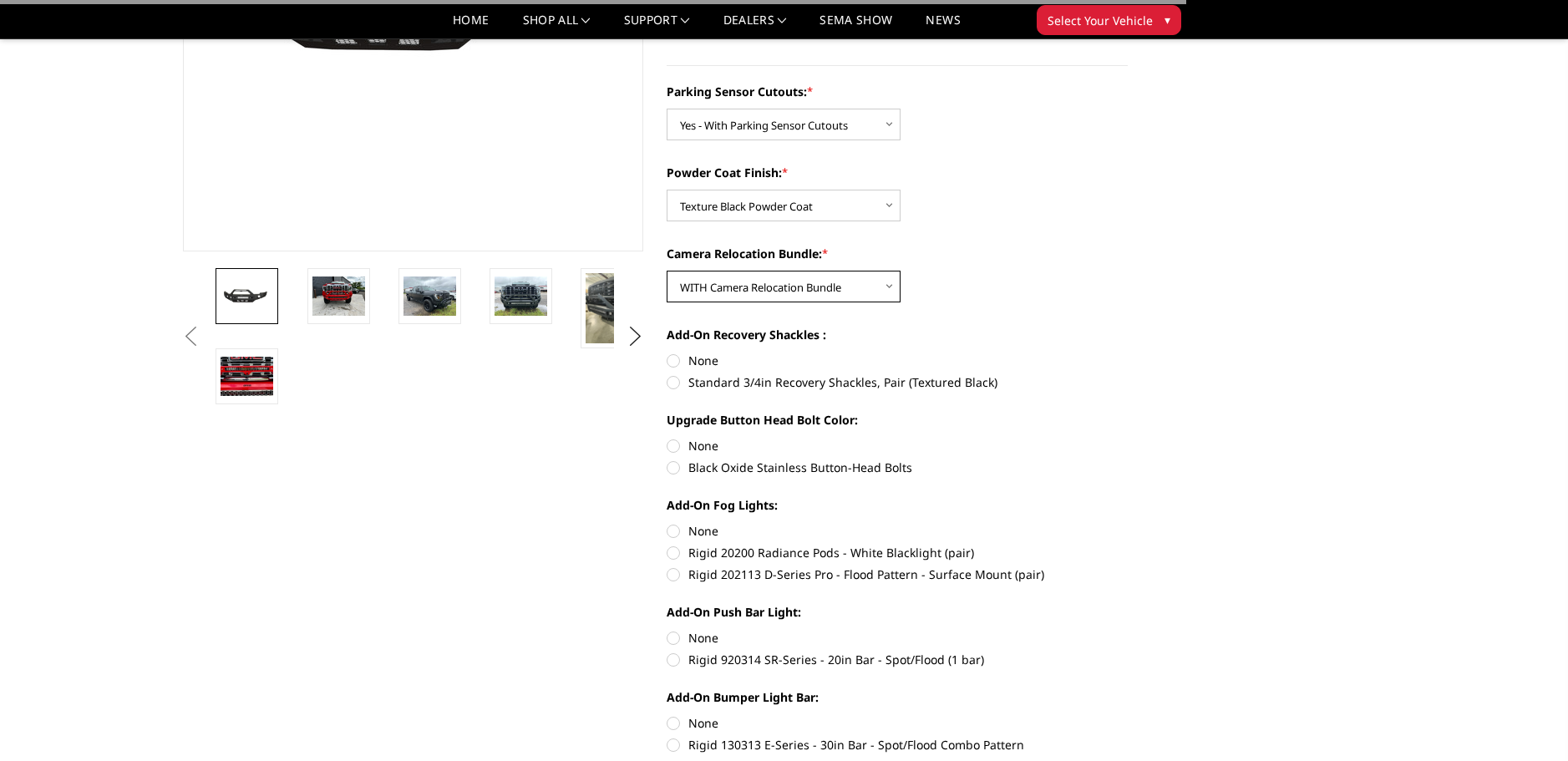
scroll to position [417, 0]
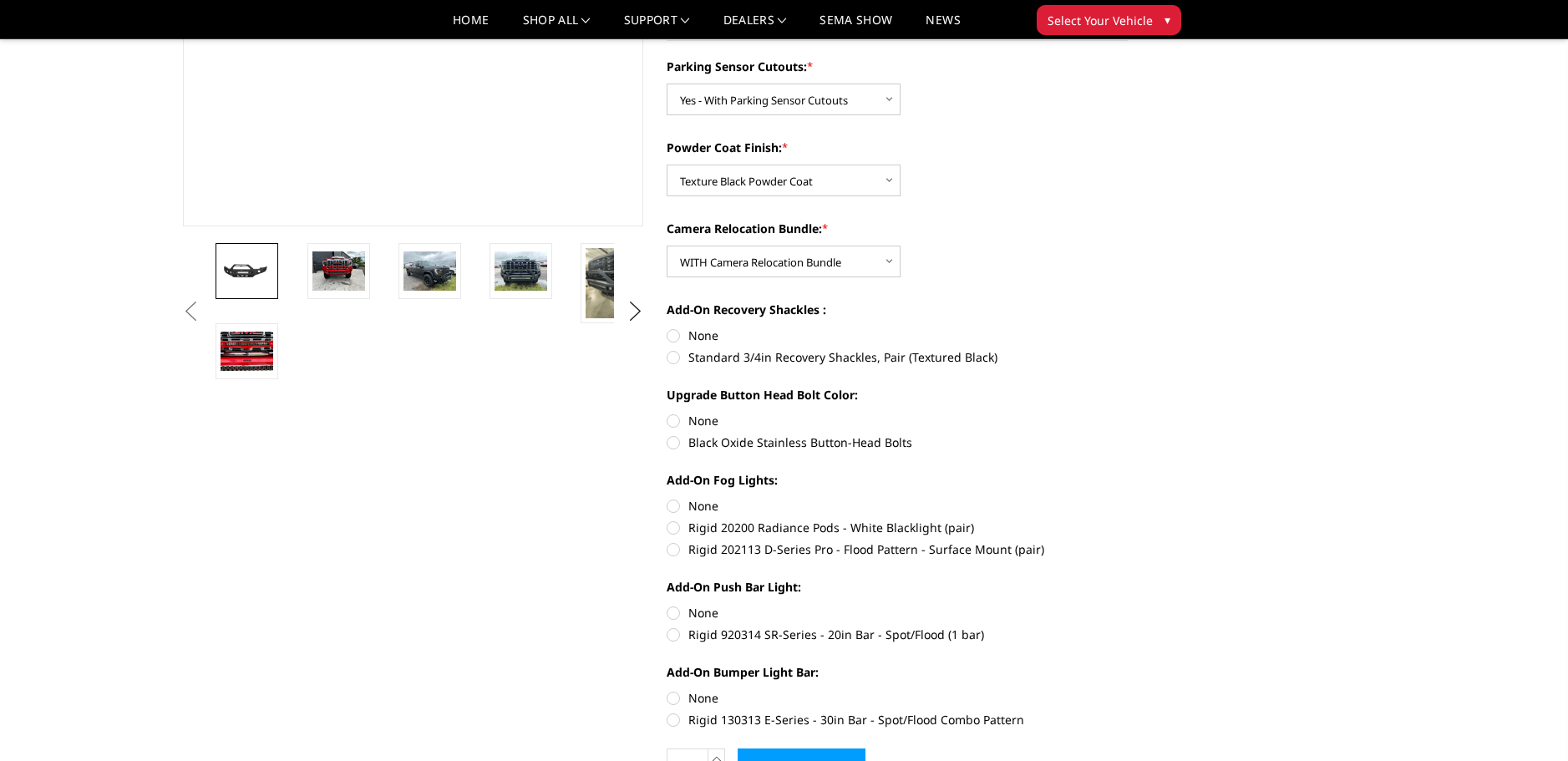
click at [679, 445] on label "Black Oxide Stainless Button-Head Bolts" at bounding box center [897, 443] width 461 height 18
click at [1127, 413] on input "Black Oxide Stainless Button-Head Bolts" at bounding box center [1127, 412] width 1 height 1
radio input "true"
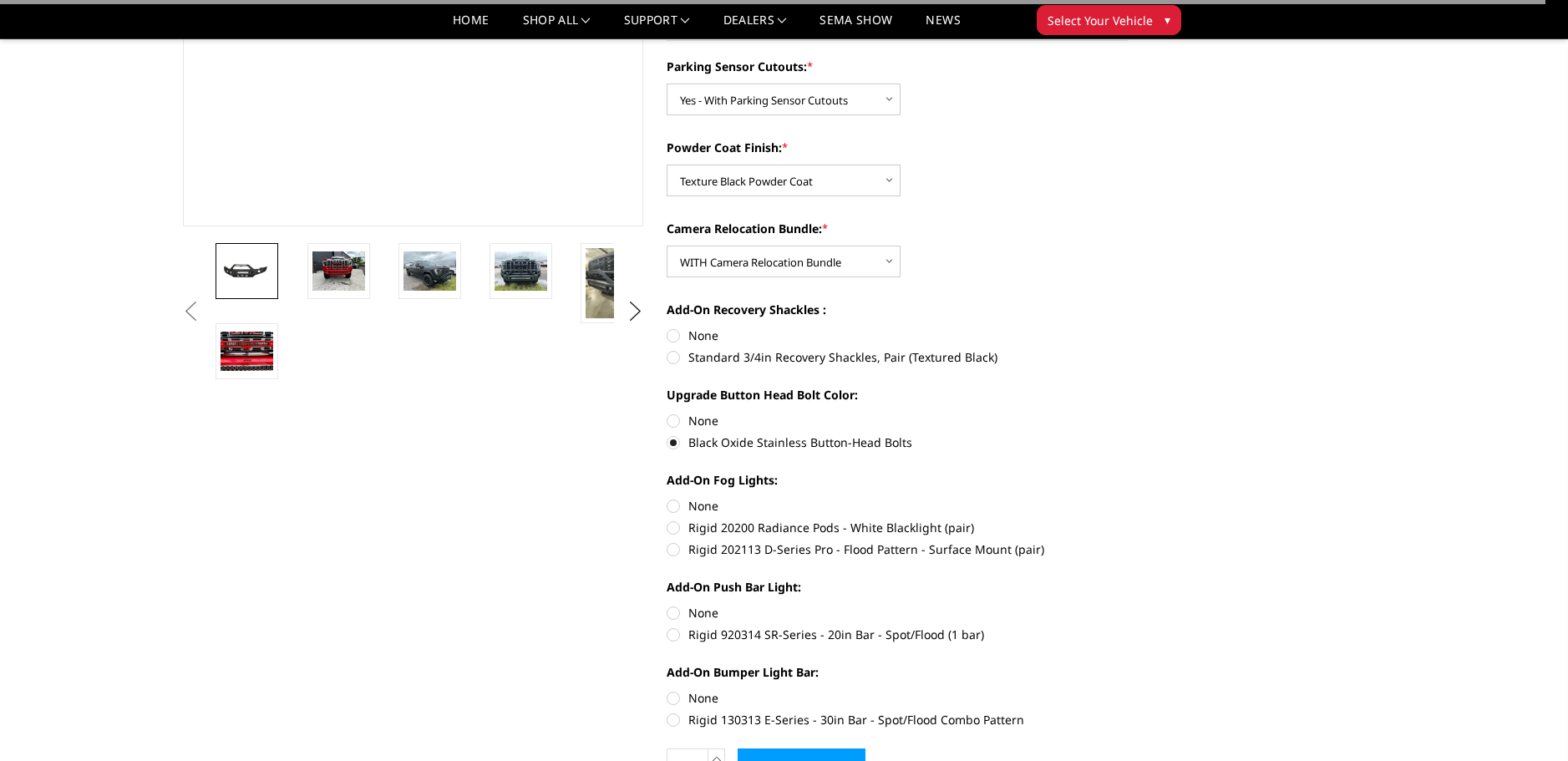
scroll to position [0, 0]
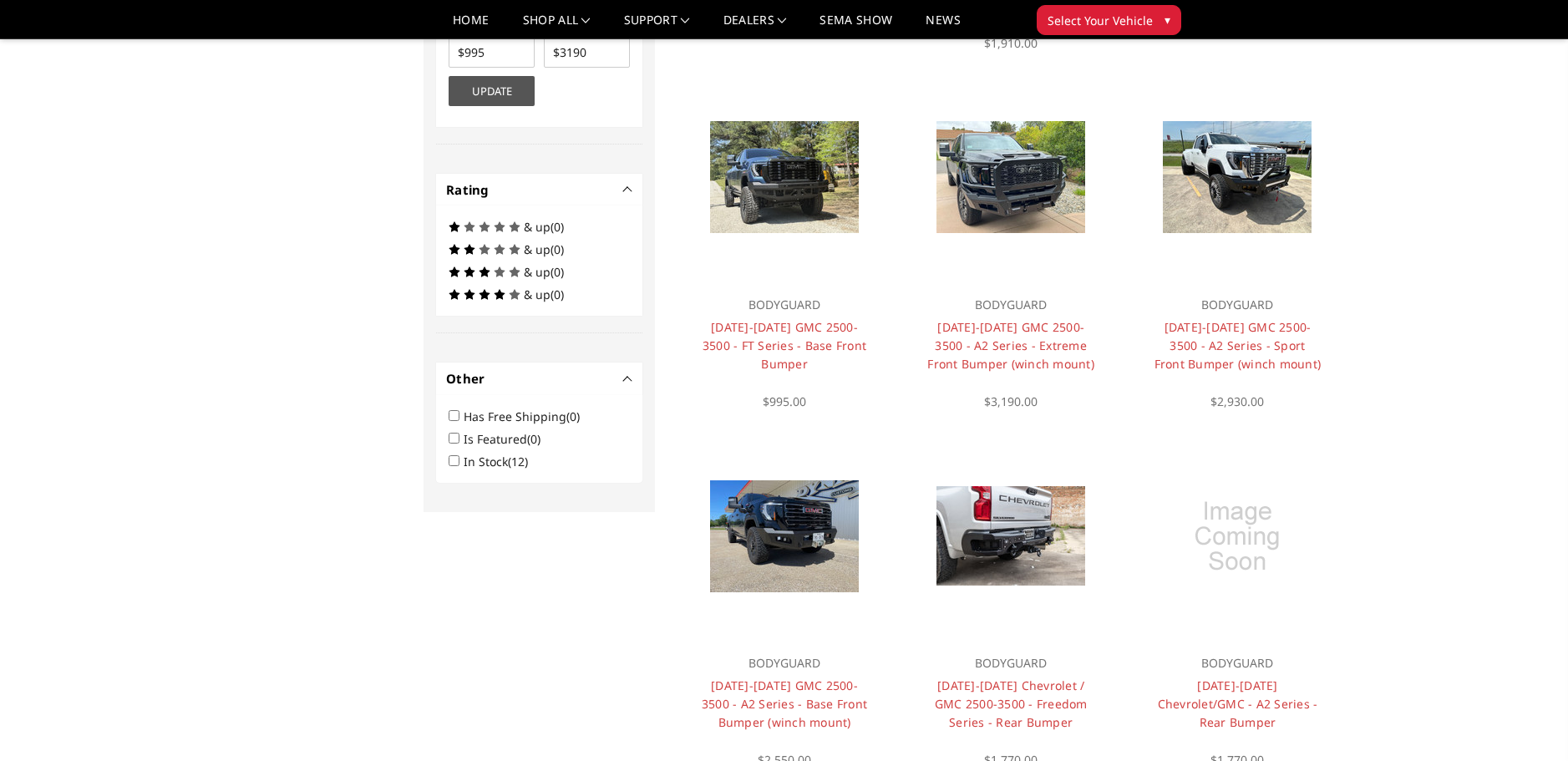
scroll to position [886, 0]
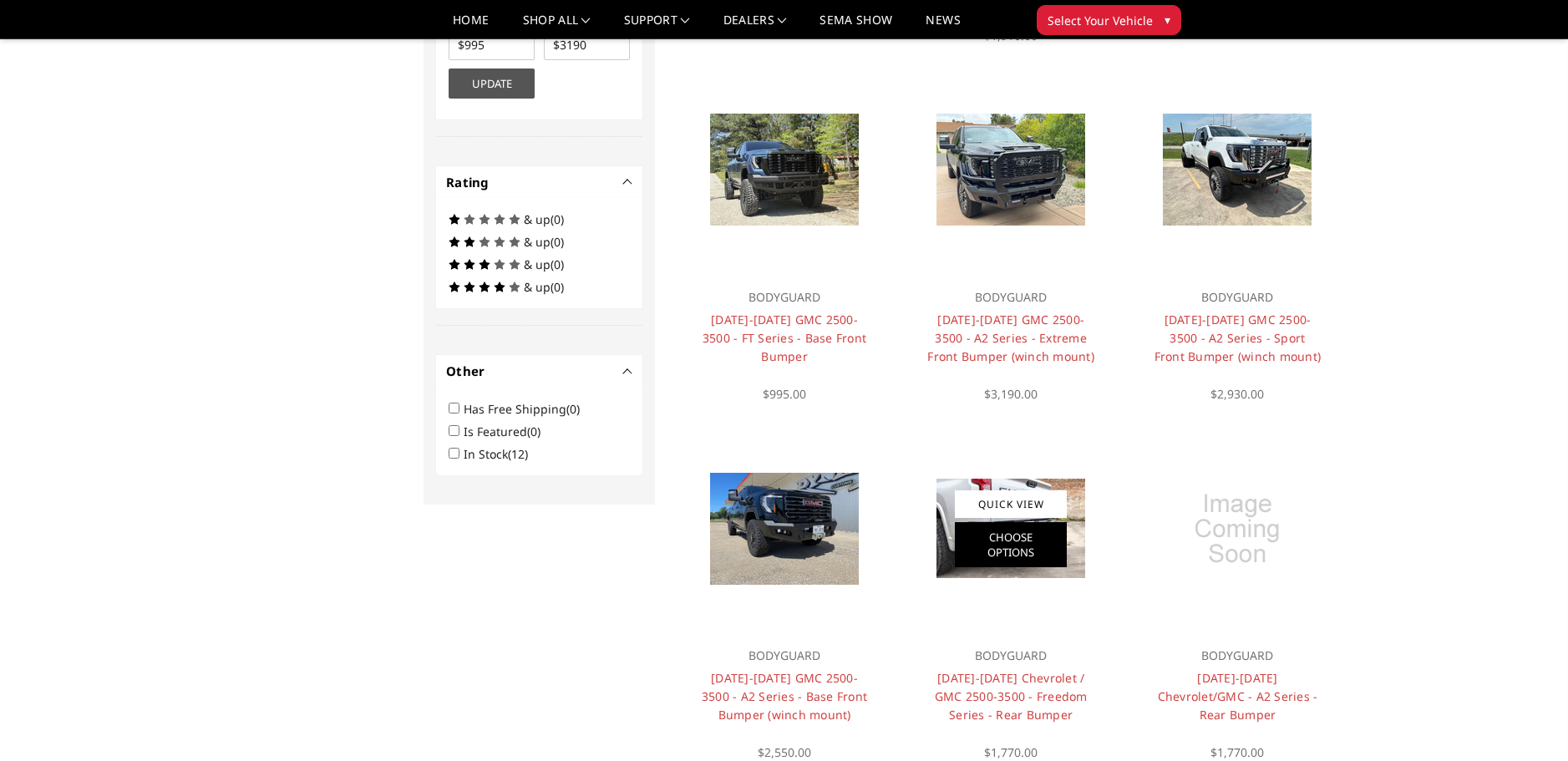
click at [999, 523] on link "Choose Options" at bounding box center [1010, 545] width 112 height 45
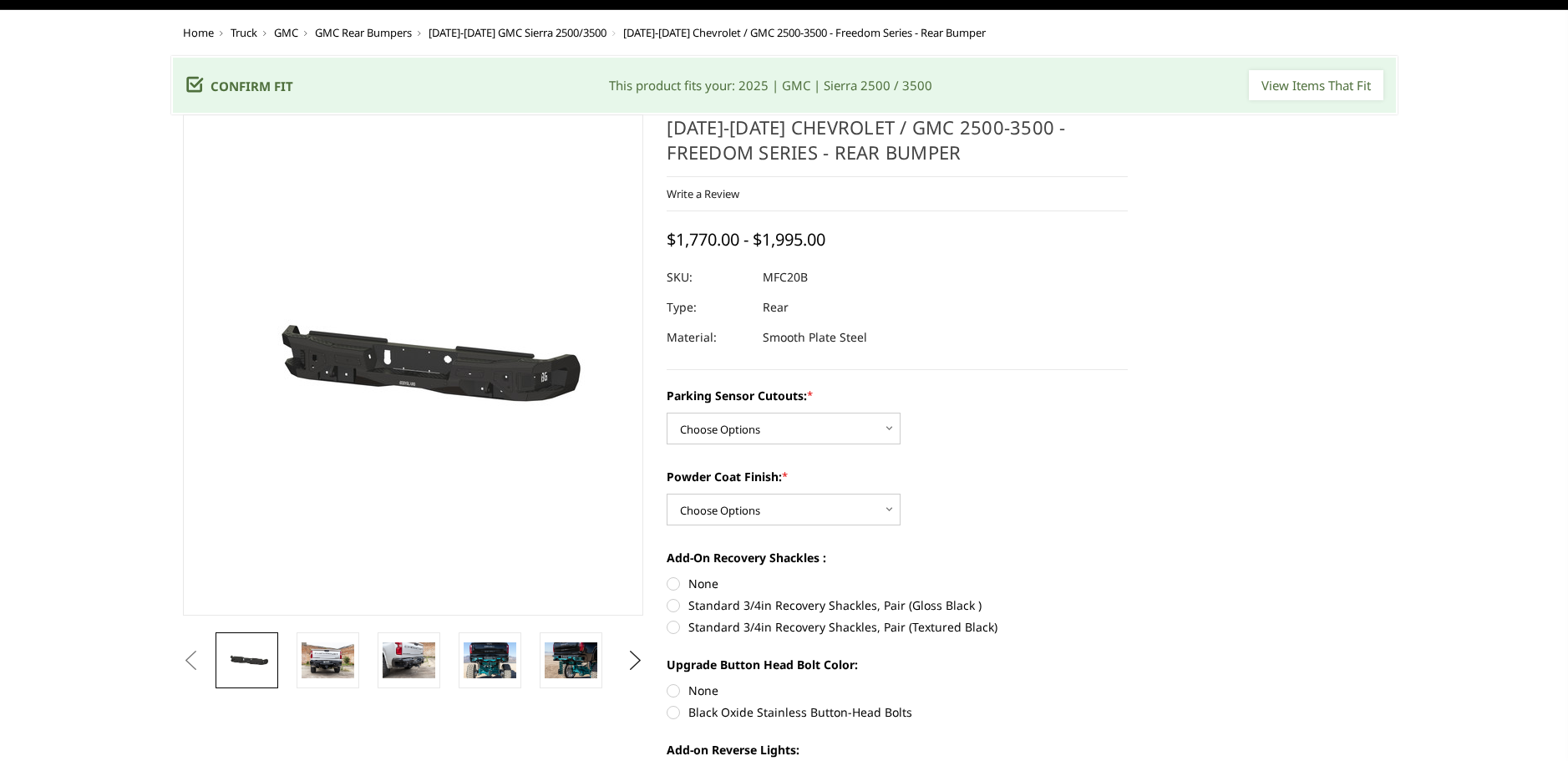
scroll to position [167, 0]
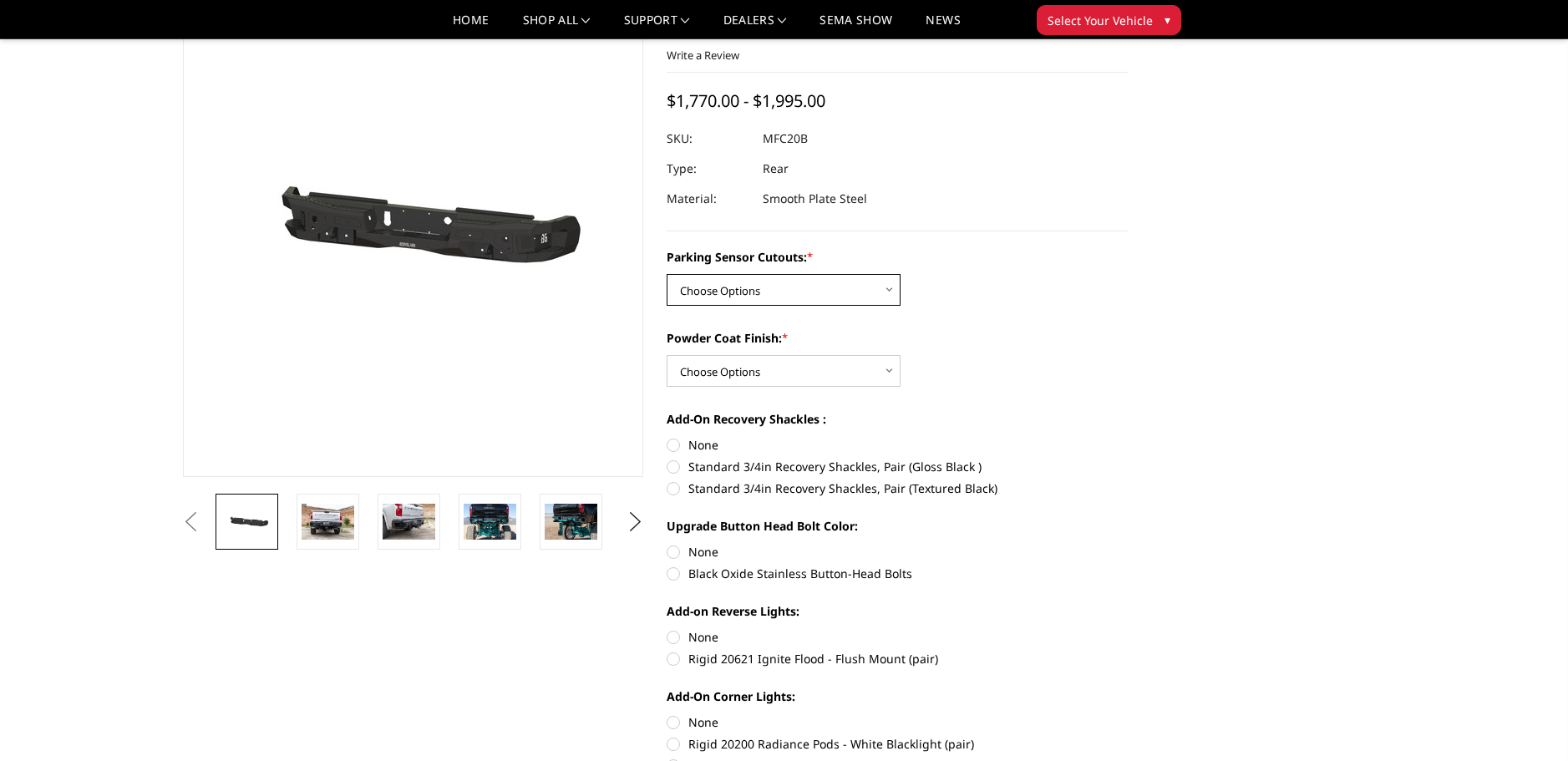
click at [777, 295] on select "Choose Options No - Without Parking Sensor Cutouts Yes - With Parking Sensor Cu…" at bounding box center [783, 290] width 233 height 32
select select "2870"
click at [666, 274] on select "Choose Options No - Without Parking Sensor Cutouts Yes - With Parking Sensor Cu…" at bounding box center [783, 290] width 233 height 32
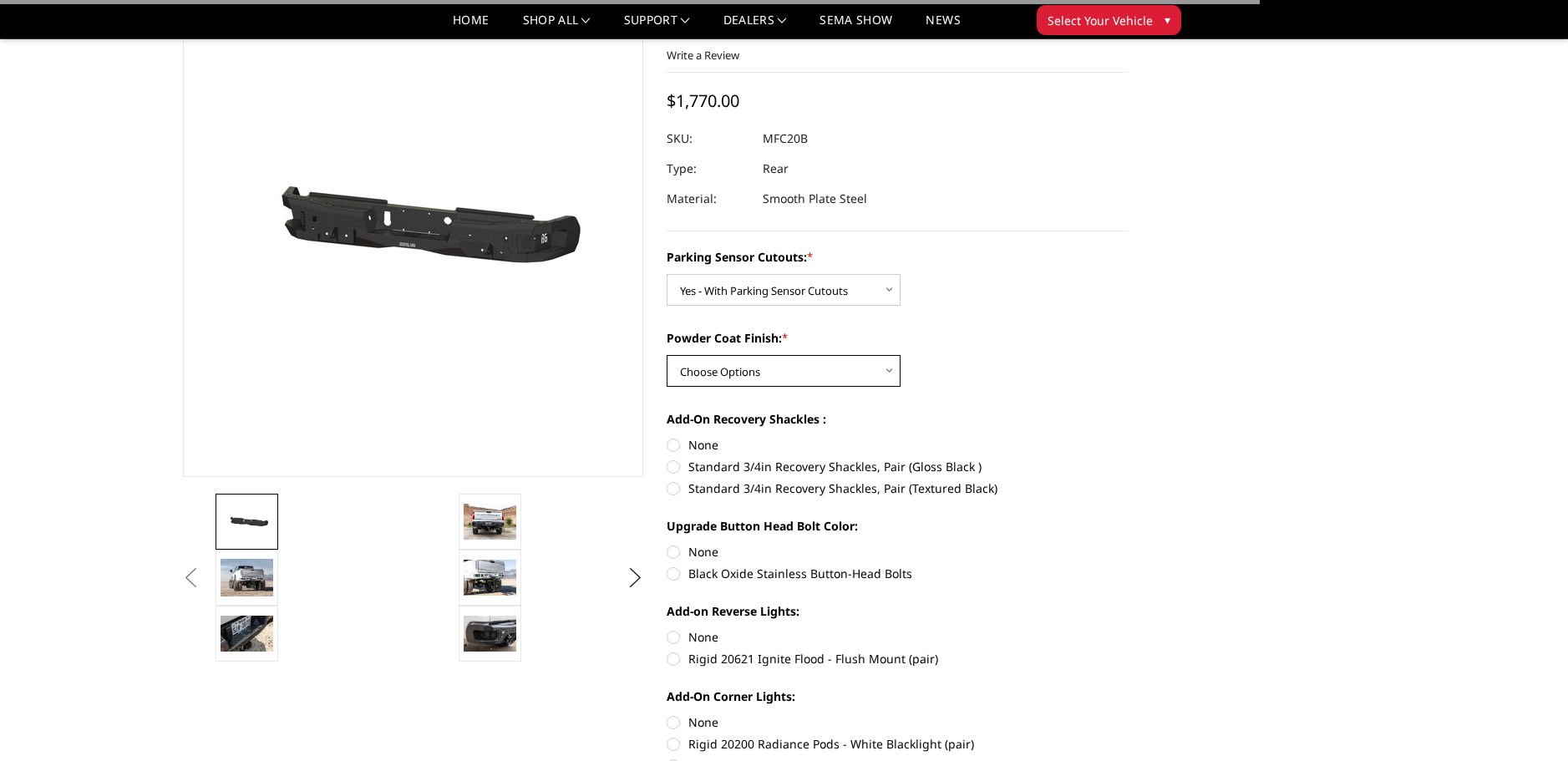
click at [730, 375] on select "Choose Options Bare Metal Texture Black Powder Coat" at bounding box center [783, 371] width 233 height 32
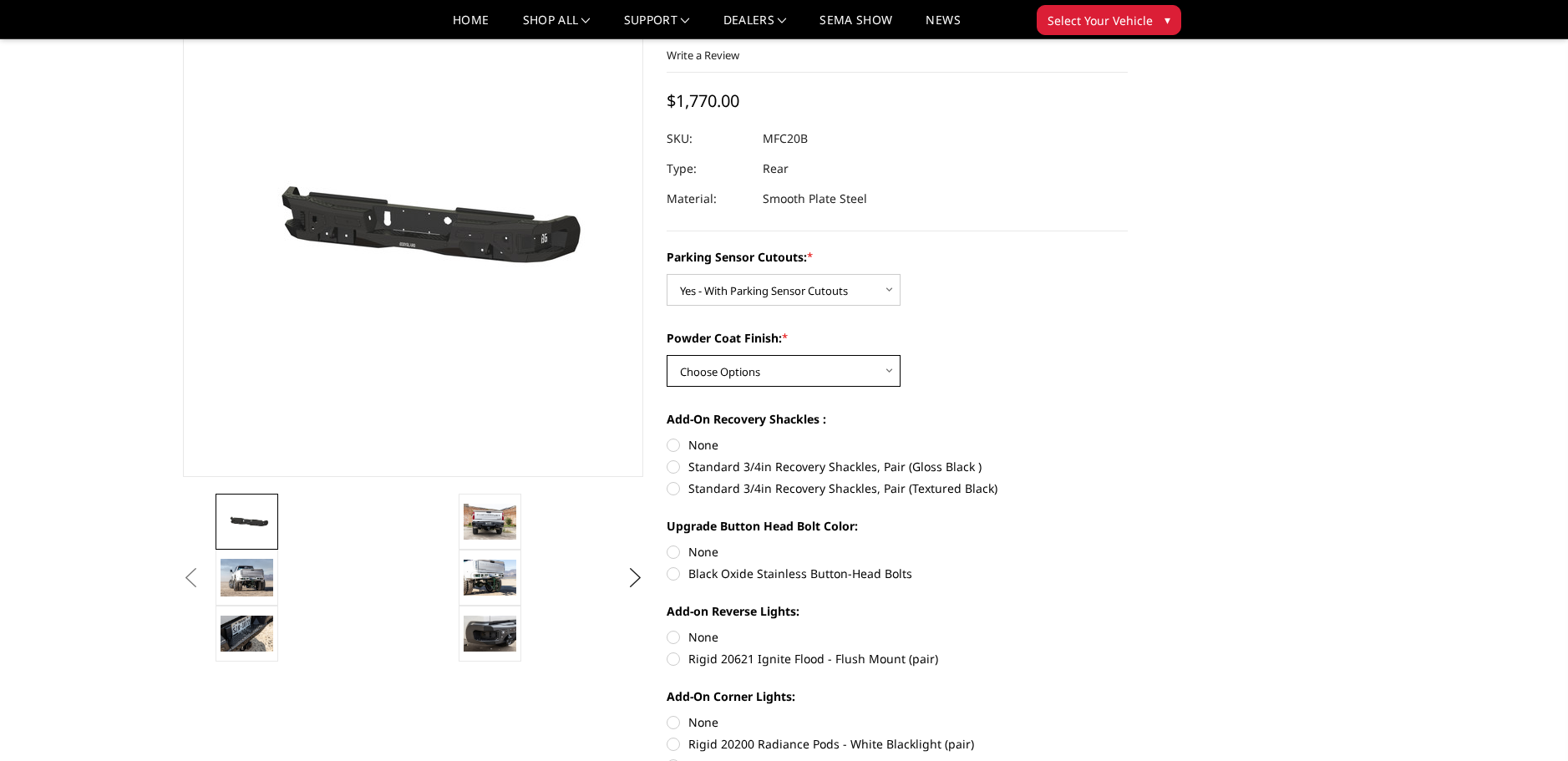
select select "2872"
click at [666, 355] on select "Choose Options Bare Metal Texture Black Powder Coat" at bounding box center [783, 371] width 233 height 32
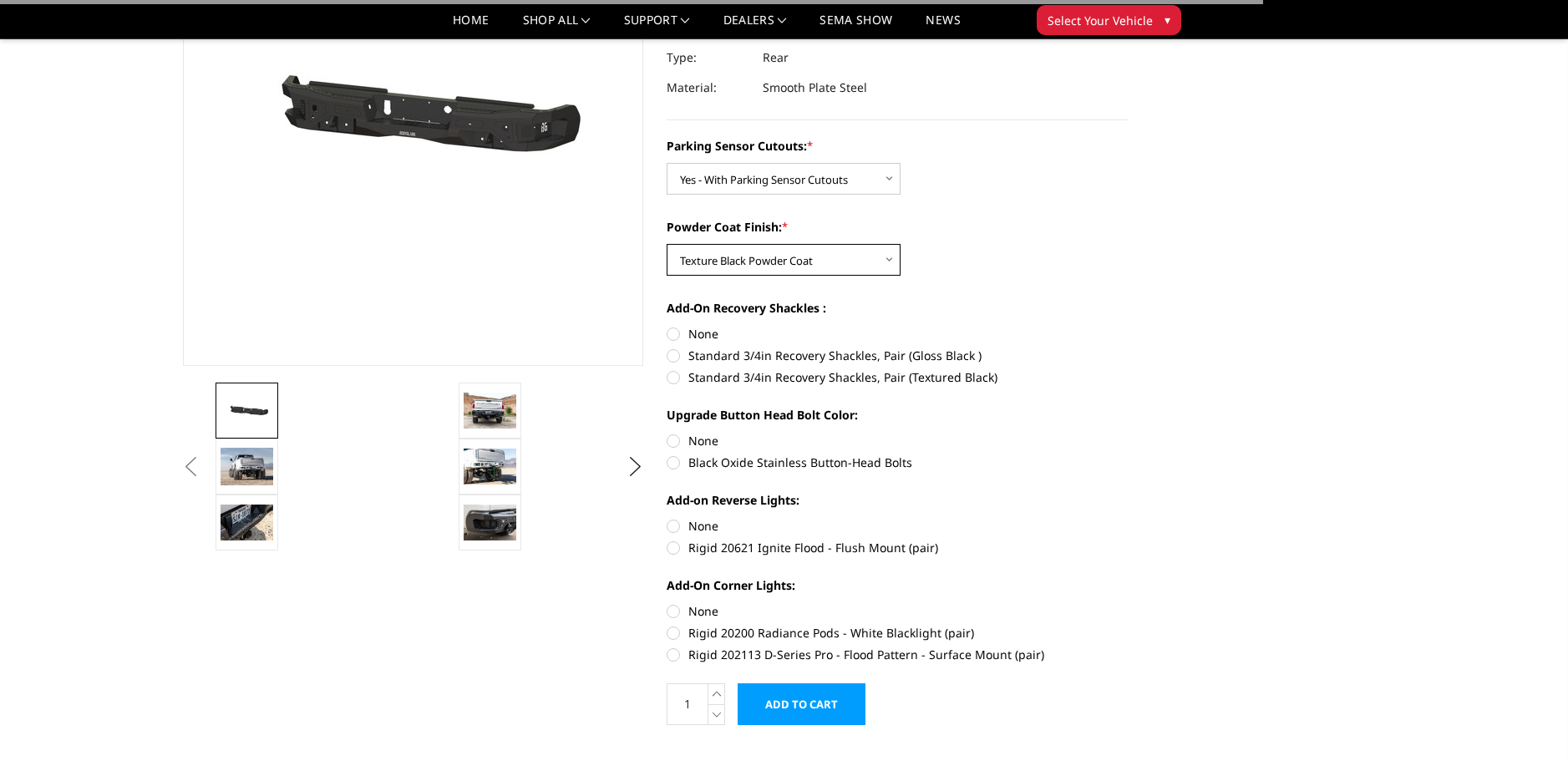
scroll to position [334, 0]
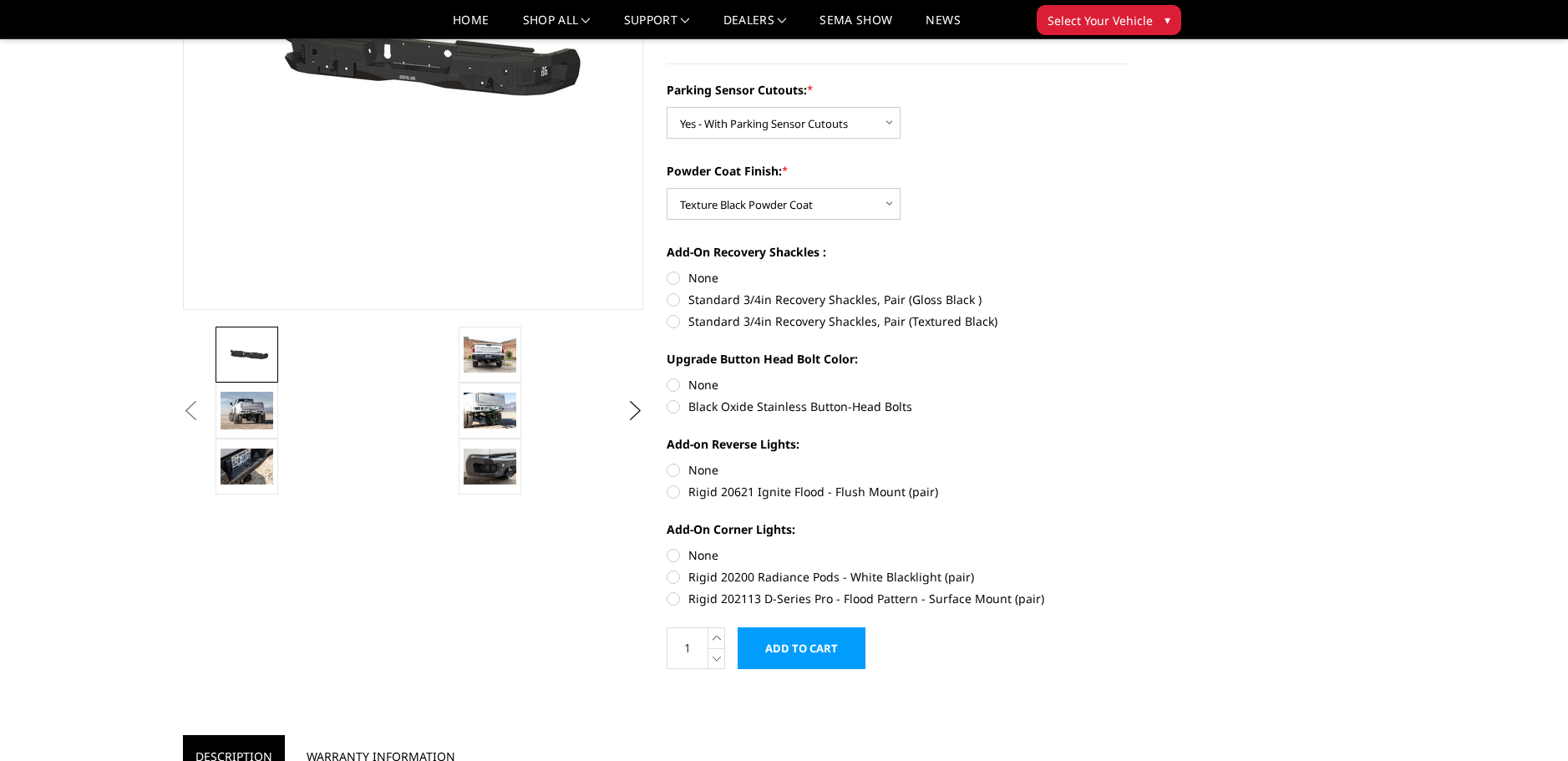
click at [674, 408] on label "Black Oxide Stainless Button-Head Bolts" at bounding box center [897, 407] width 461 height 18
click at [1127, 377] on input "Black Oxide Stainless Button-Head Bolts" at bounding box center [1127, 376] width 1 height 1
radio input "true"
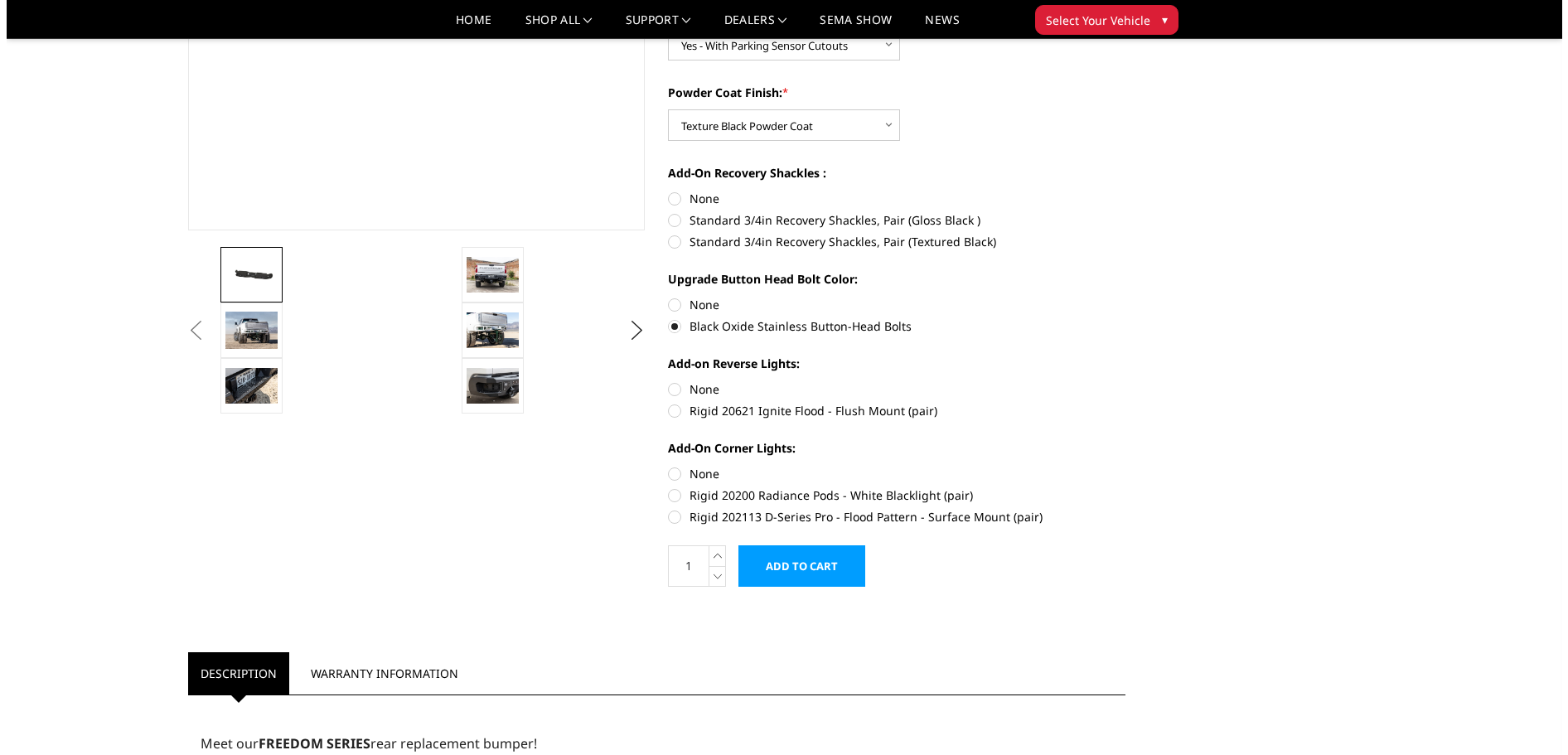
scroll to position [414, 0]
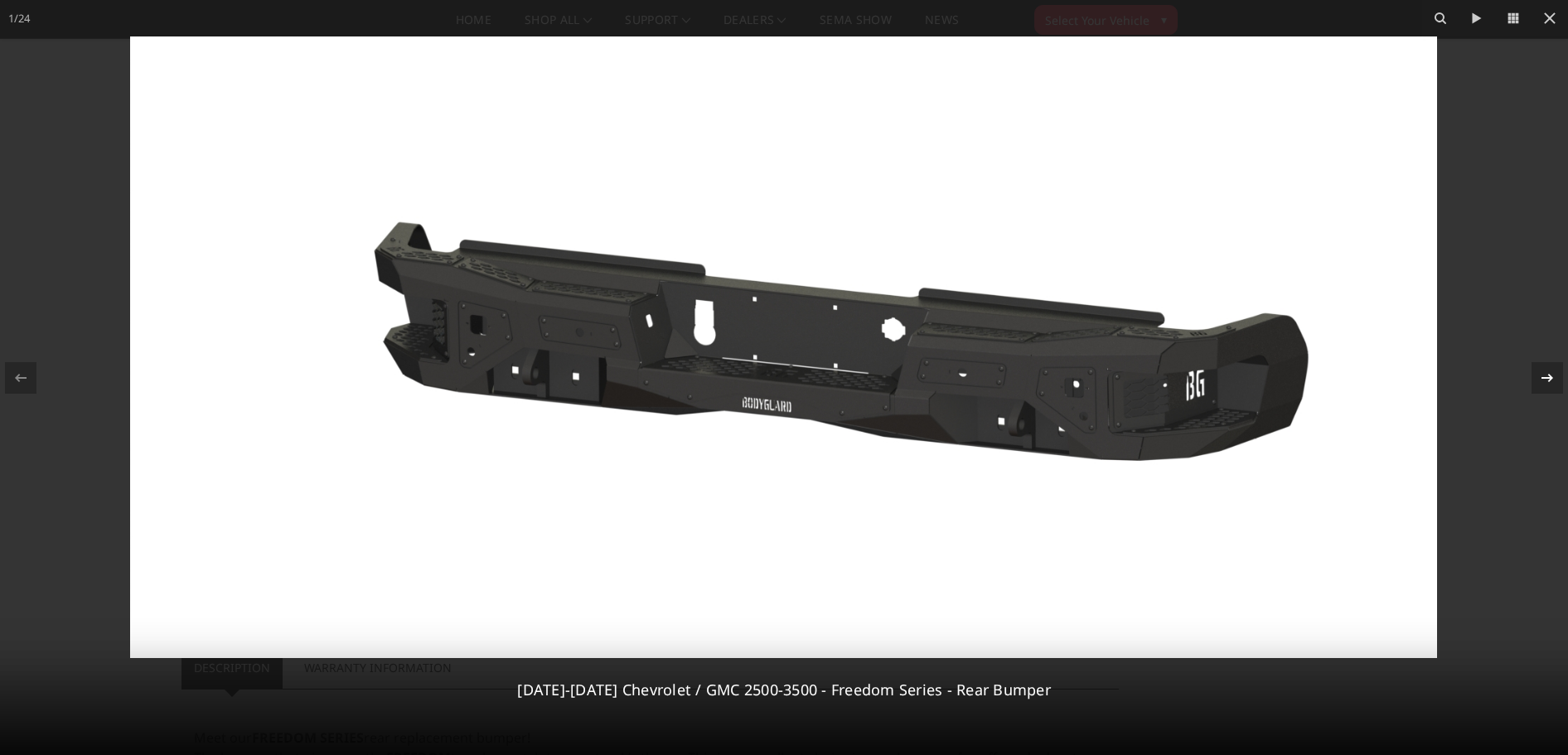
click at [1540, 373] on icon at bounding box center [1548, 378] width 20 height 20
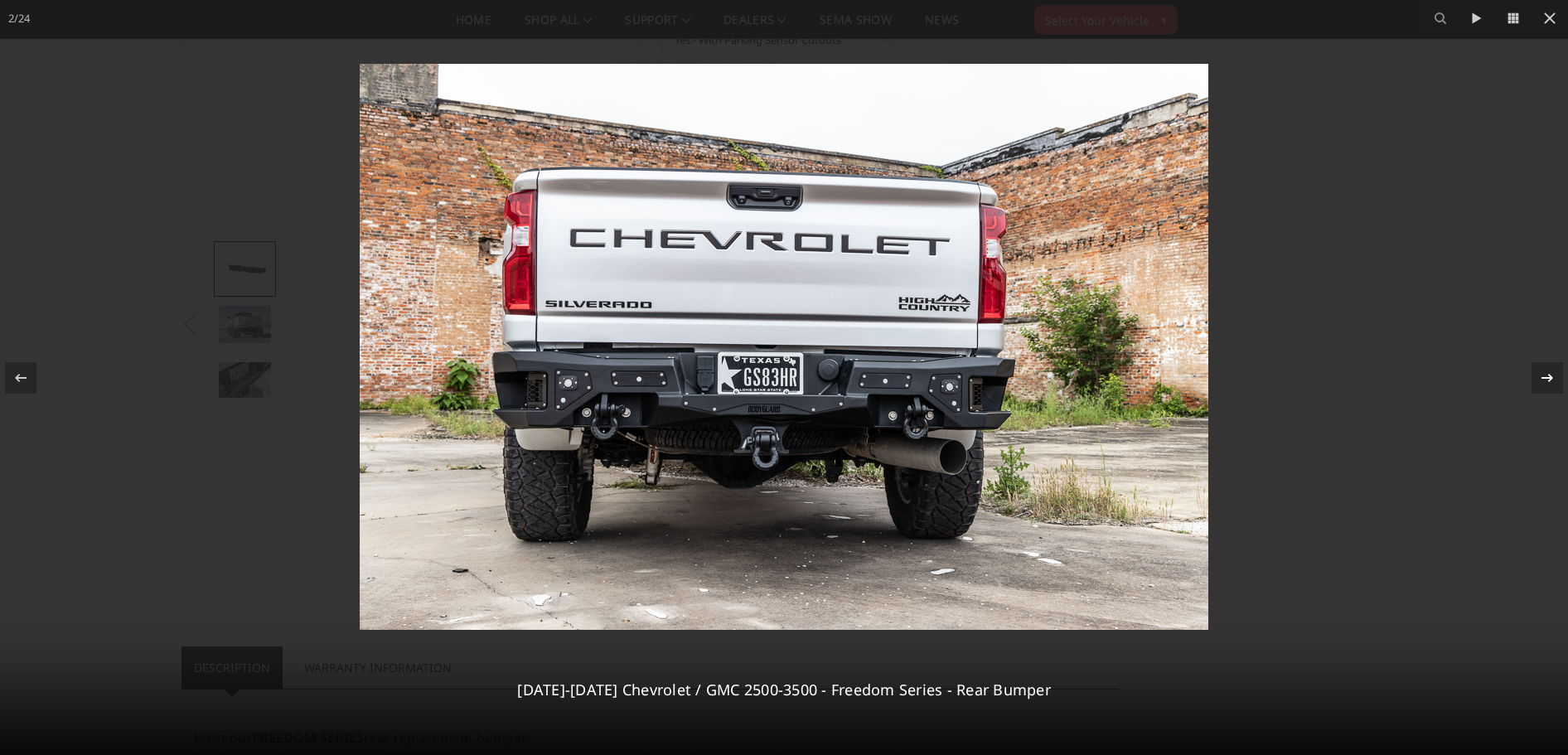
click at [1552, 378] on icon at bounding box center [1548, 377] width 12 height 9
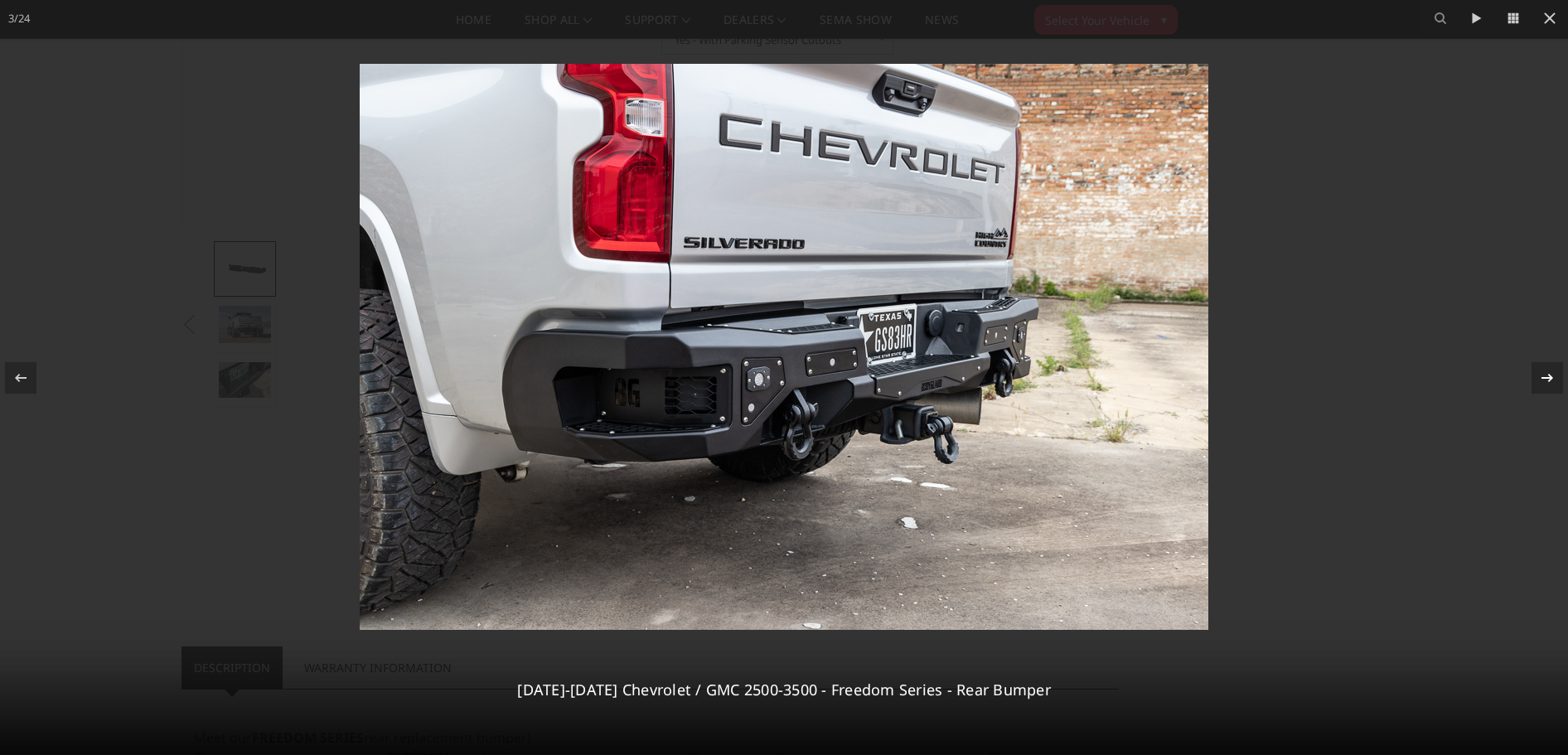
click at [1552, 378] on icon at bounding box center [1548, 377] width 12 height 9
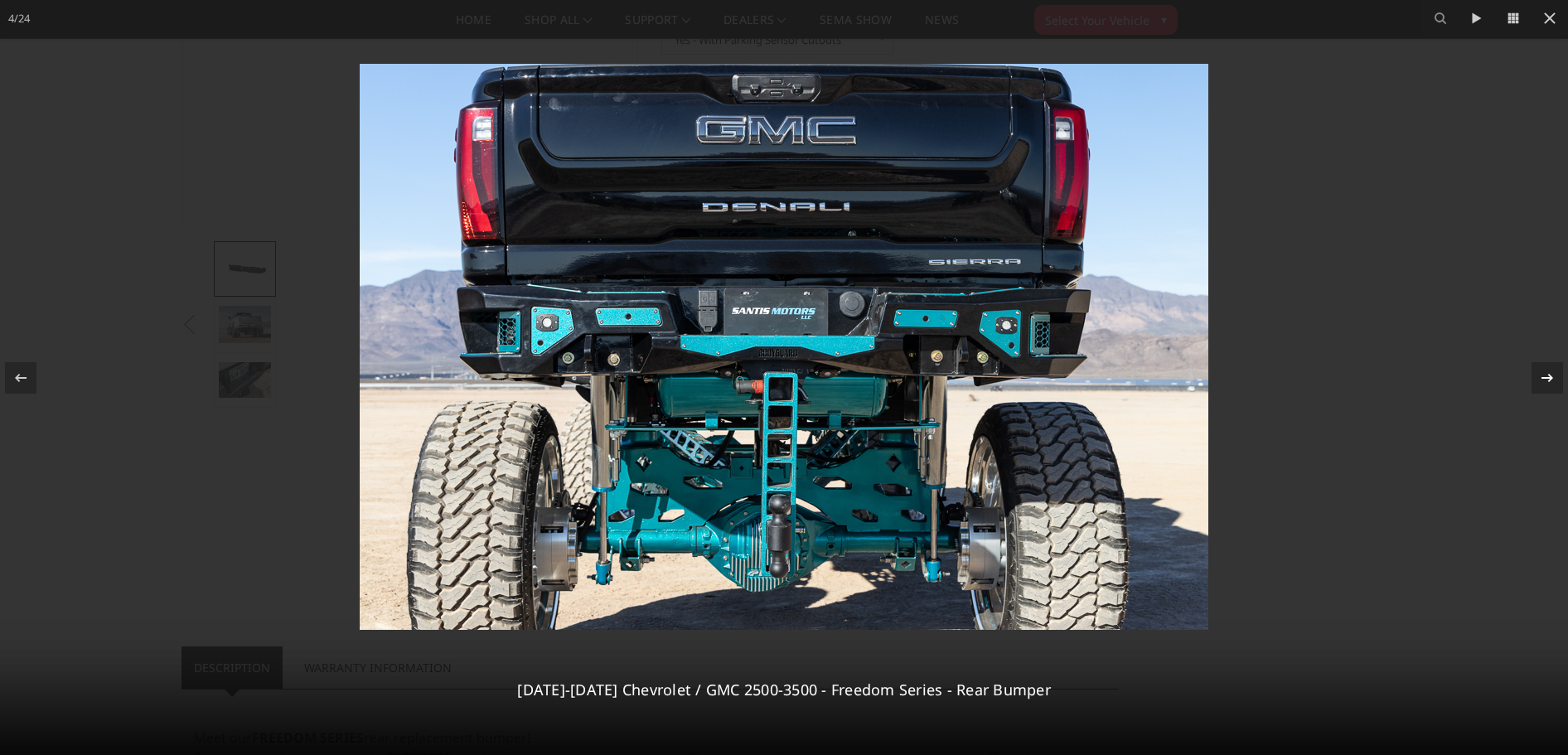
click at [1552, 378] on icon at bounding box center [1548, 377] width 12 height 9
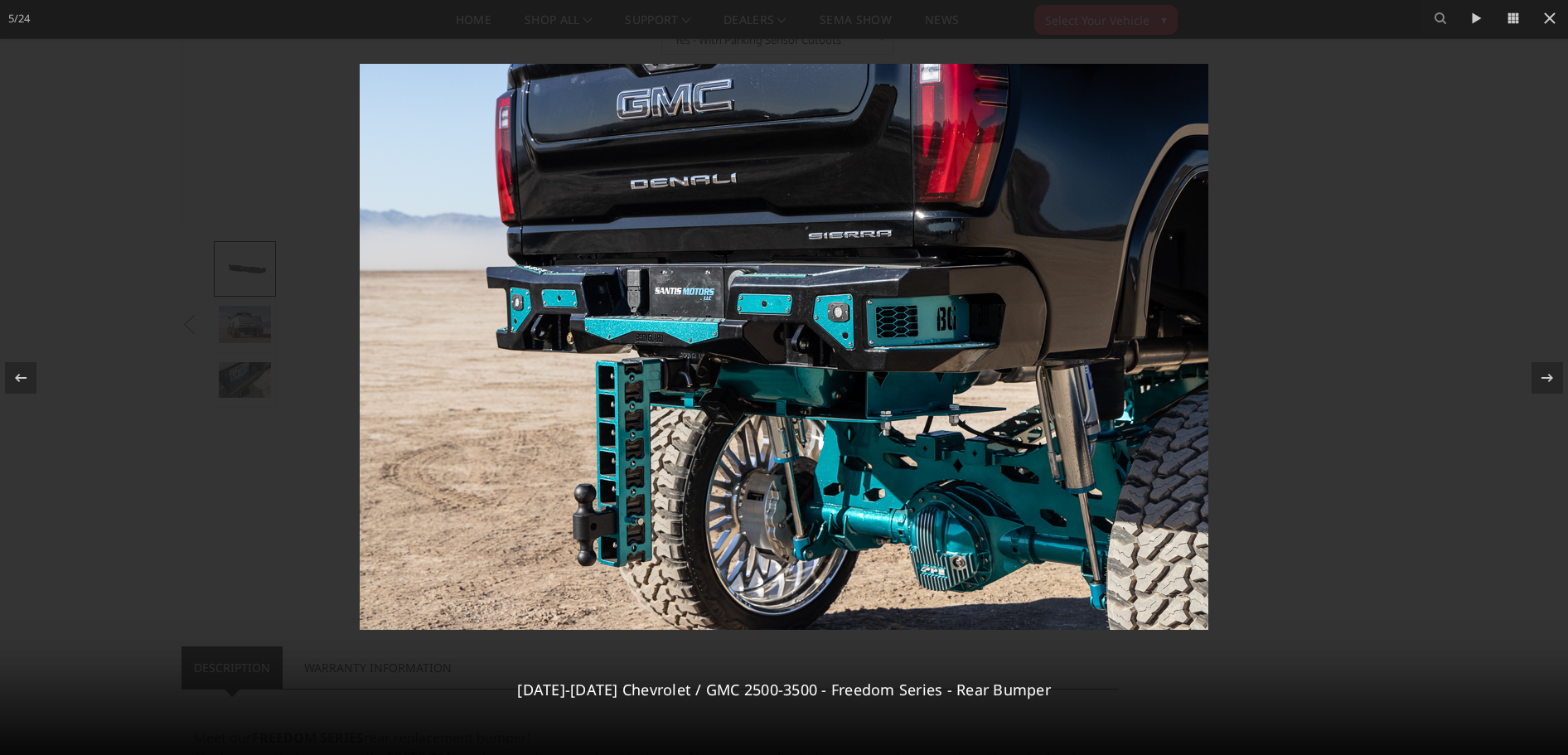
click at [811, 326] on img at bounding box center [784, 347] width 849 height 566
